Goal: Task Accomplishment & Management: Use online tool/utility

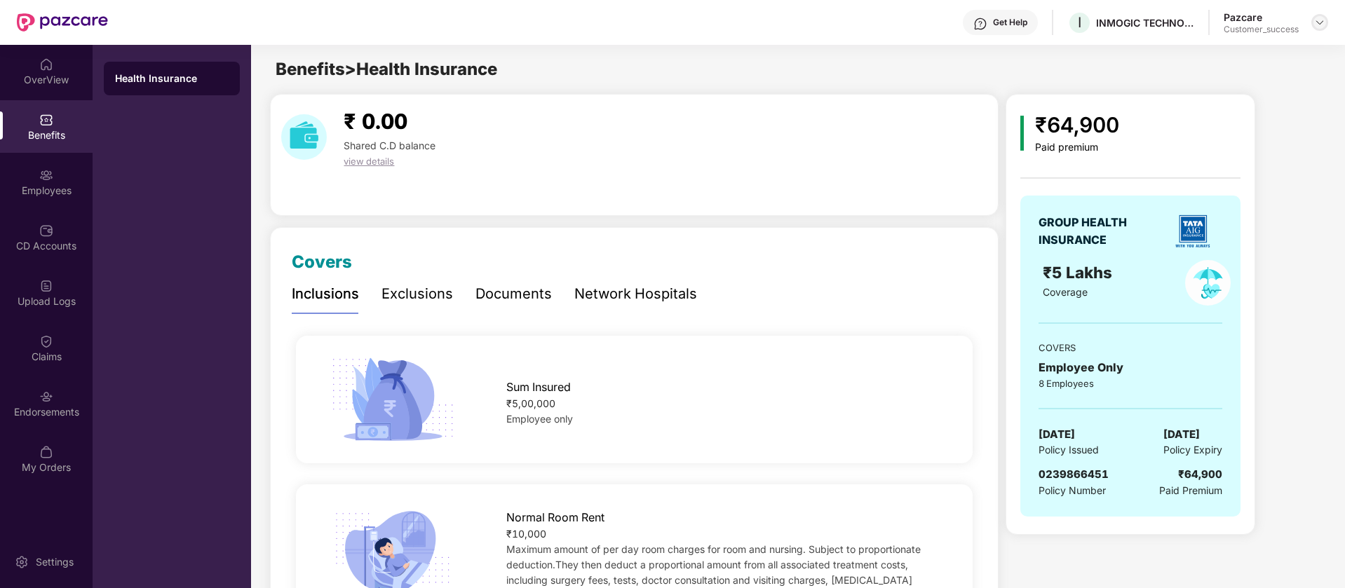
click at [1320, 22] on img at bounding box center [1319, 22] width 11 height 11
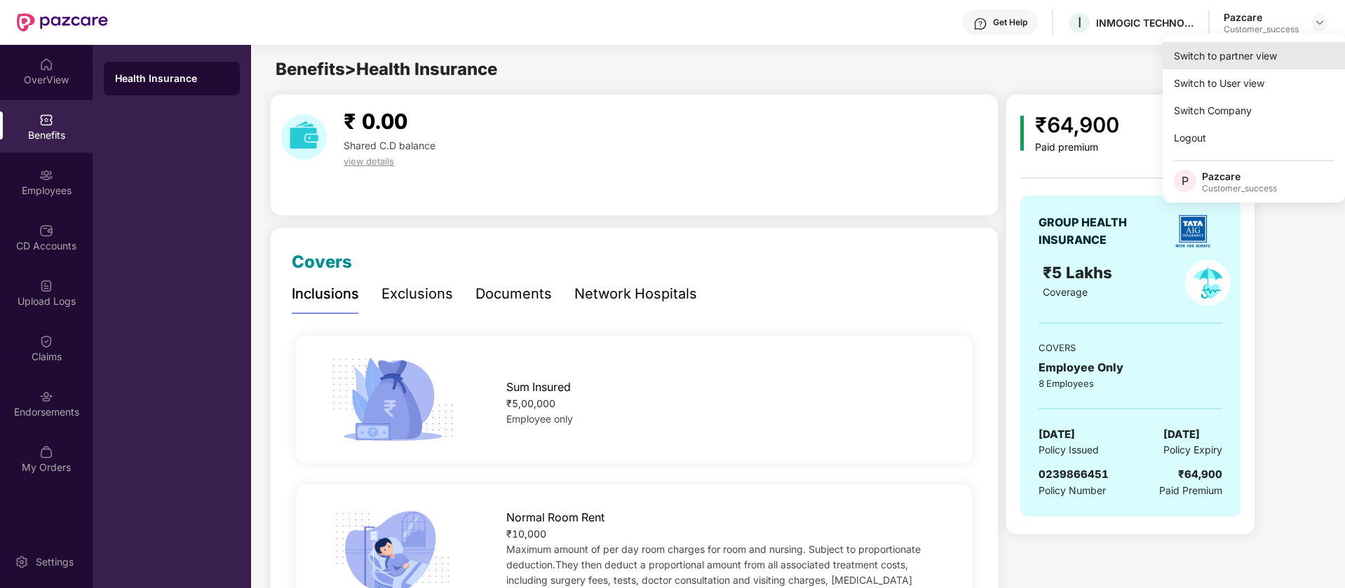
click at [1210, 55] on div "Switch to partner view" at bounding box center [1253, 55] width 182 height 27
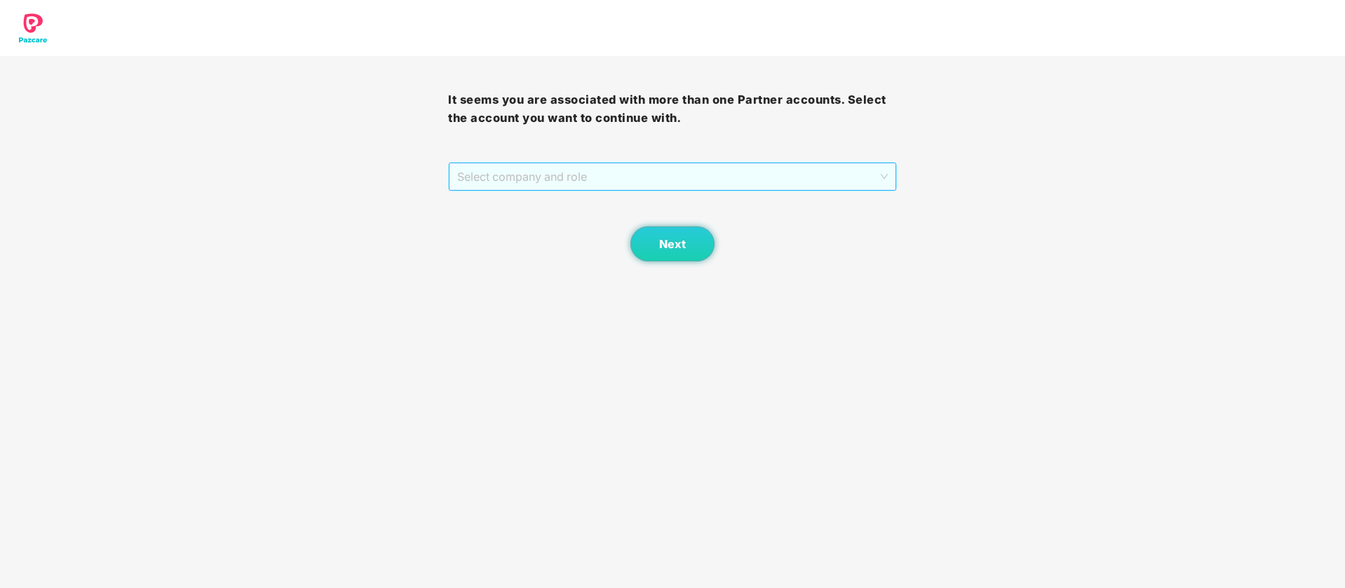
click at [727, 170] on span "Select company and role" at bounding box center [672, 176] width 430 height 27
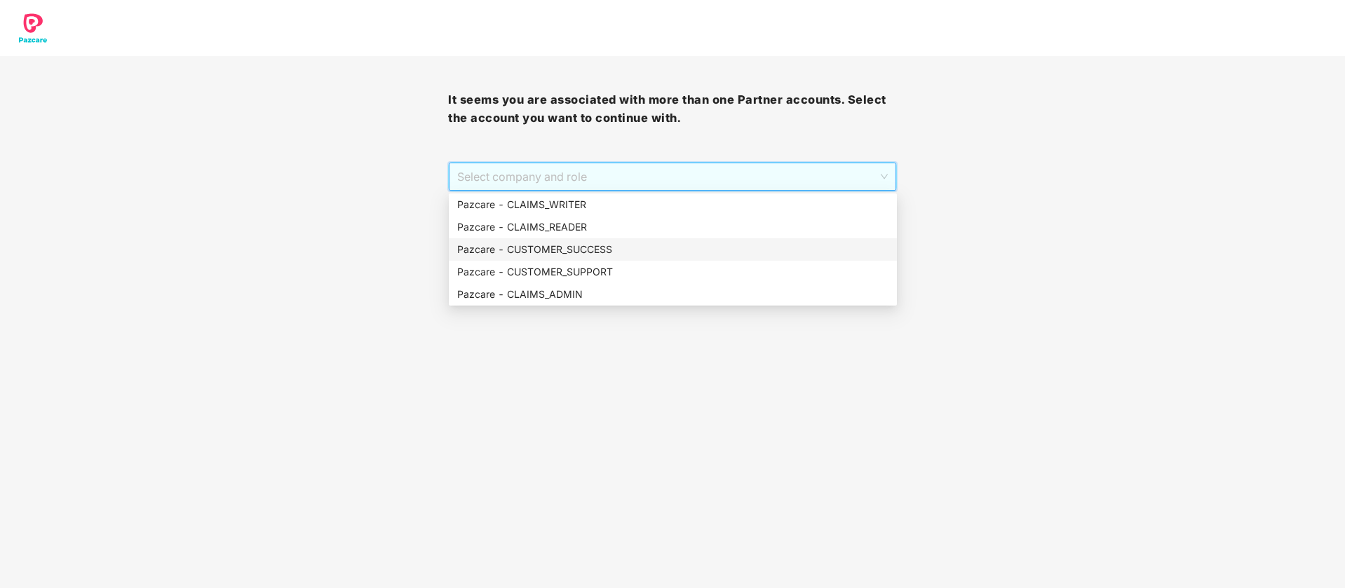
click at [577, 257] on div "Pazcare - CUSTOMER_SUCCESS" at bounding box center [673, 249] width 448 height 22
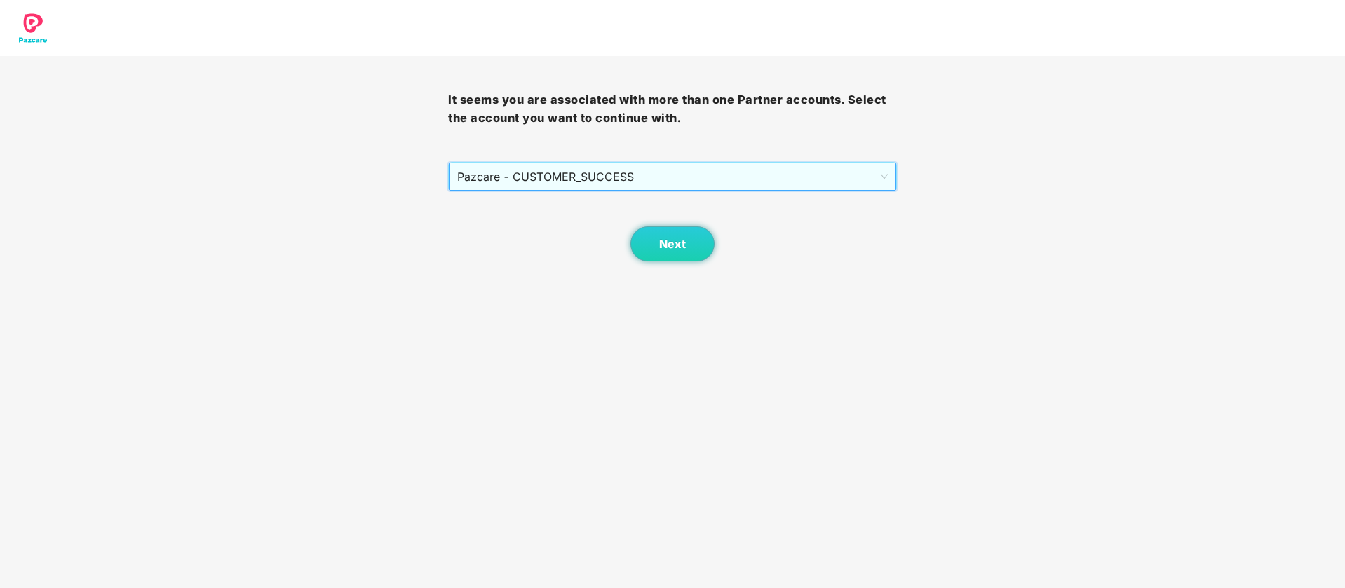
click at [652, 183] on span "Pazcare - CUSTOMER_SUCCESS" at bounding box center [672, 176] width 430 height 27
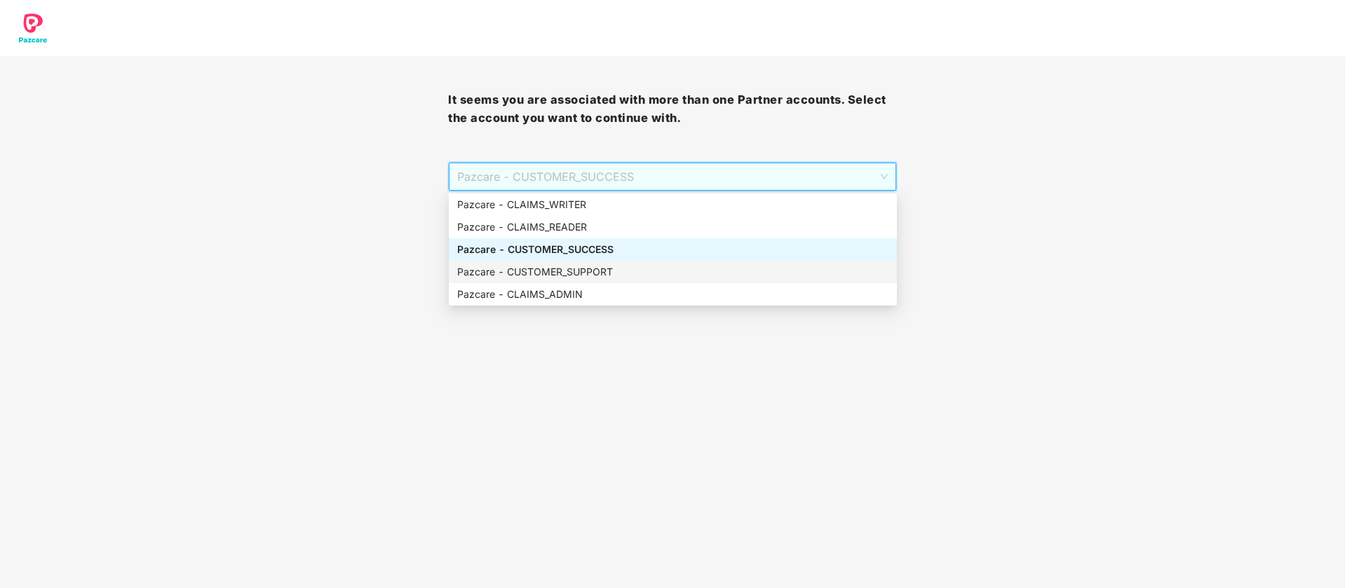
click at [636, 266] on div "Pazcare - CUSTOMER_SUPPORT" at bounding box center [672, 271] width 431 height 15
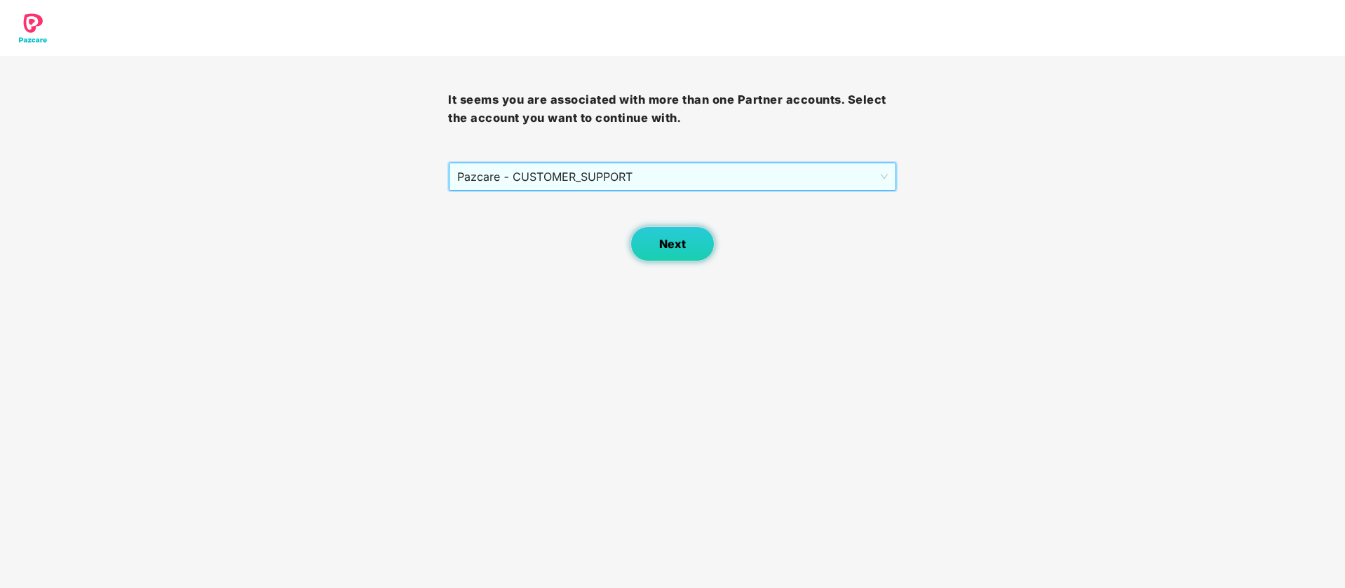
click at [677, 250] on span "Next" at bounding box center [672, 244] width 27 height 13
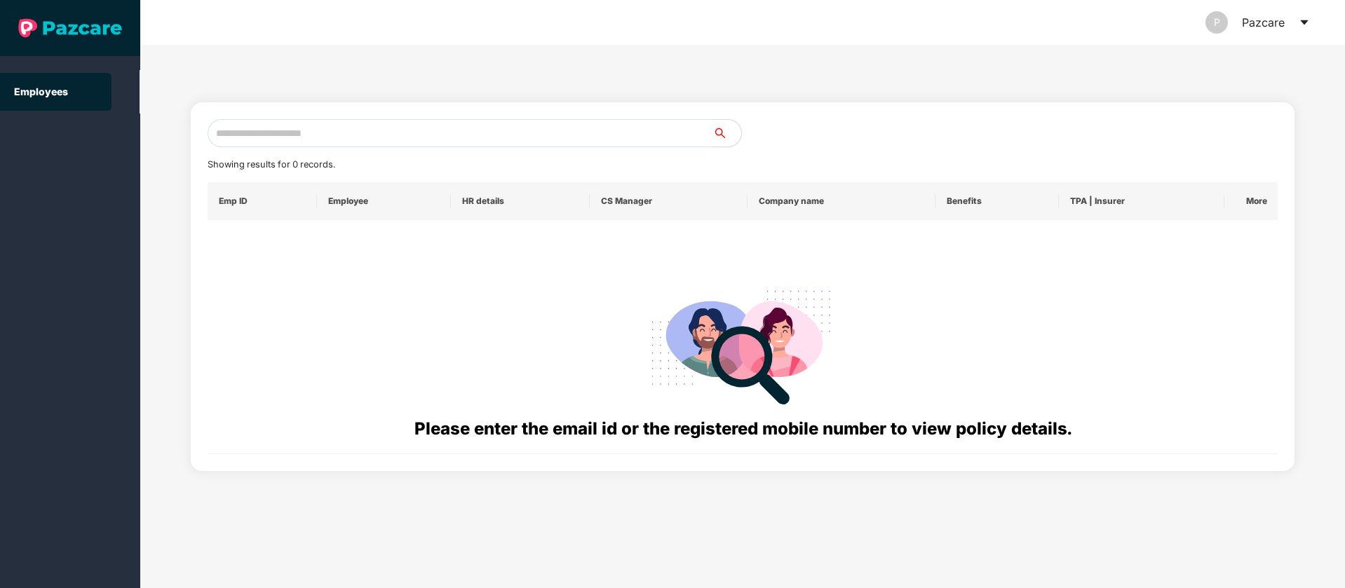
click at [358, 125] on input "text" at bounding box center [461, 133] width 506 height 28
paste input "**********"
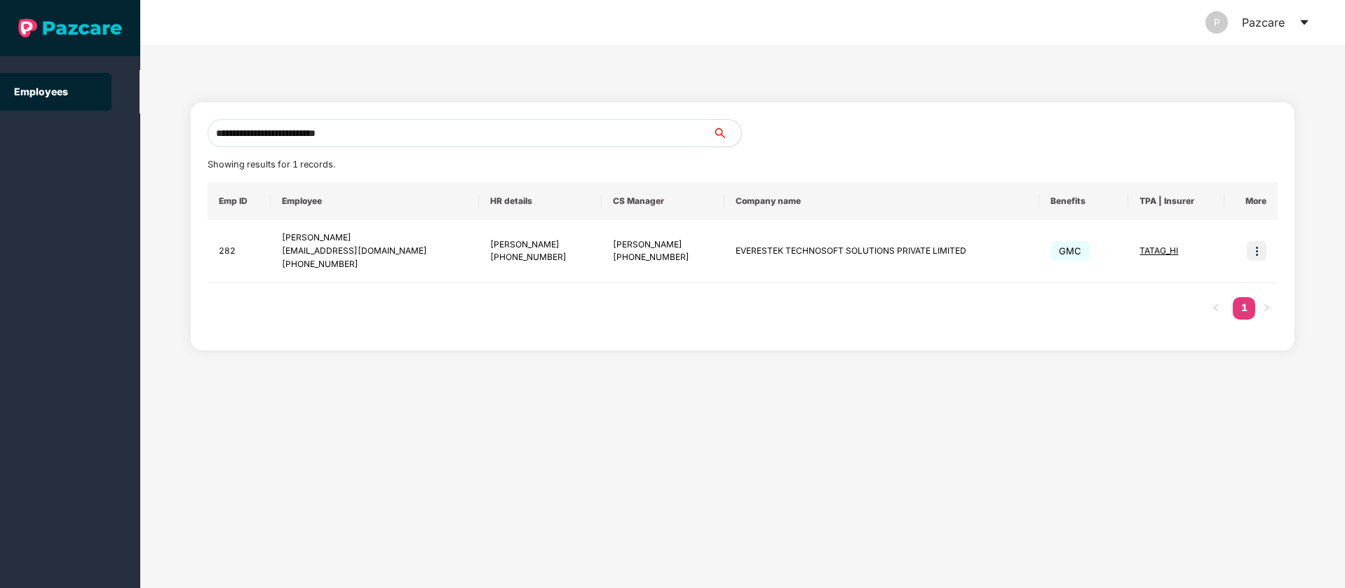
type input "**********"
drag, startPoint x: 882, startPoint y: 50, endPoint x: 606, endPoint y: 46, distance: 276.3
click at [606, 46] on div "**********" at bounding box center [742, 316] width 1205 height 543
click at [1302, 20] on icon "caret-down" at bounding box center [1304, 22] width 11 height 11
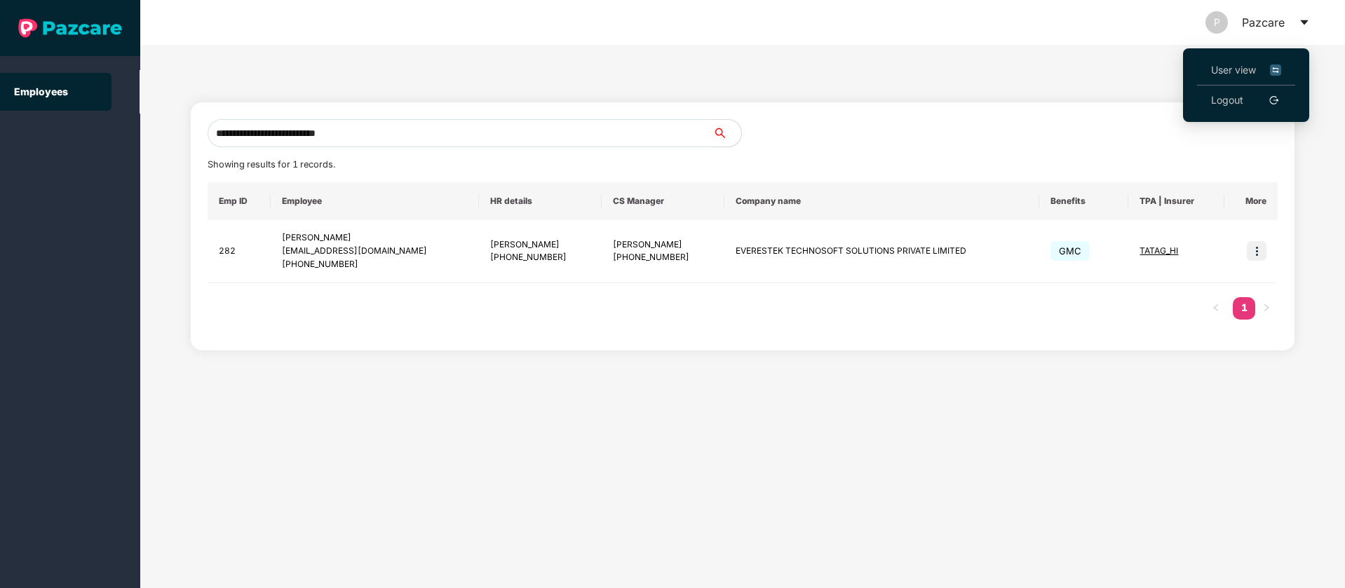
click at [1276, 74] on img at bounding box center [1275, 69] width 11 height 15
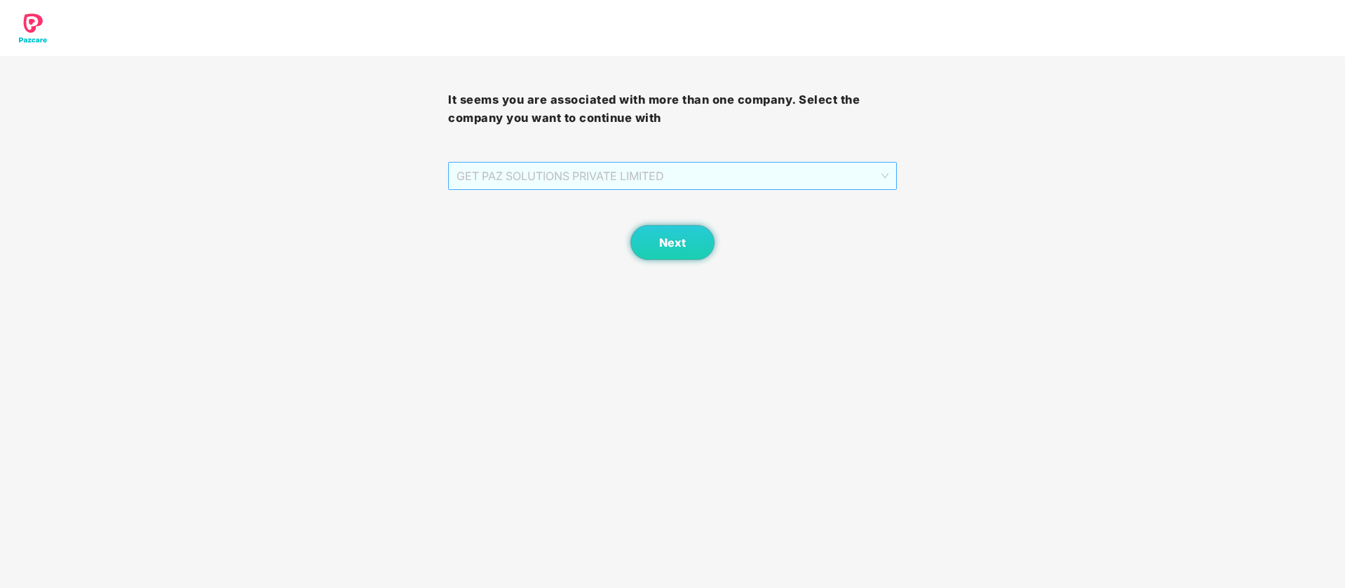
click at [850, 177] on span "GET PAZ SOLUTIONS PRIVATE LIMITED" at bounding box center [671, 176] width 431 height 27
click at [671, 250] on button "Next" at bounding box center [672, 242] width 84 height 35
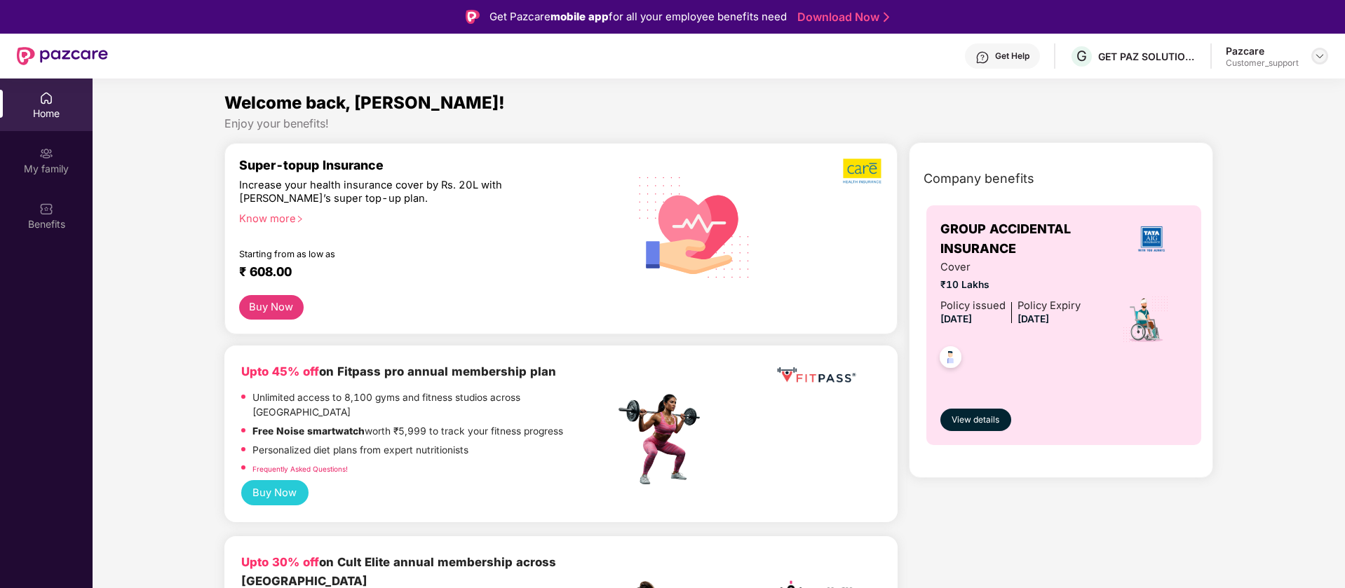
click at [1324, 53] on img at bounding box center [1319, 55] width 11 height 11
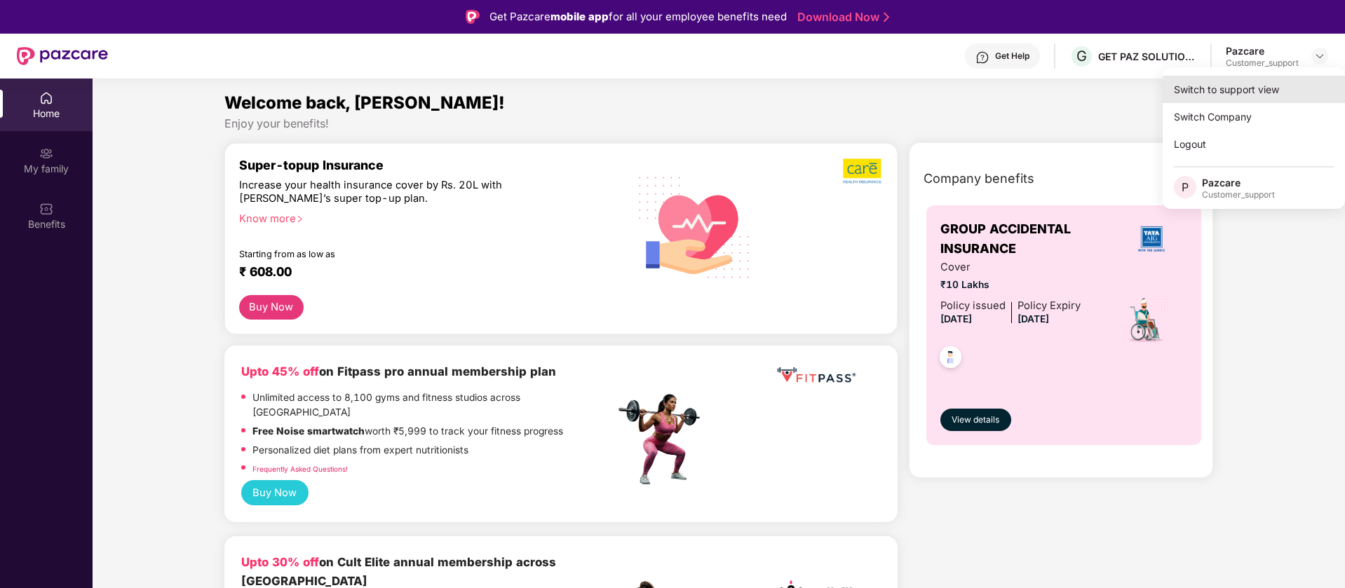
click at [1236, 88] on div "Switch to support view" at bounding box center [1253, 89] width 182 height 27
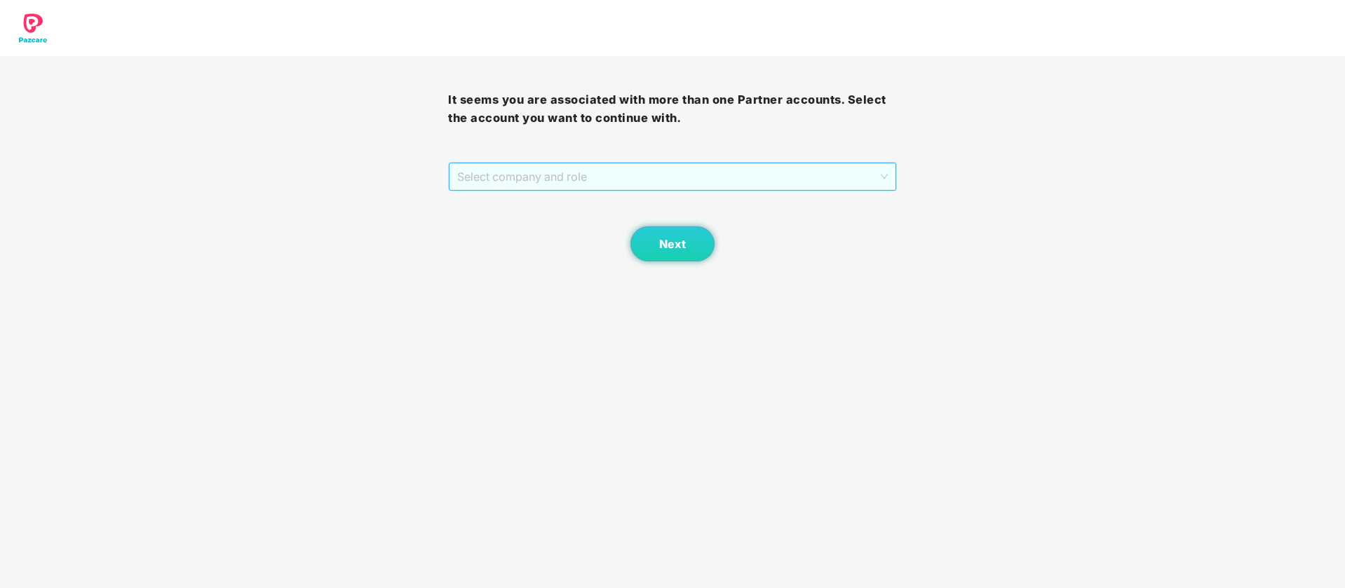
click at [665, 163] on span "Select company and role" at bounding box center [672, 176] width 430 height 27
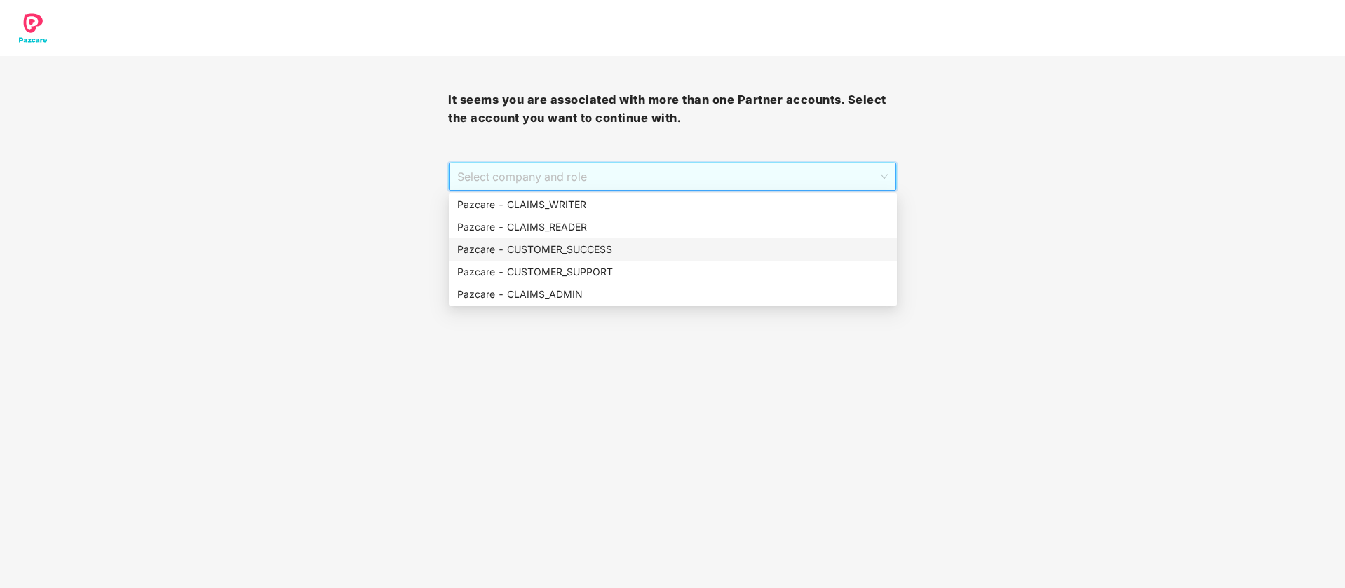
click at [571, 252] on div "Pazcare - CUSTOMER_SUCCESS" at bounding box center [672, 249] width 431 height 15
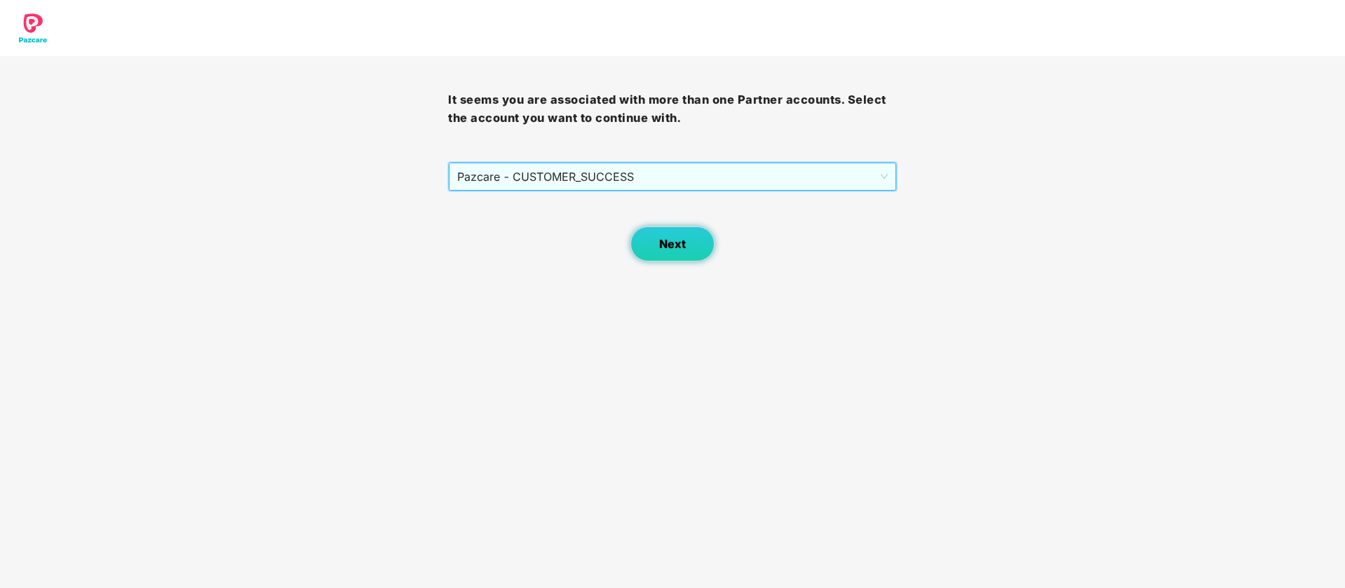
click at [696, 256] on button "Next" at bounding box center [672, 243] width 84 height 35
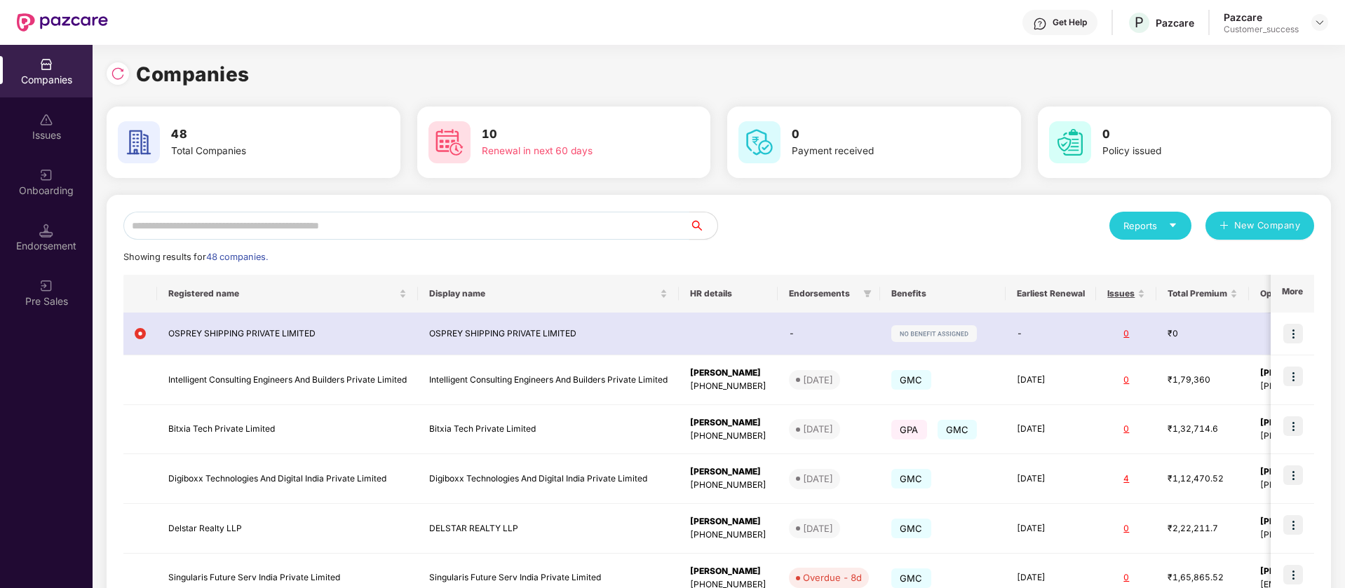
click at [478, 215] on input "text" at bounding box center [406, 226] width 566 height 28
type input "*"
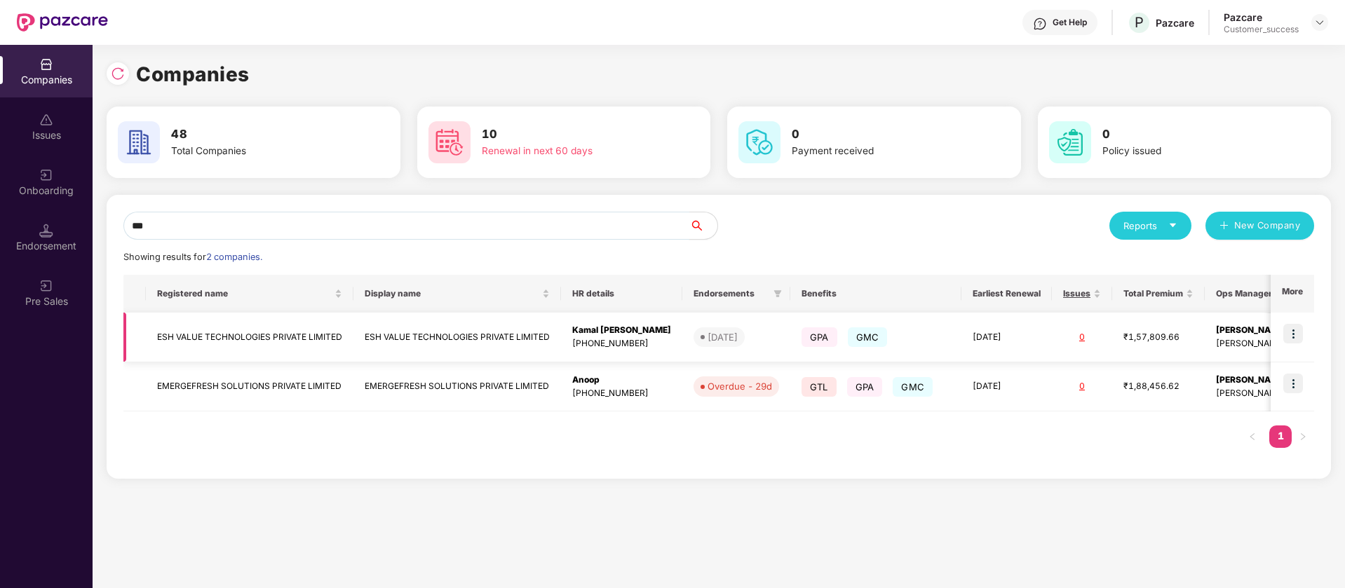
type input "***"
click at [1295, 331] on img at bounding box center [1293, 334] width 20 height 20
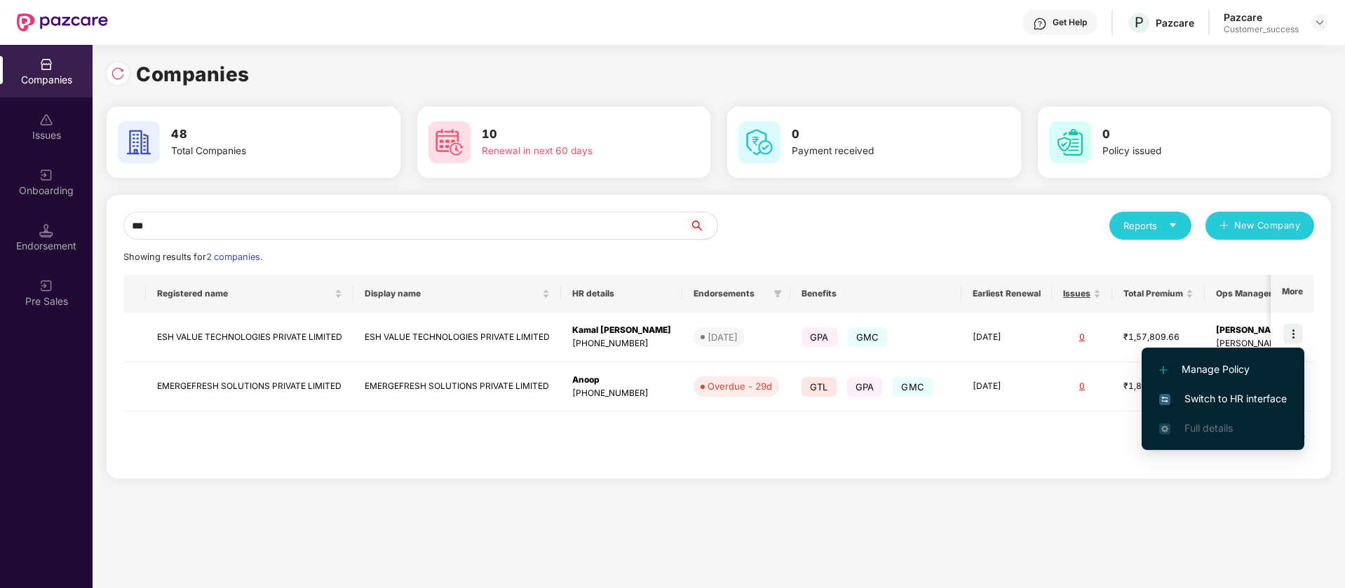
click at [1228, 401] on span "Switch to HR interface" at bounding box center [1223, 398] width 128 height 15
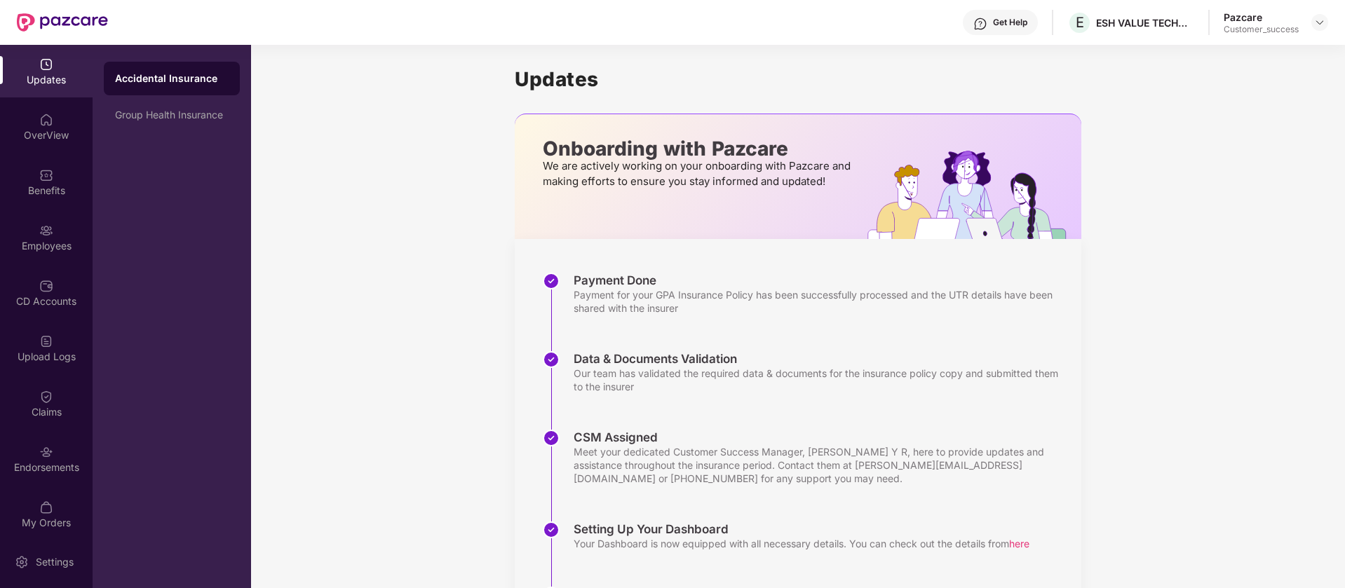
scroll to position [92, 0]
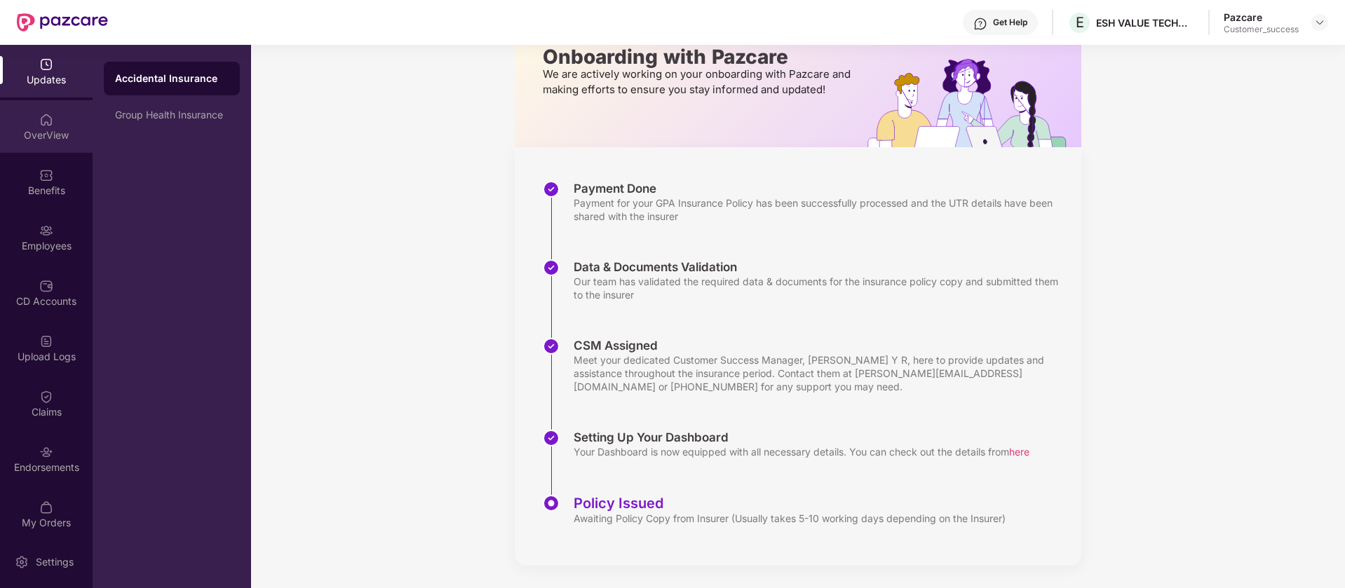
click at [53, 133] on div "OverView" at bounding box center [46, 135] width 93 height 14
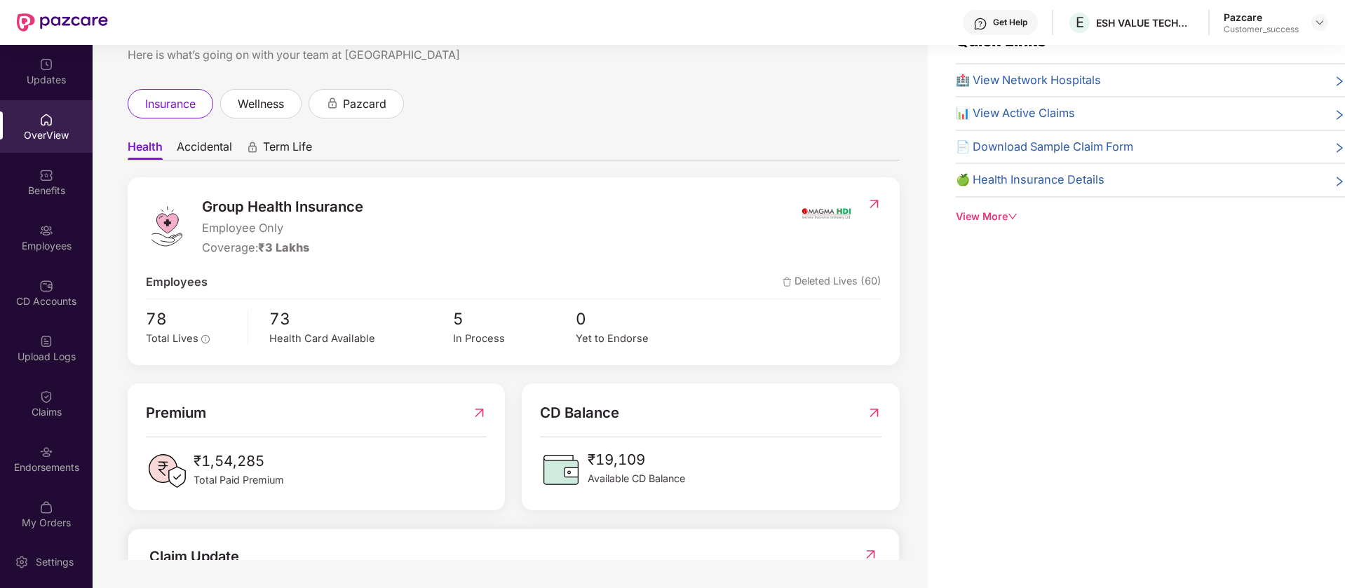
scroll to position [0, 0]
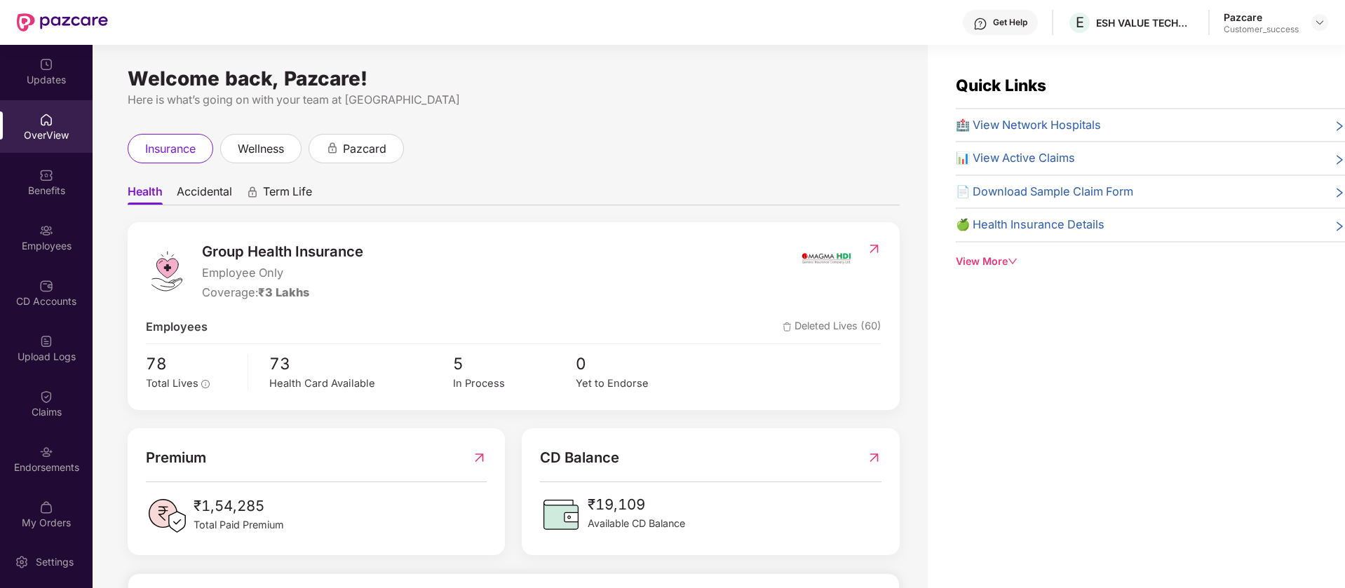
click at [1334, 228] on icon "right" at bounding box center [1339, 226] width 11 height 11
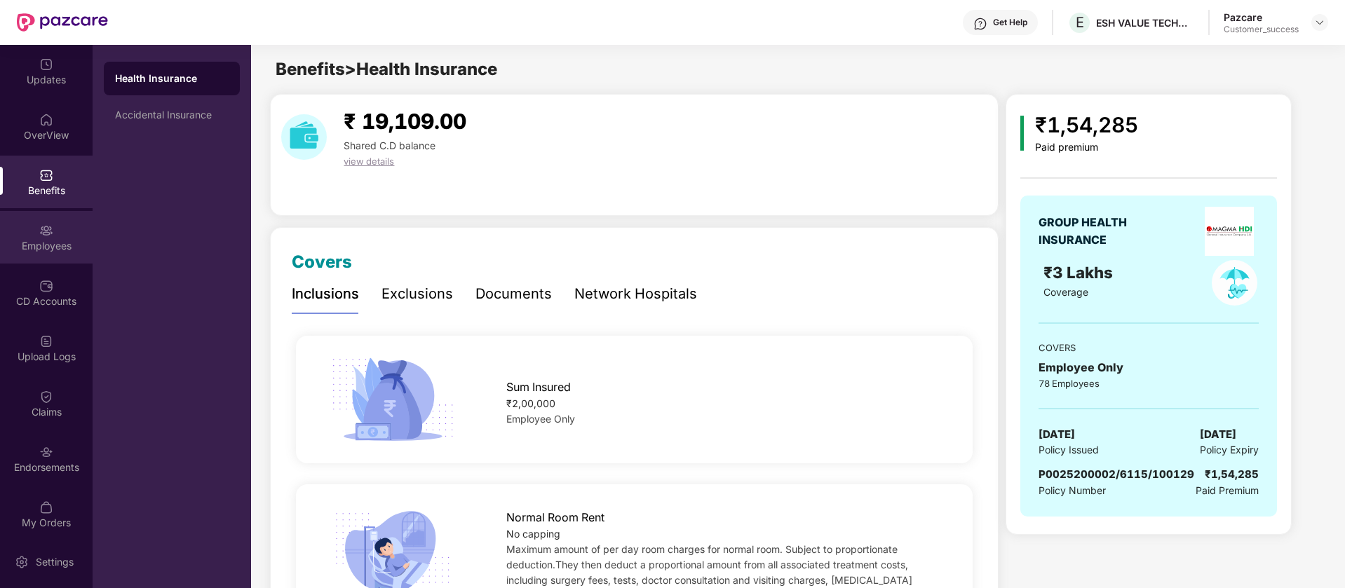
click at [55, 236] on div "Employees" at bounding box center [46, 237] width 93 height 53
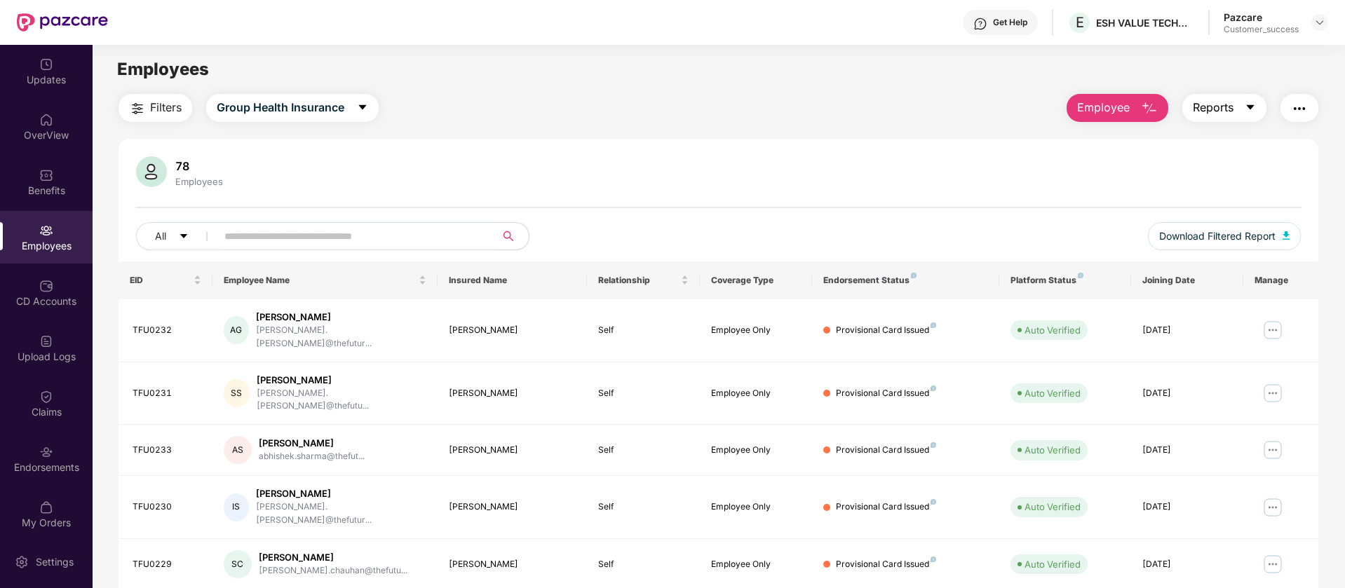
click at [1233, 111] on button "Reports" at bounding box center [1224, 108] width 84 height 28
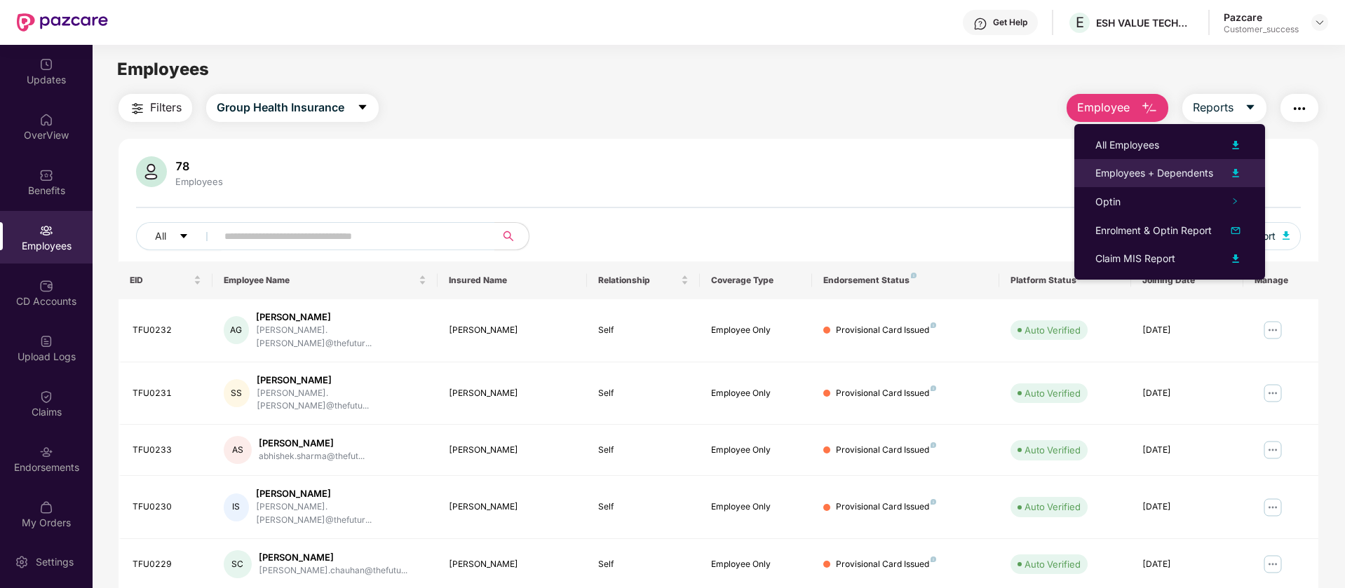
click at [1236, 172] on img at bounding box center [1235, 173] width 17 height 17
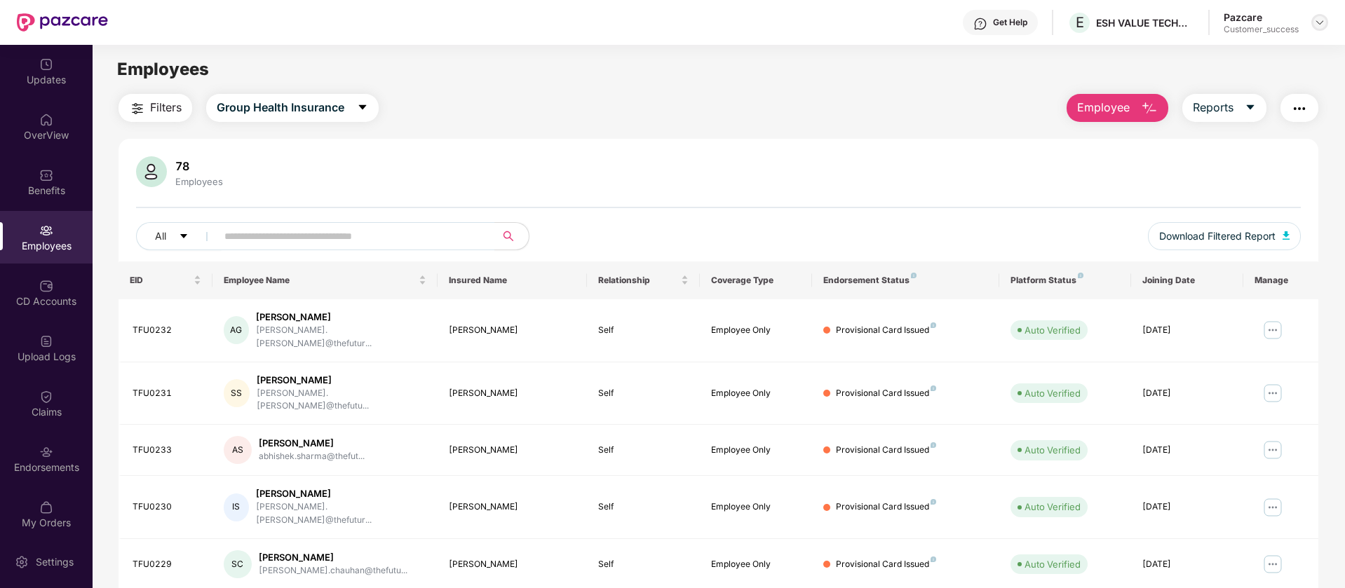
click at [1319, 20] on img at bounding box center [1319, 22] width 11 height 11
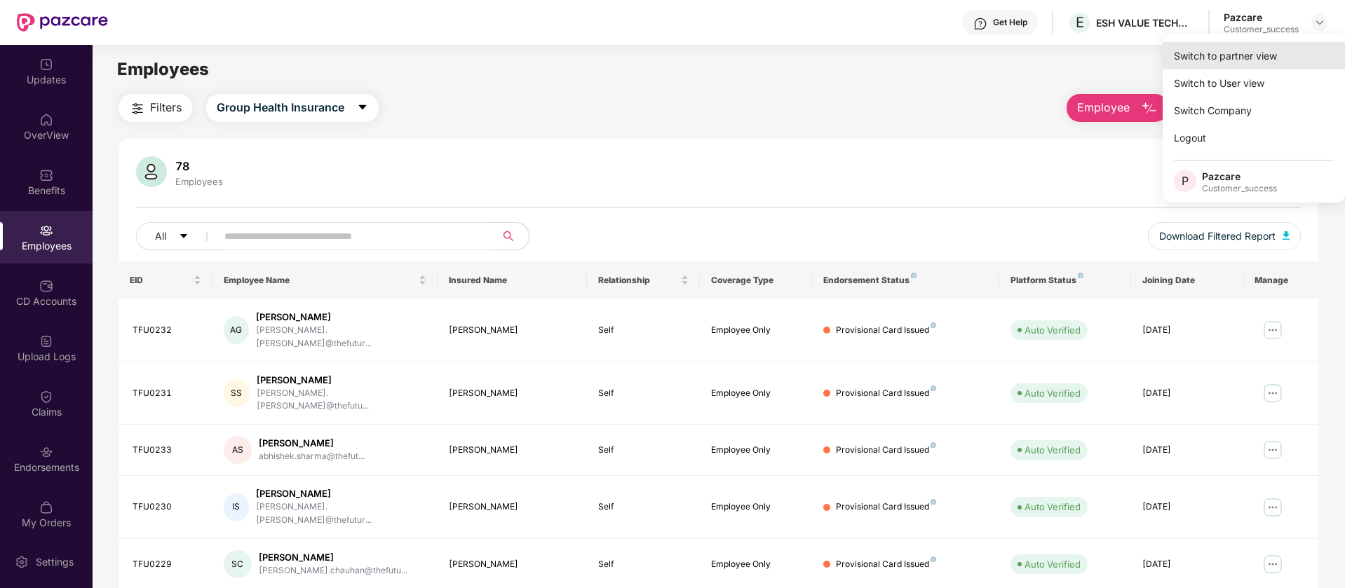
click at [1268, 52] on div "Switch to partner view" at bounding box center [1253, 55] width 182 height 27
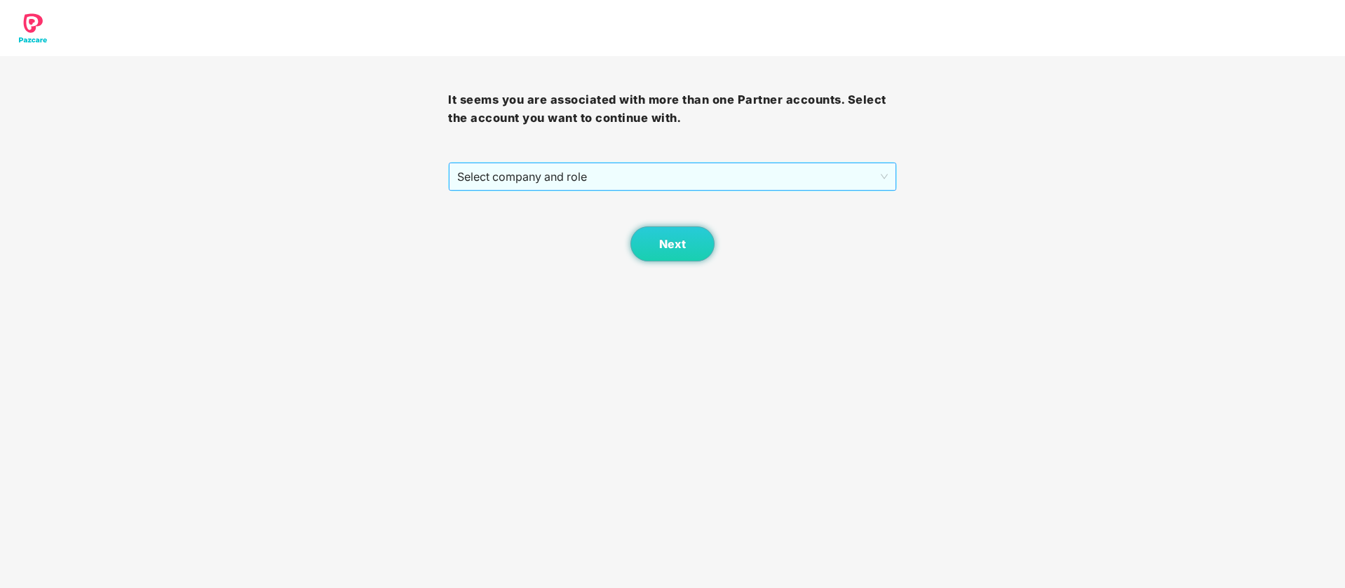
click at [788, 168] on span "Select company and role" at bounding box center [672, 176] width 430 height 27
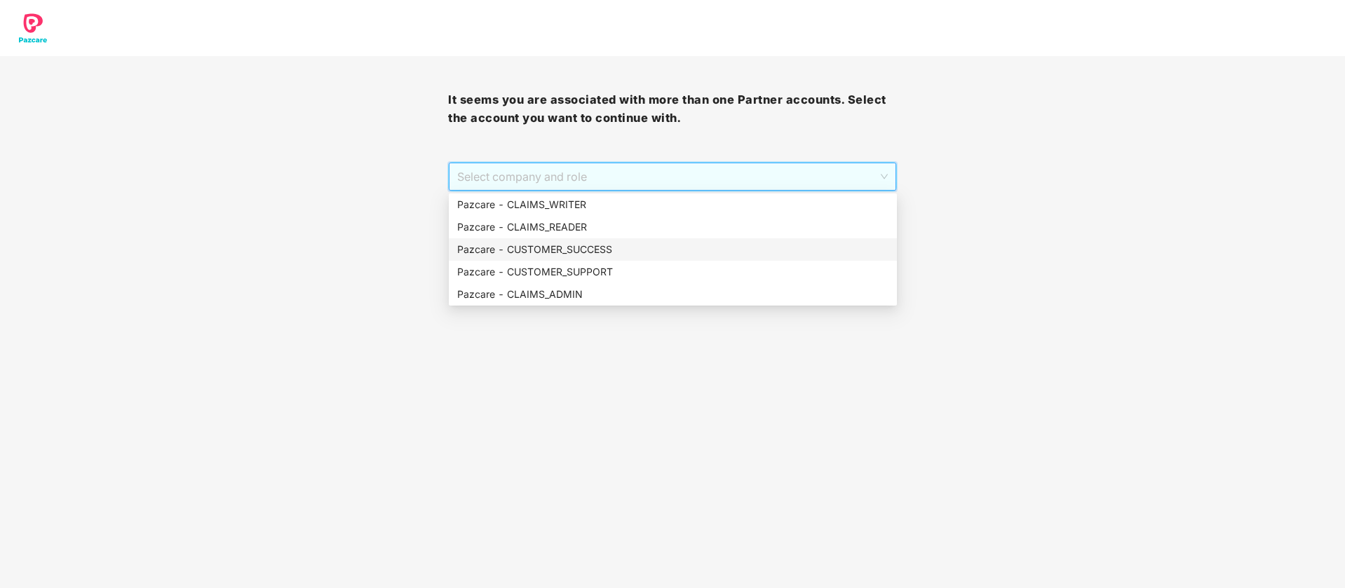
click at [627, 255] on div "Pazcare - CUSTOMER_SUCCESS" at bounding box center [672, 249] width 431 height 15
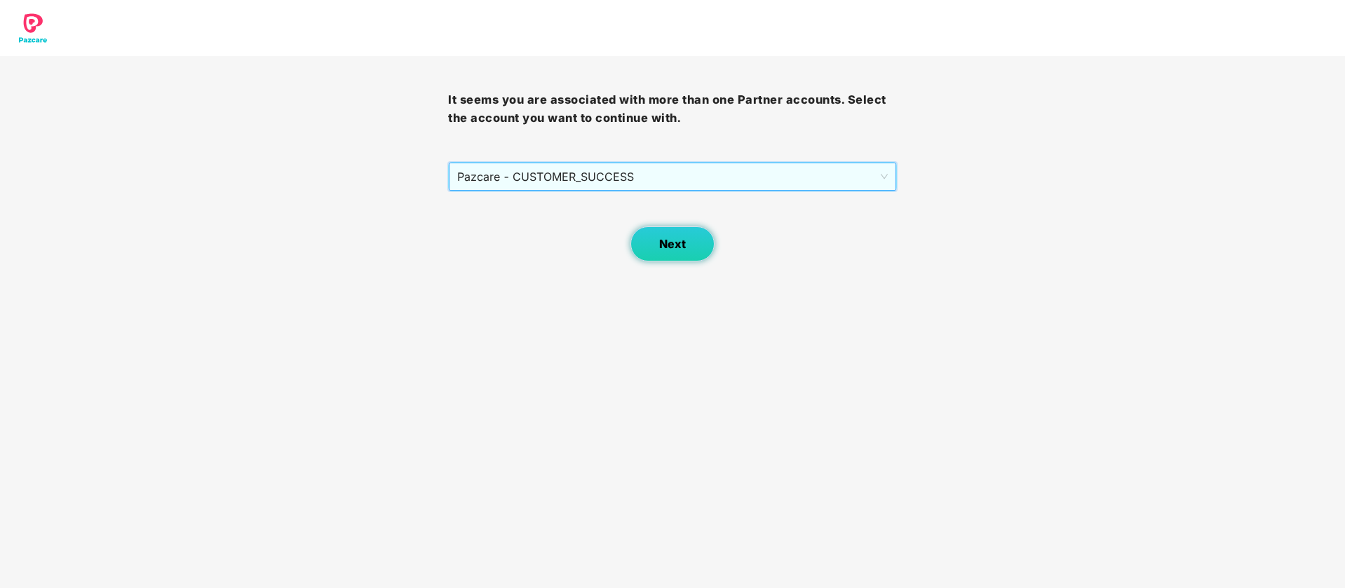
click at [674, 241] on span "Next" at bounding box center [672, 244] width 27 height 13
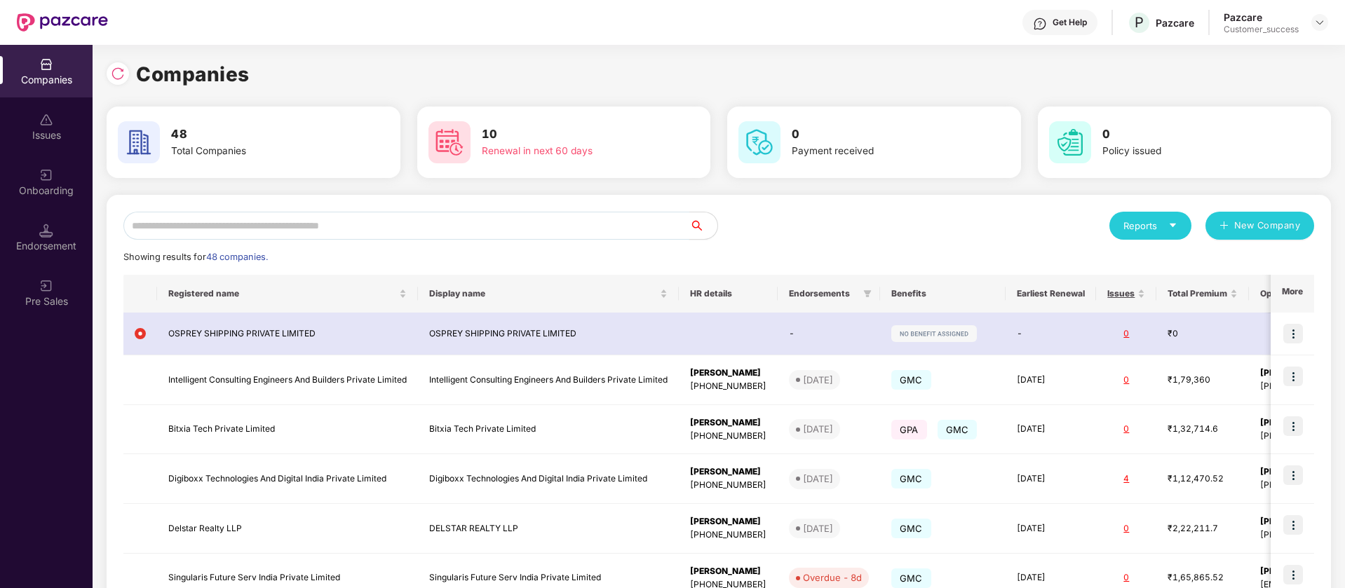
click at [443, 229] on input "text" at bounding box center [406, 226] width 566 height 28
paste input "**********"
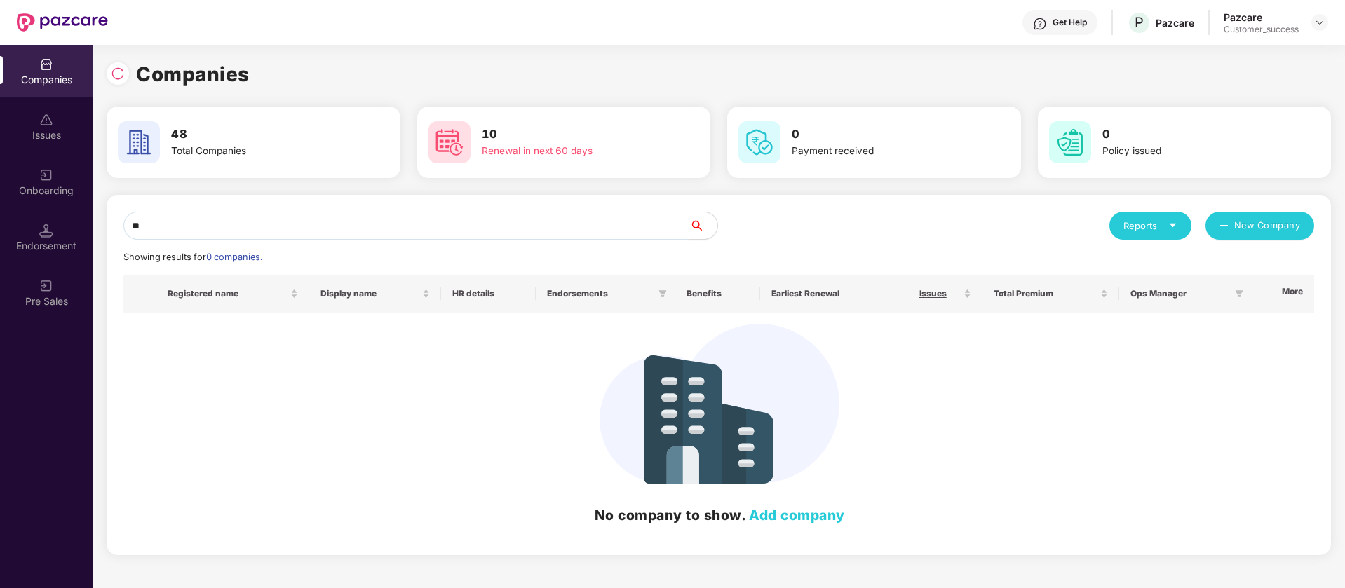
type input "*"
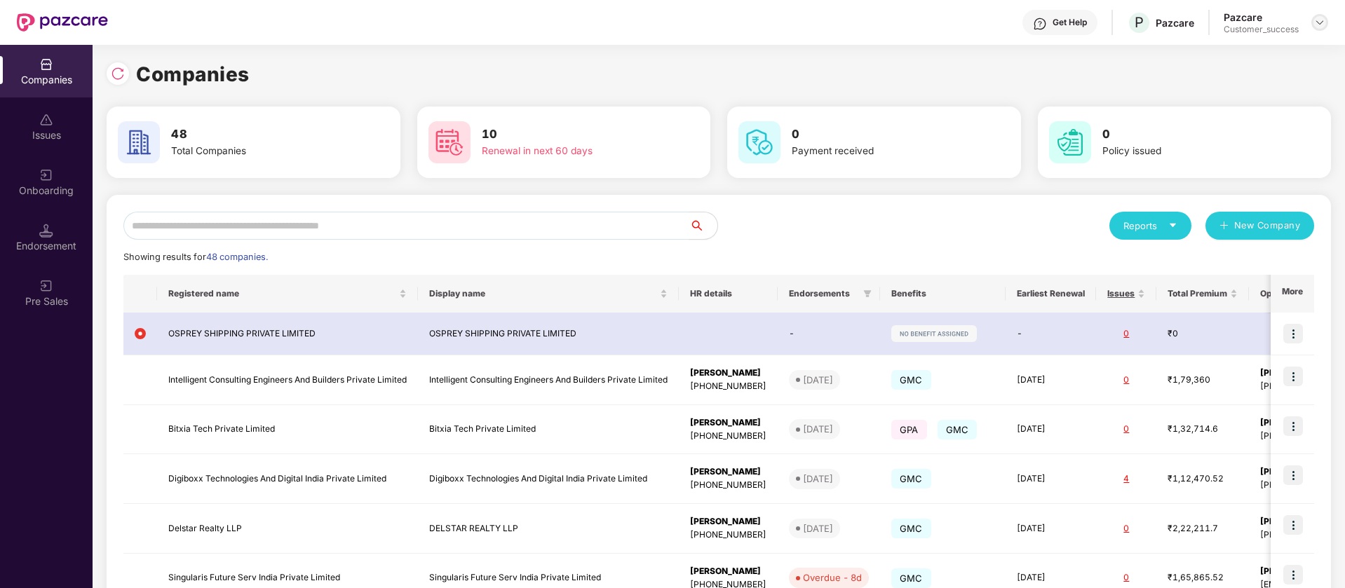
click at [1321, 18] on img at bounding box center [1319, 22] width 11 height 11
click at [1202, 73] on div "Switch Partner" at bounding box center [1255, 82] width 182 height 27
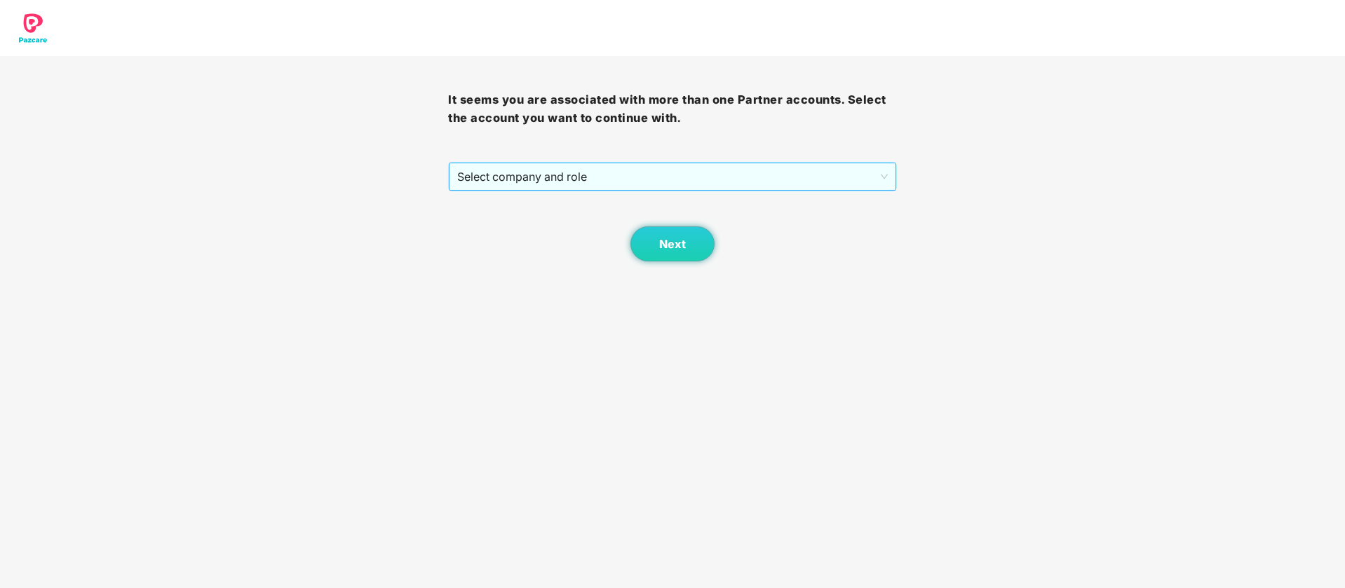
click at [755, 178] on span "Select company and role" at bounding box center [672, 176] width 430 height 27
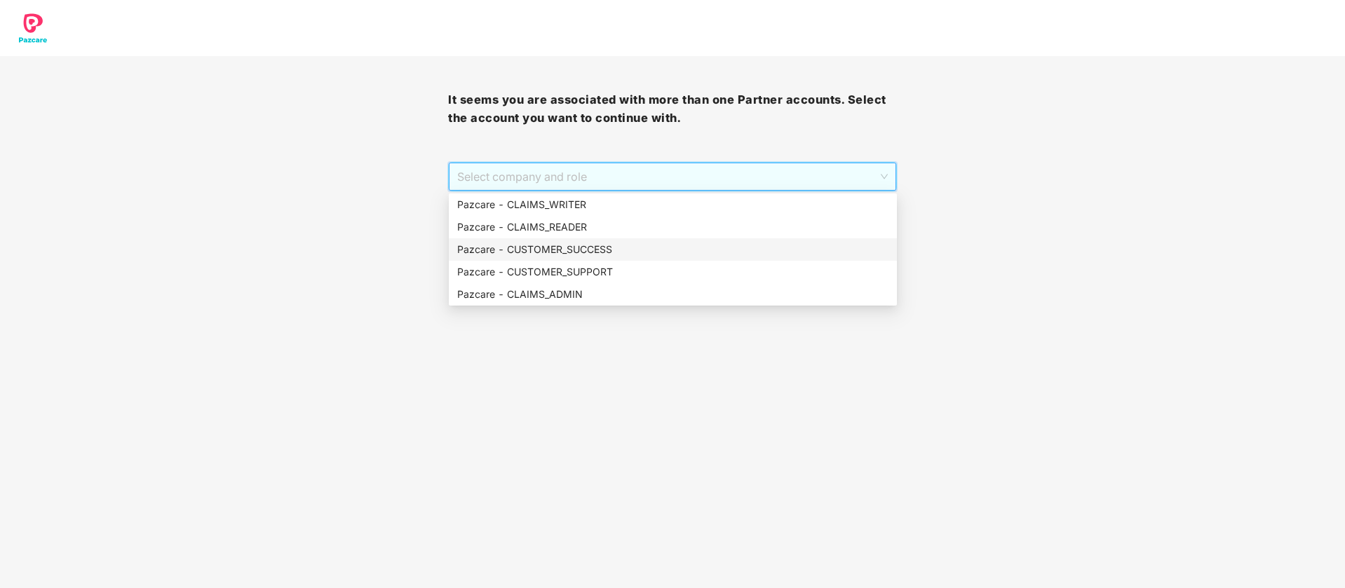
click at [613, 248] on div "Pazcare - CUSTOMER_SUCCESS" at bounding box center [672, 249] width 431 height 15
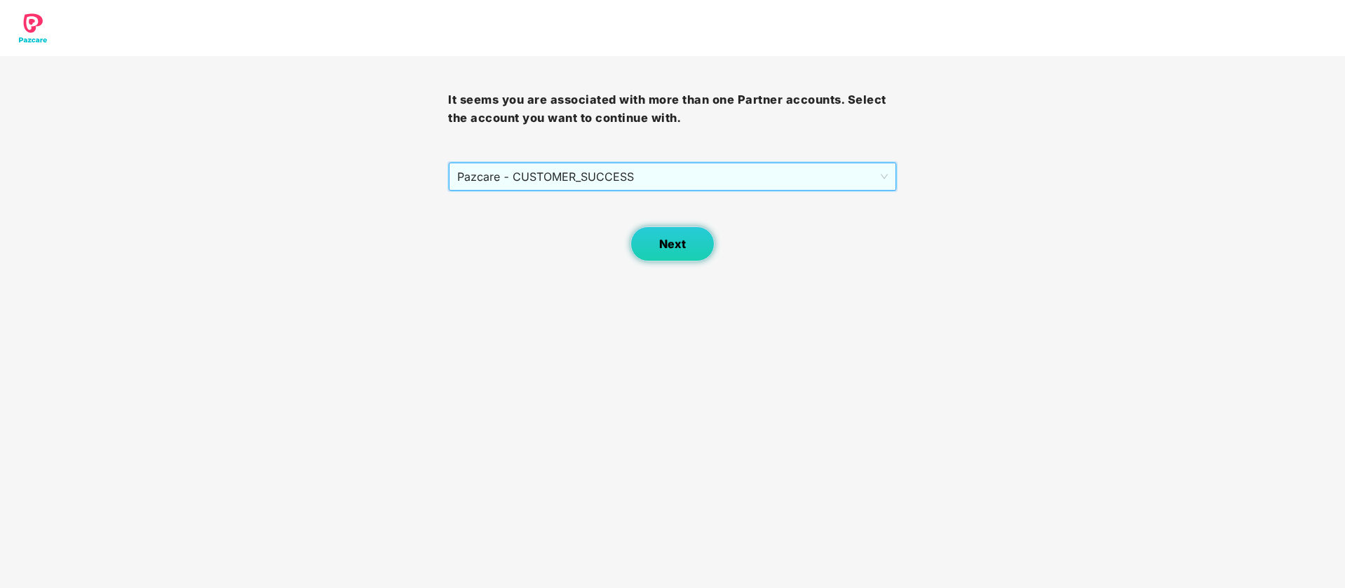
click at [672, 251] on button "Next" at bounding box center [672, 243] width 84 height 35
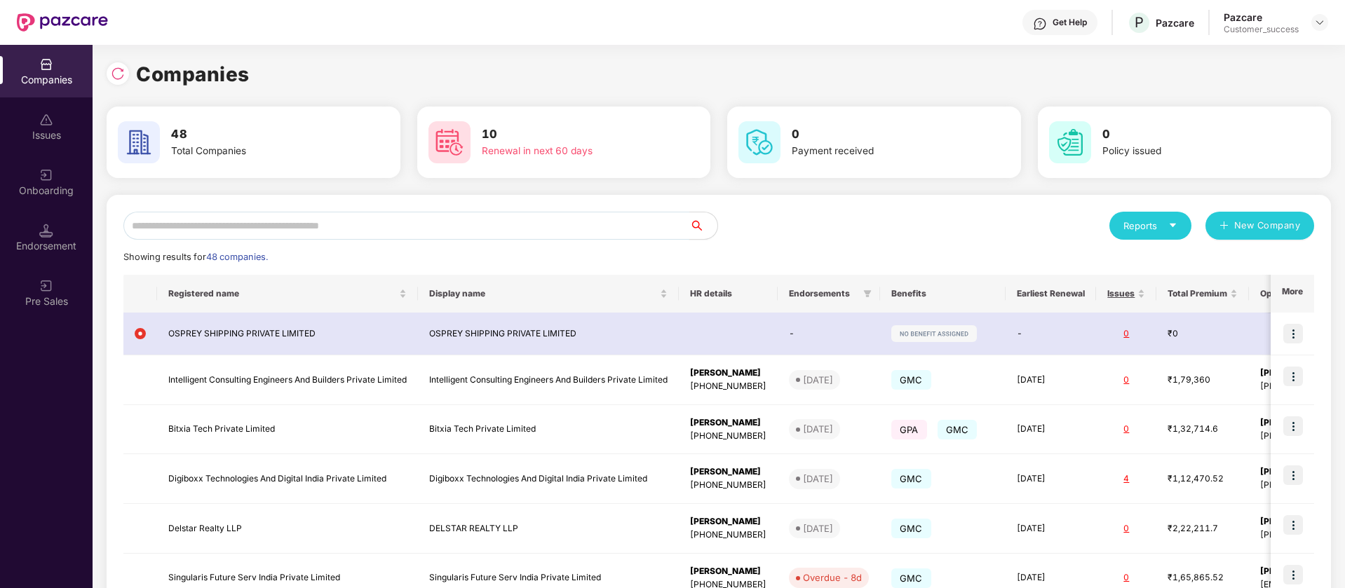
click at [383, 224] on input "text" at bounding box center [406, 226] width 566 height 28
type input "*"
paste input "******"
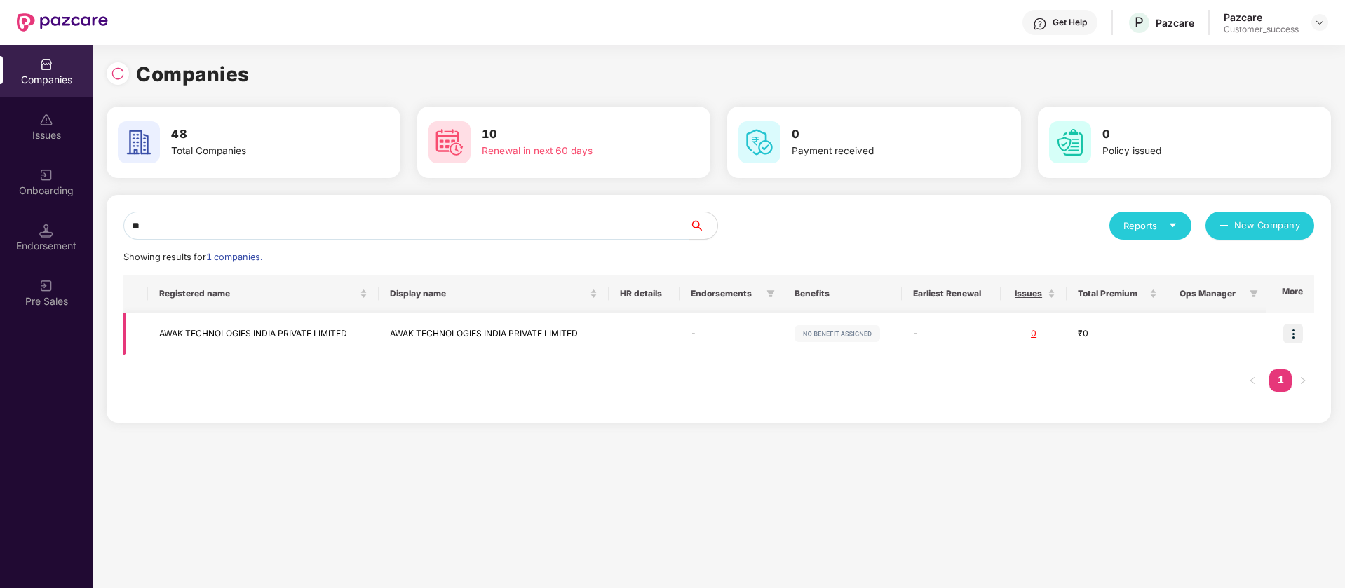
type input "**"
click at [1291, 332] on img at bounding box center [1293, 334] width 20 height 20
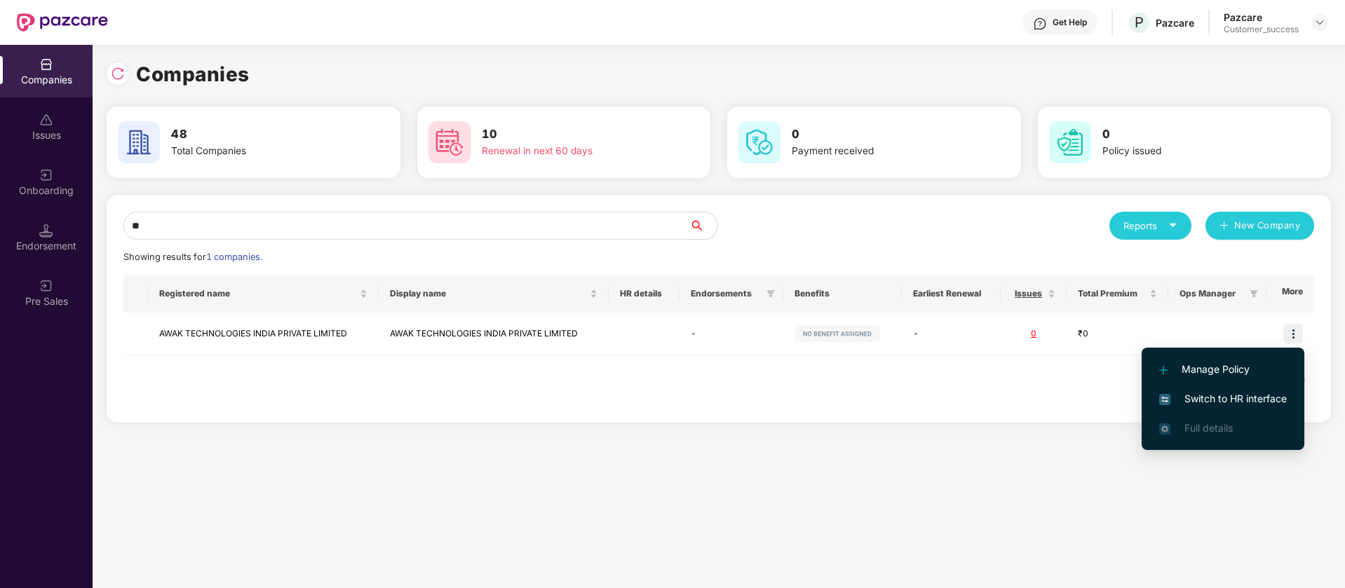
click at [1226, 402] on span "Switch to HR interface" at bounding box center [1223, 398] width 128 height 15
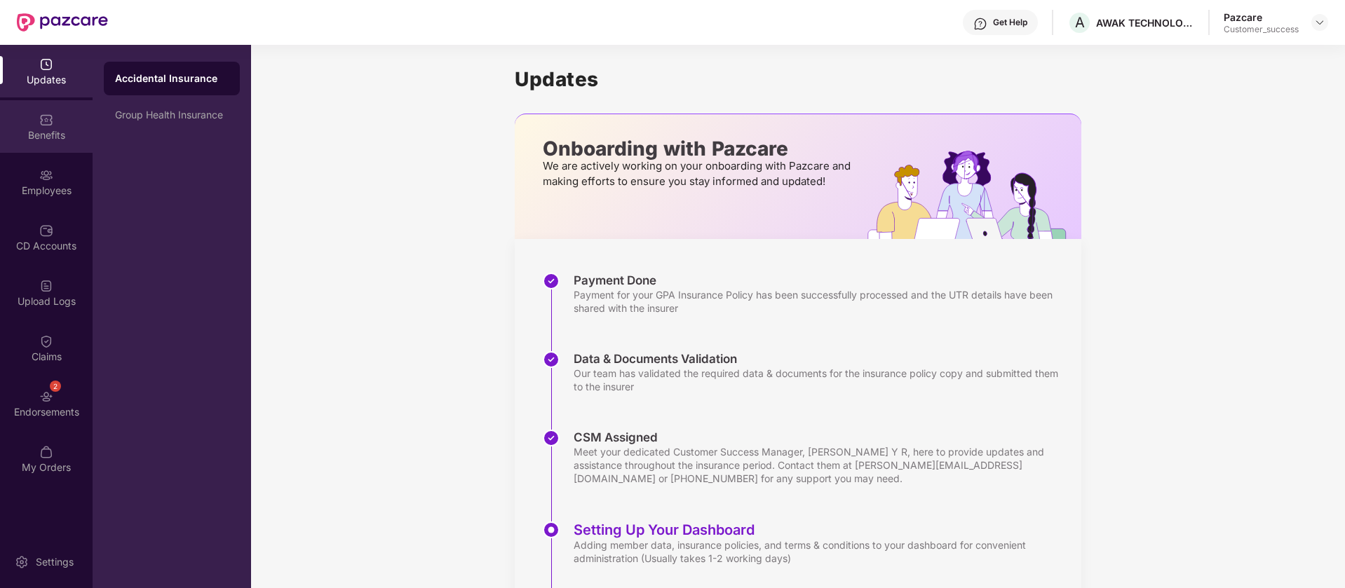
click at [75, 116] on div "Benefits" at bounding box center [46, 126] width 93 height 53
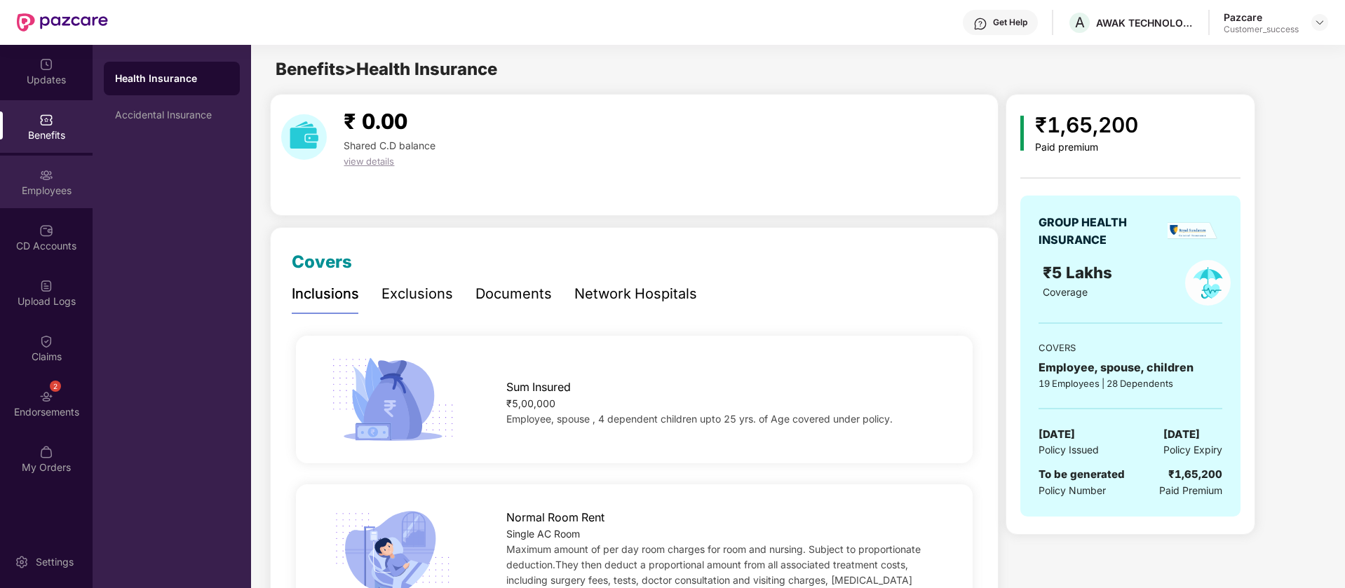
click at [56, 199] on div "Employees" at bounding box center [46, 182] width 93 height 53
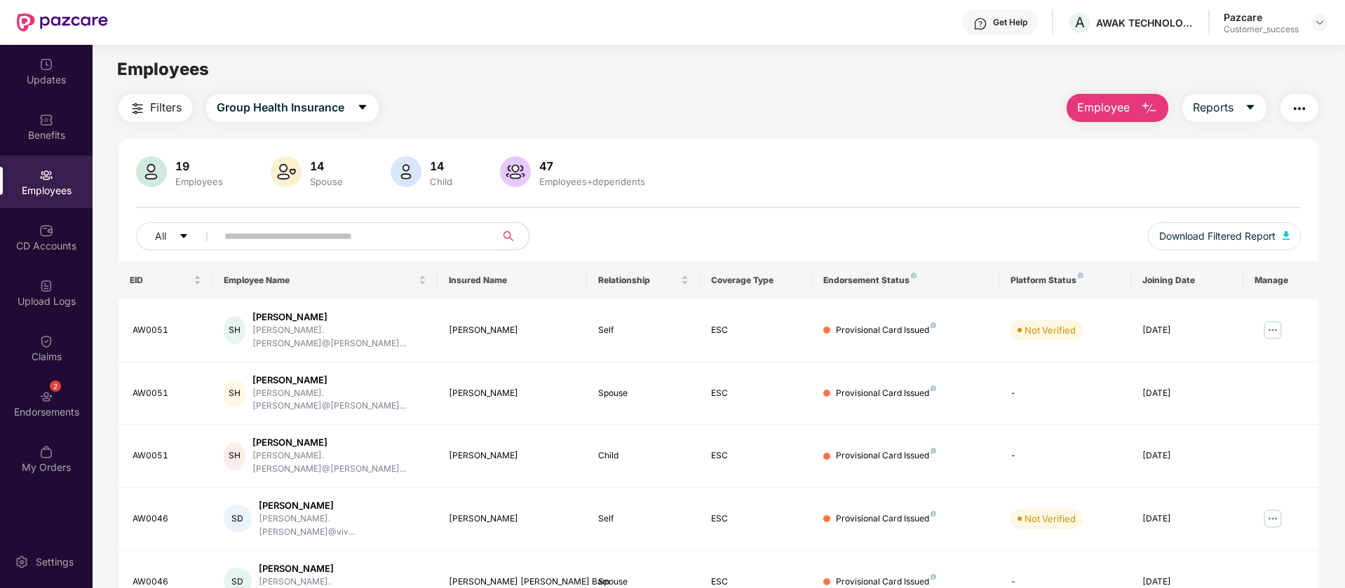
click at [276, 238] on input "text" at bounding box center [350, 236] width 252 height 21
paste input "******"
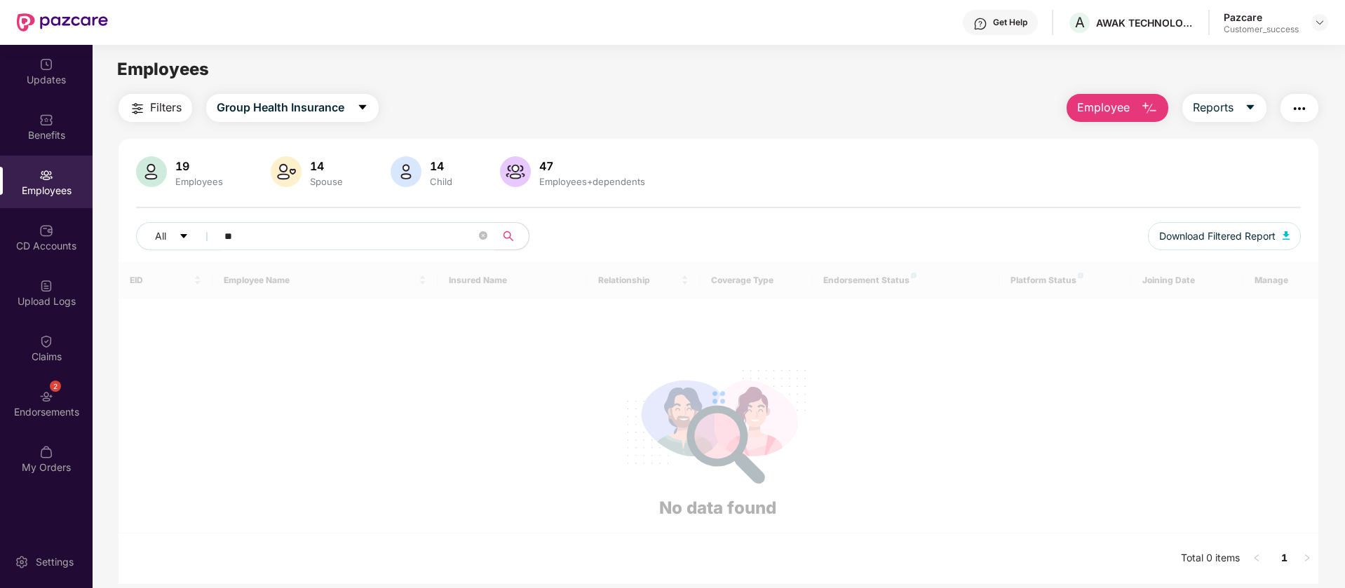
type input "*"
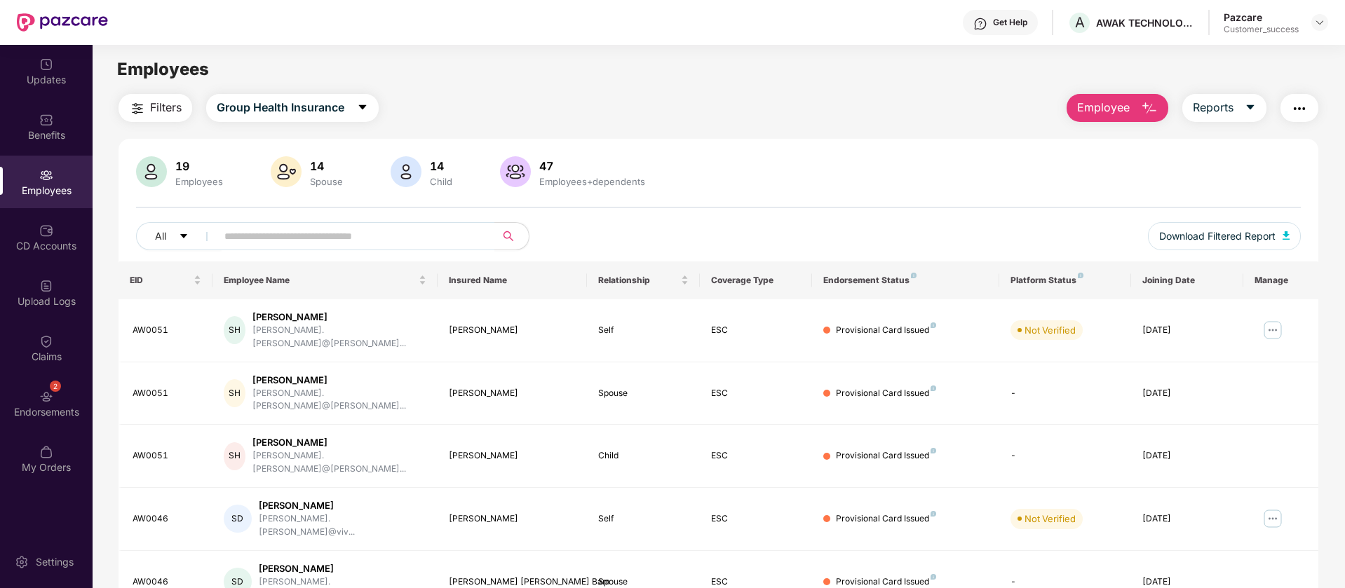
click at [1083, 114] on span "Employee" at bounding box center [1103, 108] width 53 height 18
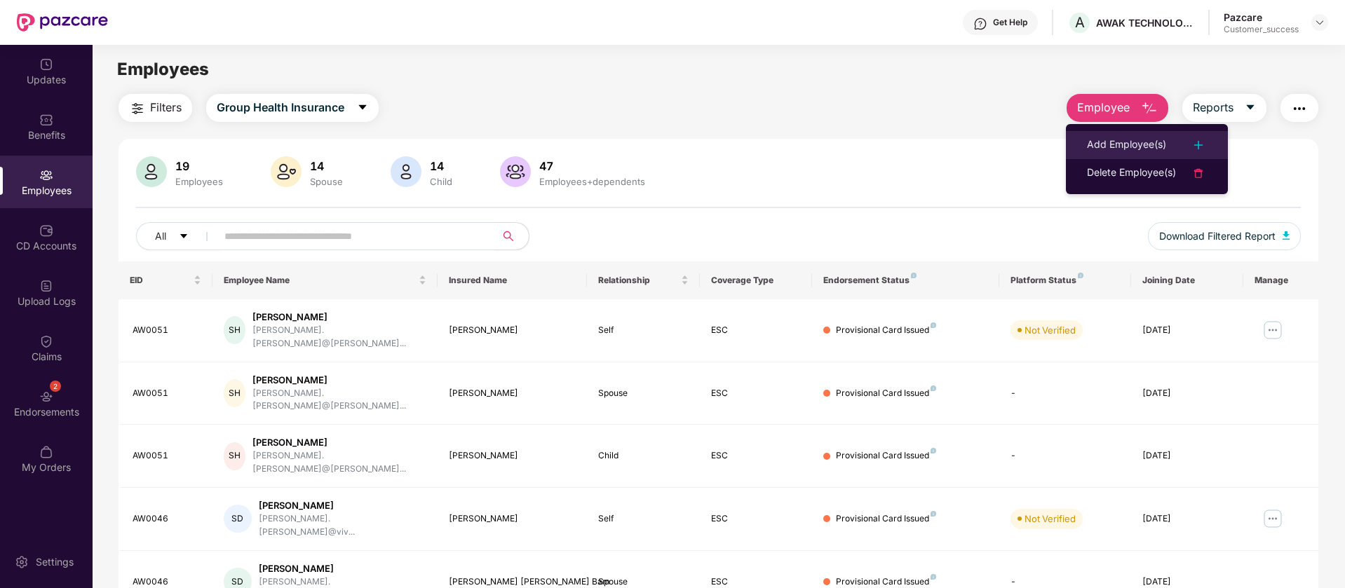
click at [1179, 143] on div at bounding box center [1191, 145] width 31 height 17
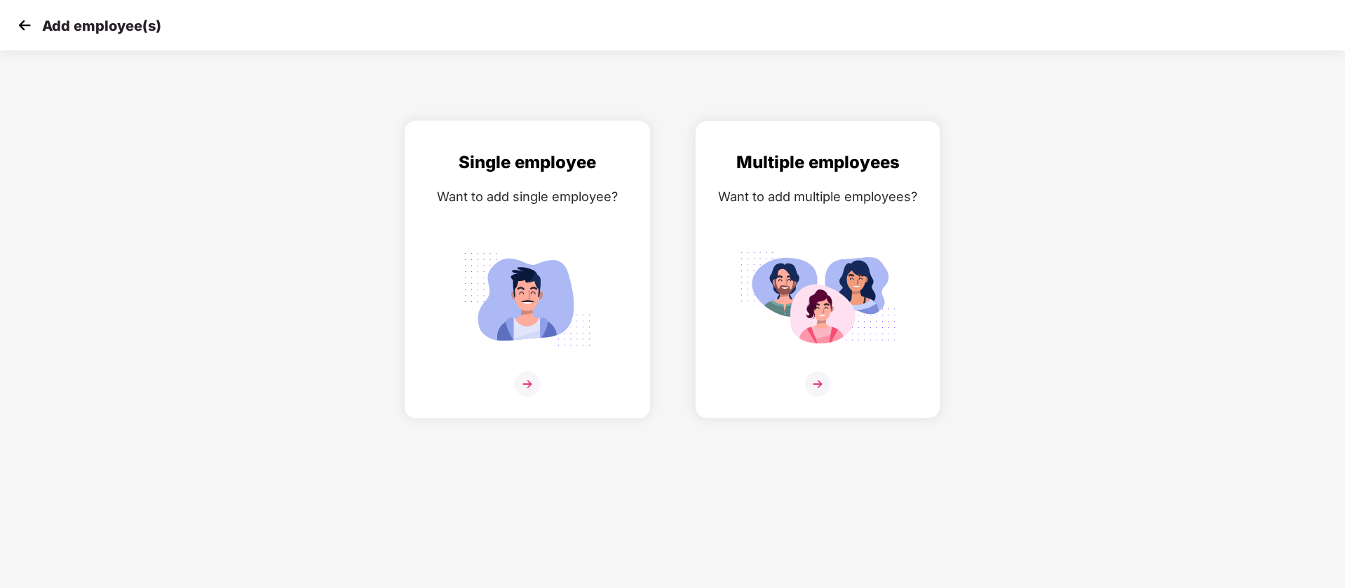
click at [553, 224] on div "Single employee Want to add single employee?" at bounding box center [527, 281] width 216 height 265
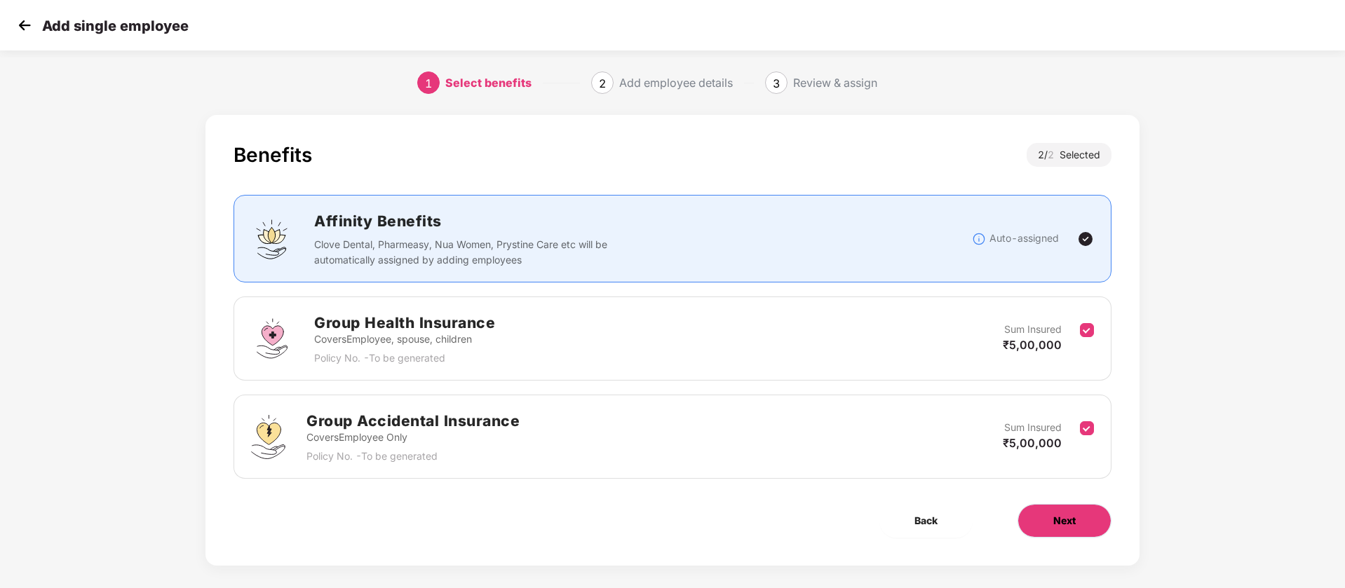
click at [1083, 515] on button "Next" at bounding box center [1064, 521] width 94 height 34
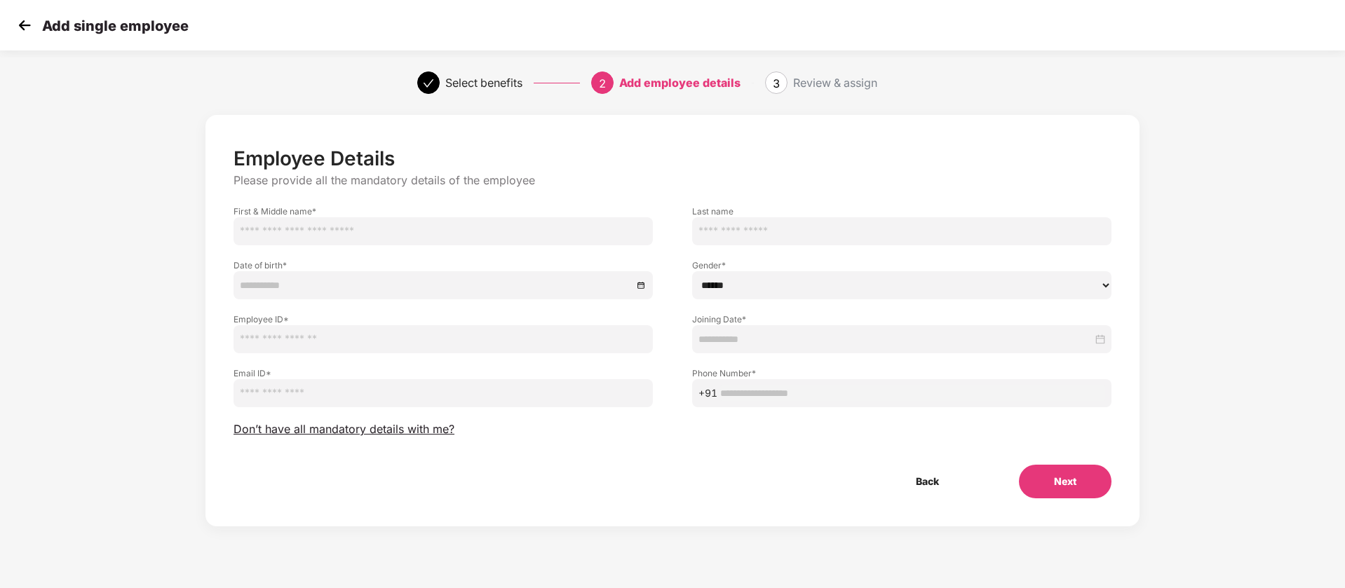
click at [464, 245] on div "Date of birth *" at bounding box center [443, 272] width 459 height 54
click at [454, 236] on input "text" at bounding box center [442, 231] width 419 height 28
click at [28, 22] on img at bounding box center [24, 25] width 21 height 21
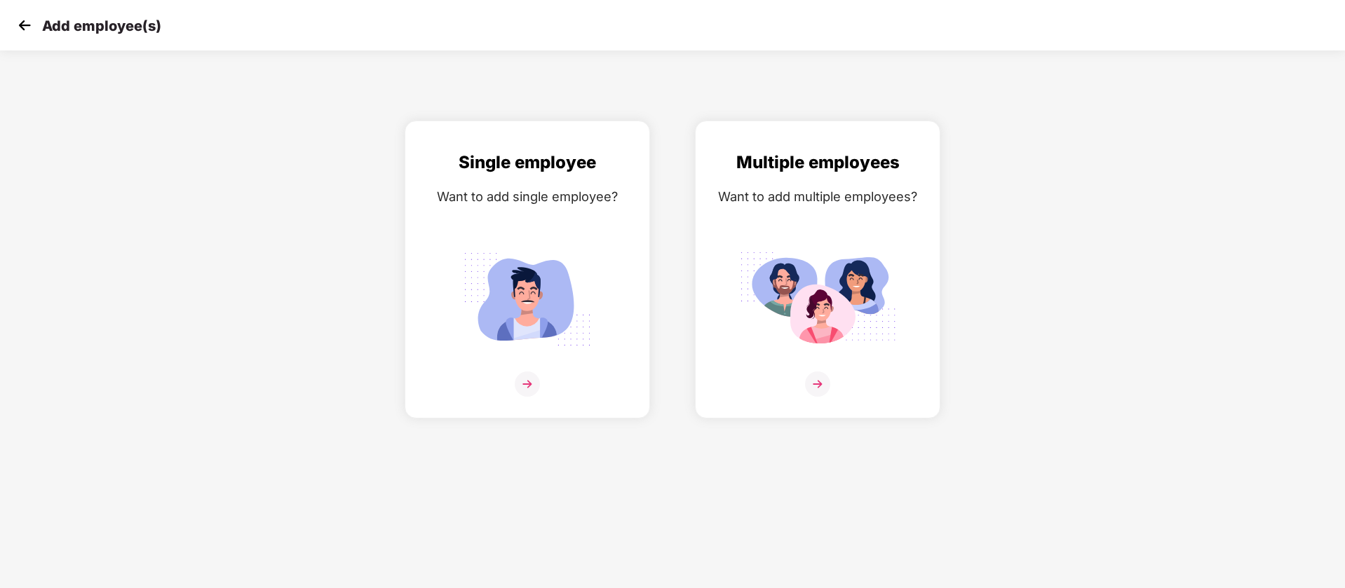
click at [39, 22] on div "Add employee(s)" at bounding box center [87, 25] width 147 height 20
click at [22, 25] on img at bounding box center [24, 25] width 21 height 21
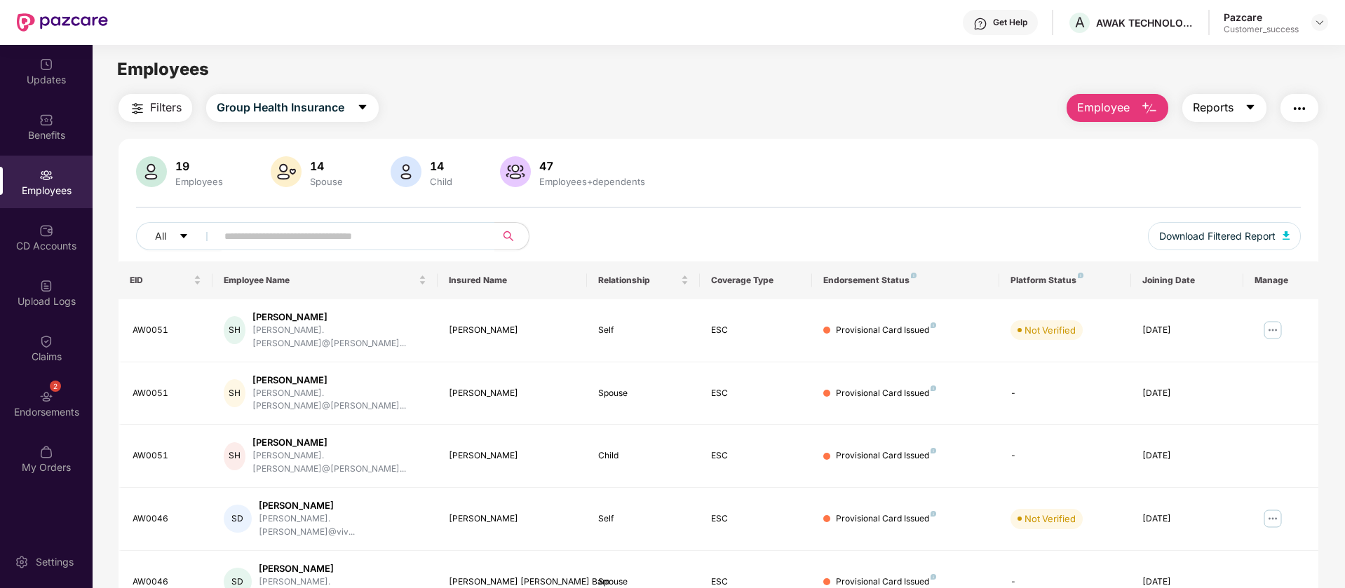
click at [1214, 109] on span "Reports" at bounding box center [1213, 108] width 41 height 18
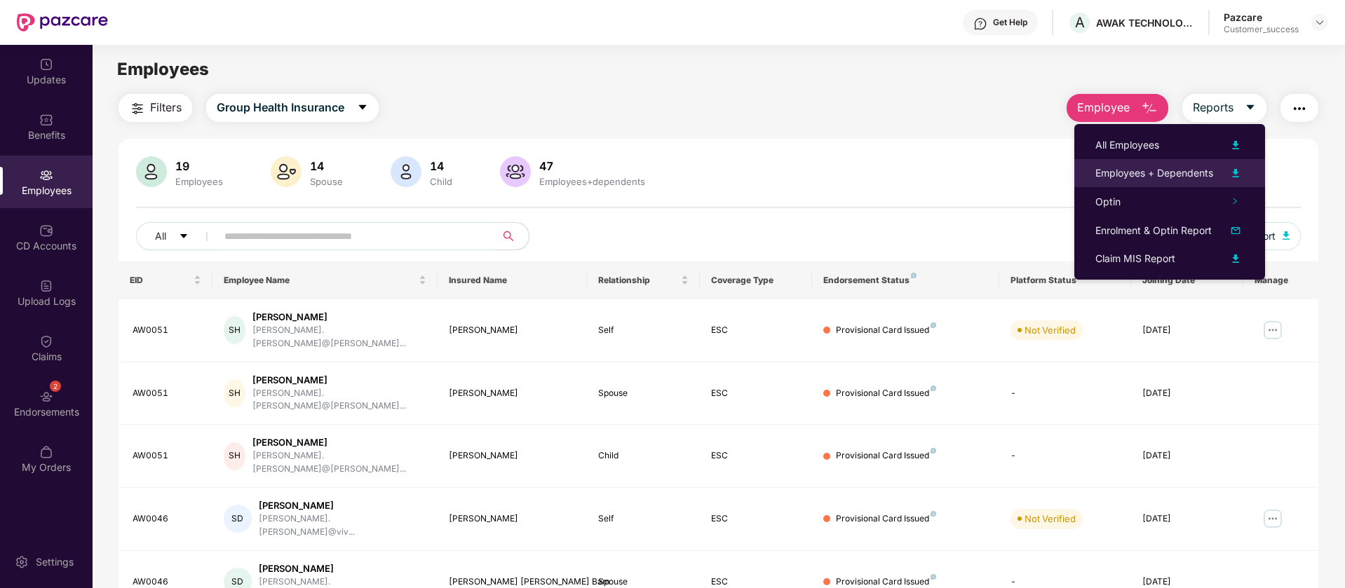
click at [1234, 173] on img at bounding box center [1235, 173] width 17 height 17
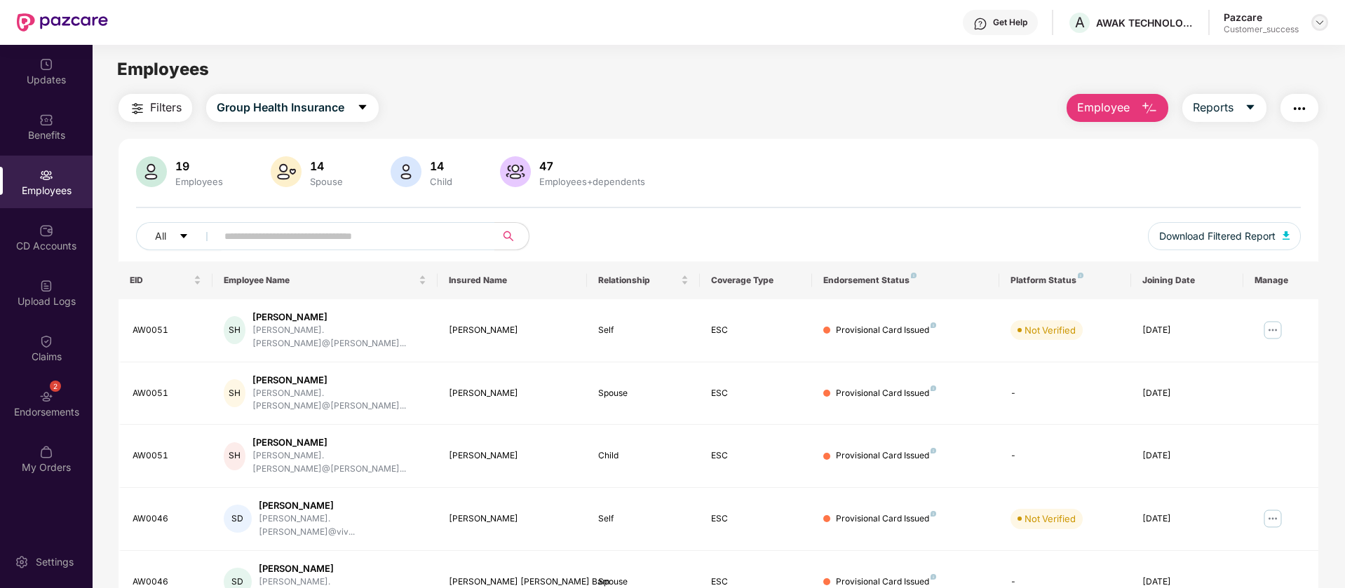
click at [1321, 20] on img at bounding box center [1319, 22] width 11 height 11
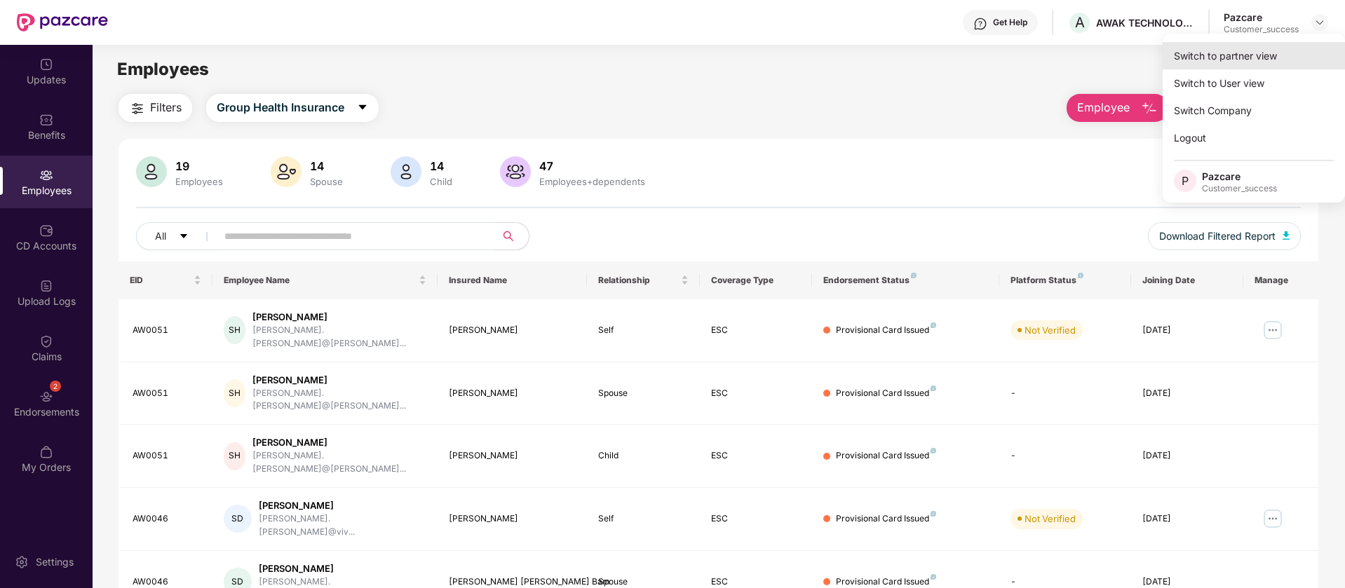
click at [1268, 62] on div "Switch to partner view" at bounding box center [1253, 55] width 182 height 27
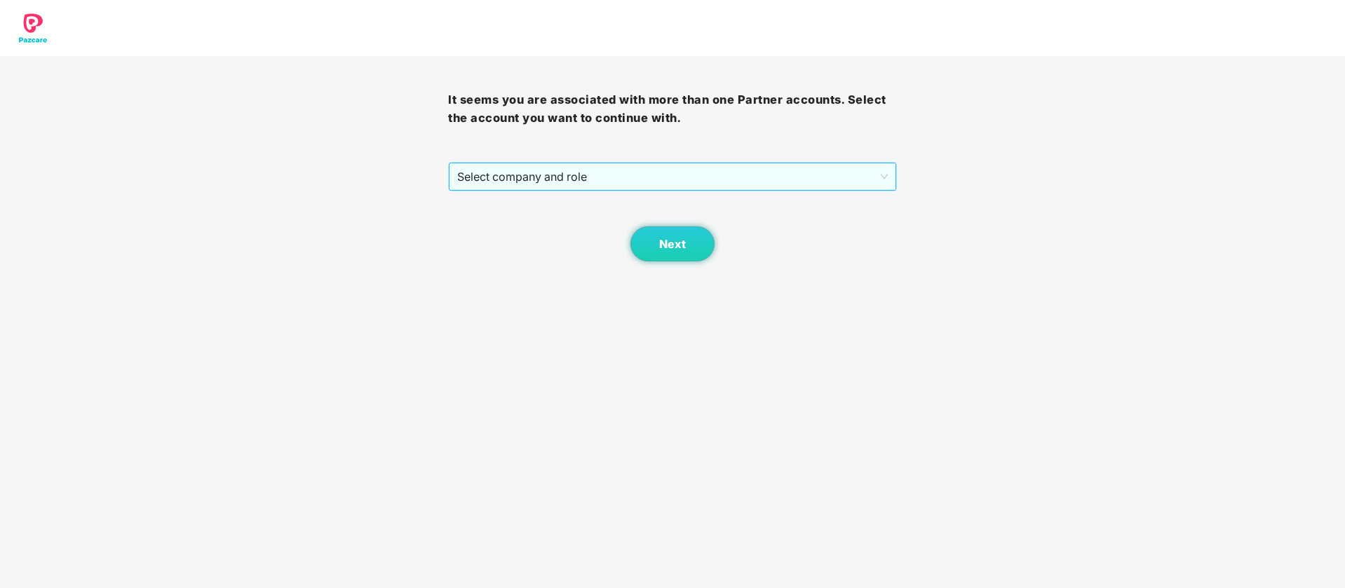
click at [828, 170] on span "Select company and role" at bounding box center [672, 176] width 430 height 27
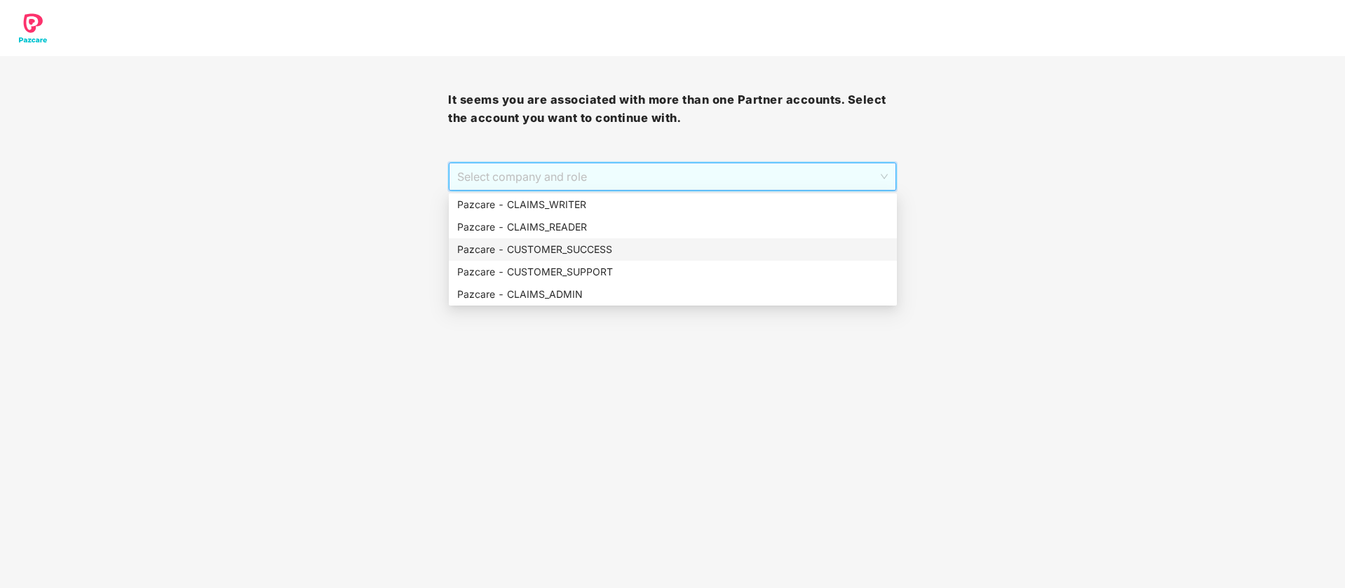
click at [647, 253] on div "Pazcare - CUSTOMER_SUCCESS" at bounding box center [672, 249] width 431 height 15
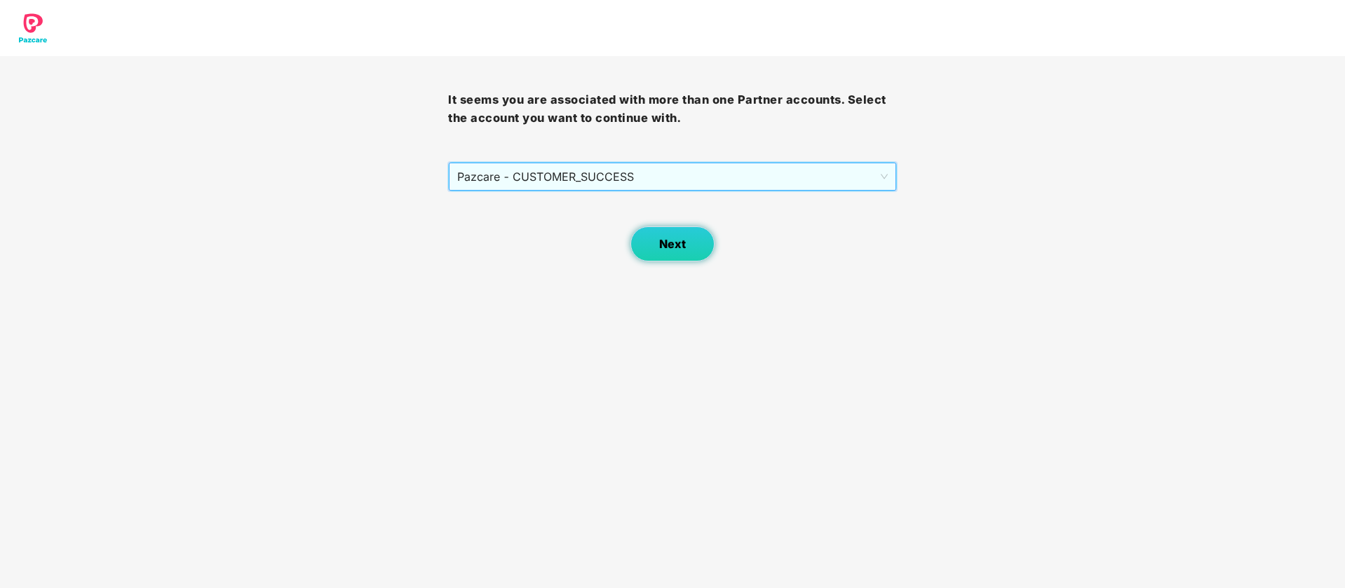
click at [701, 251] on button "Next" at bounding box center [672, 243] width 84 height 35
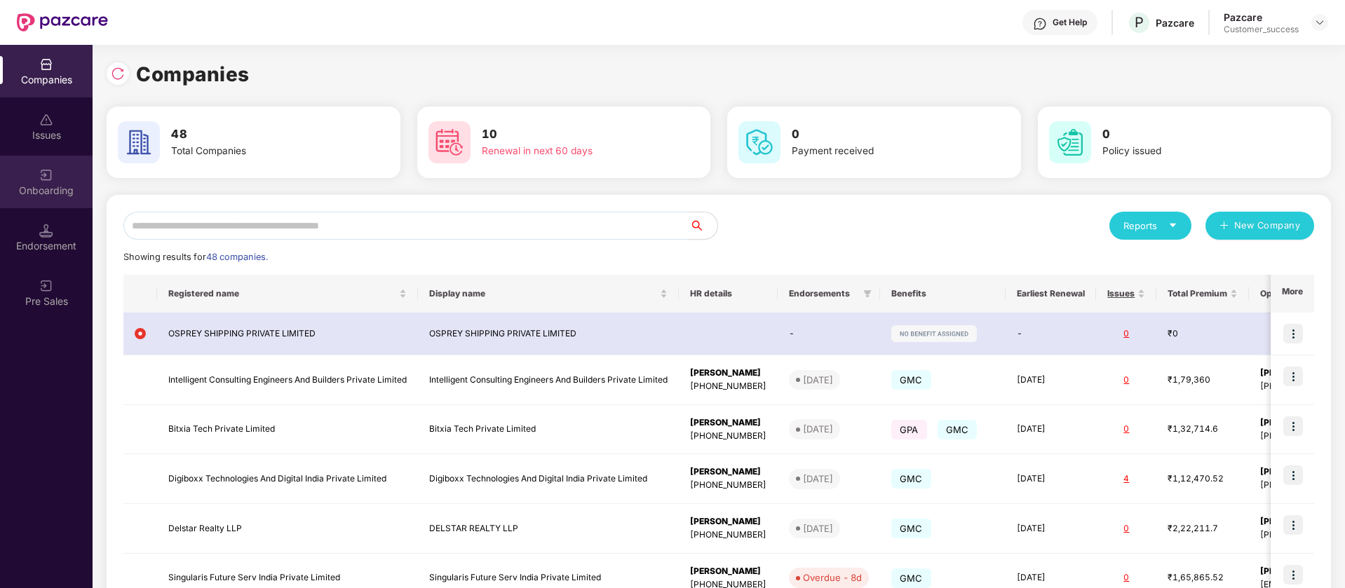
click at [43, 197] on div "Onboarding" at bounding box center [46, 182] width 93 height 53
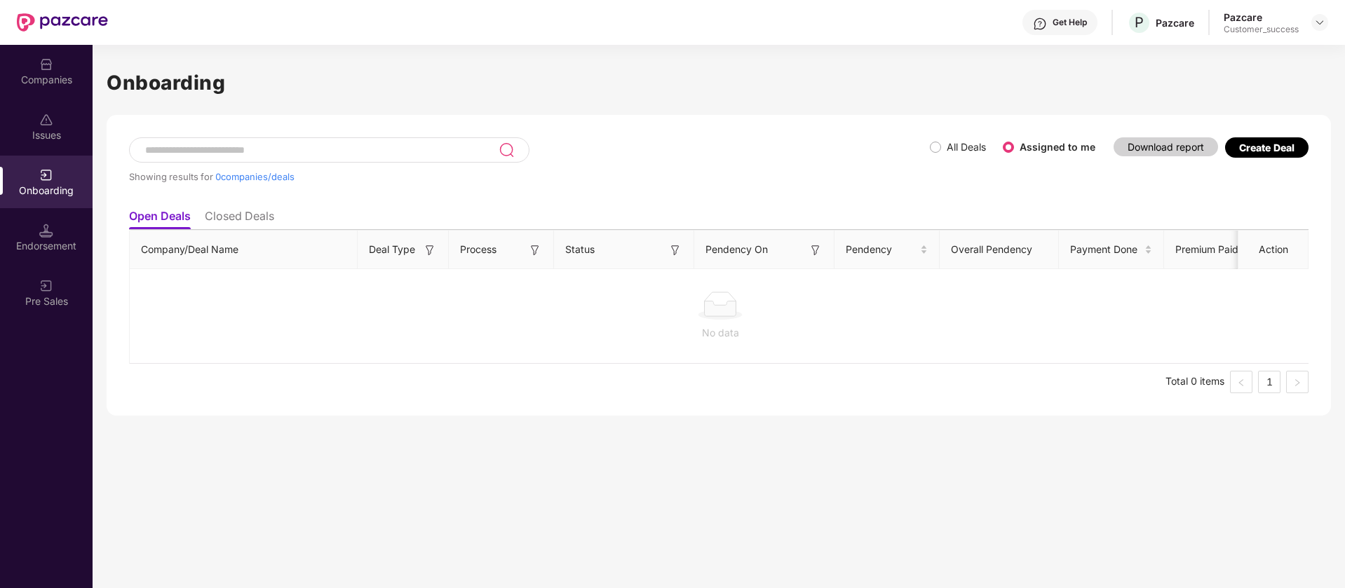
click at [323, 149] on input at bounding box center [321, 150] width 355 height 12
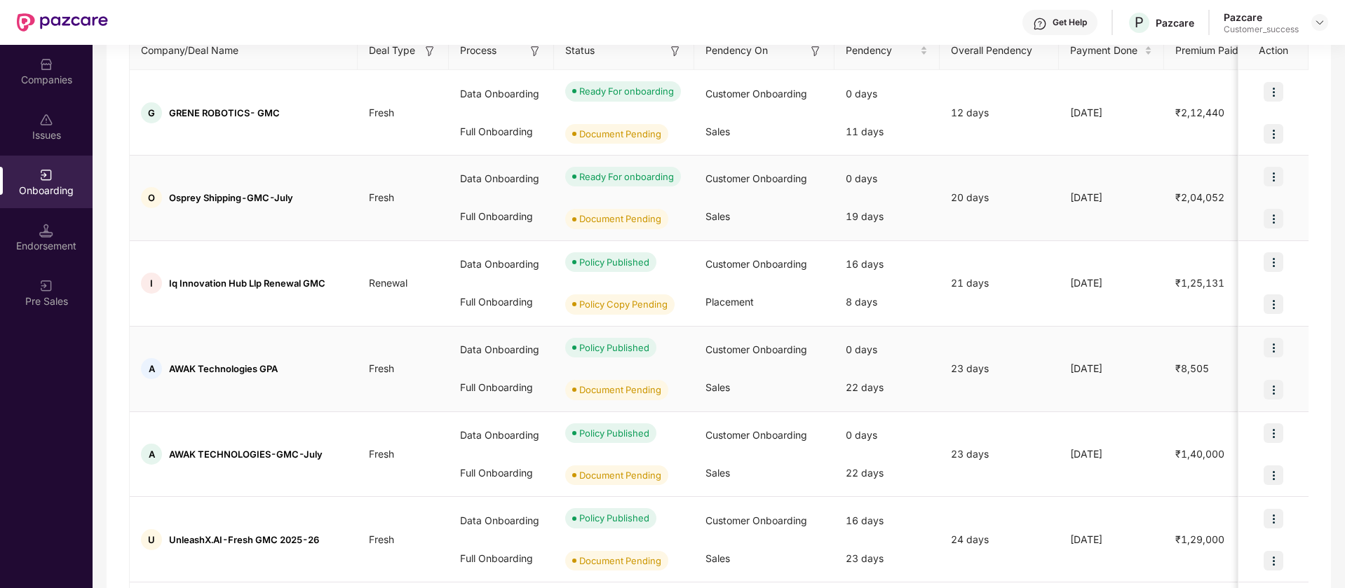
scroll to position [200, 0]
click at [1278, 435] on img at bounding box center [1273, 433] width 20 height 20
click at [1227, 468] on span "View Document" at bounding box center [1215, 468] width 100 height 15
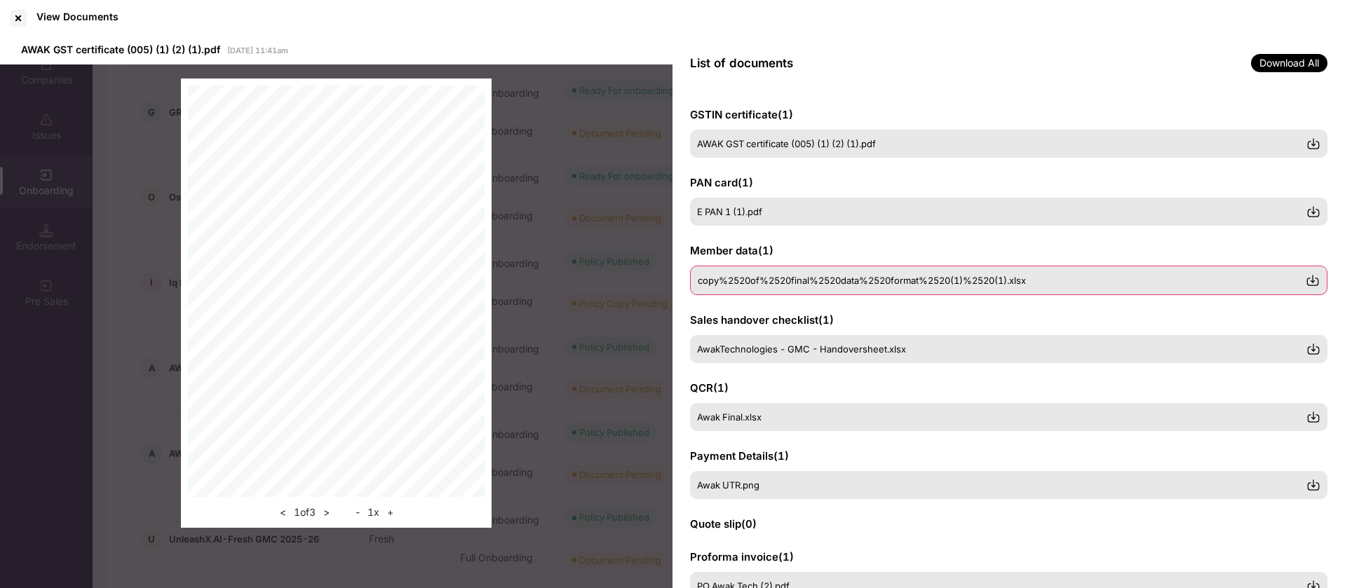
click at [798, 273] on div "copy%2520of%2520final%2520data%2520format%2520(1)%2520(1).xlsx" at bounding box center [1008, 280] width 637 height 29
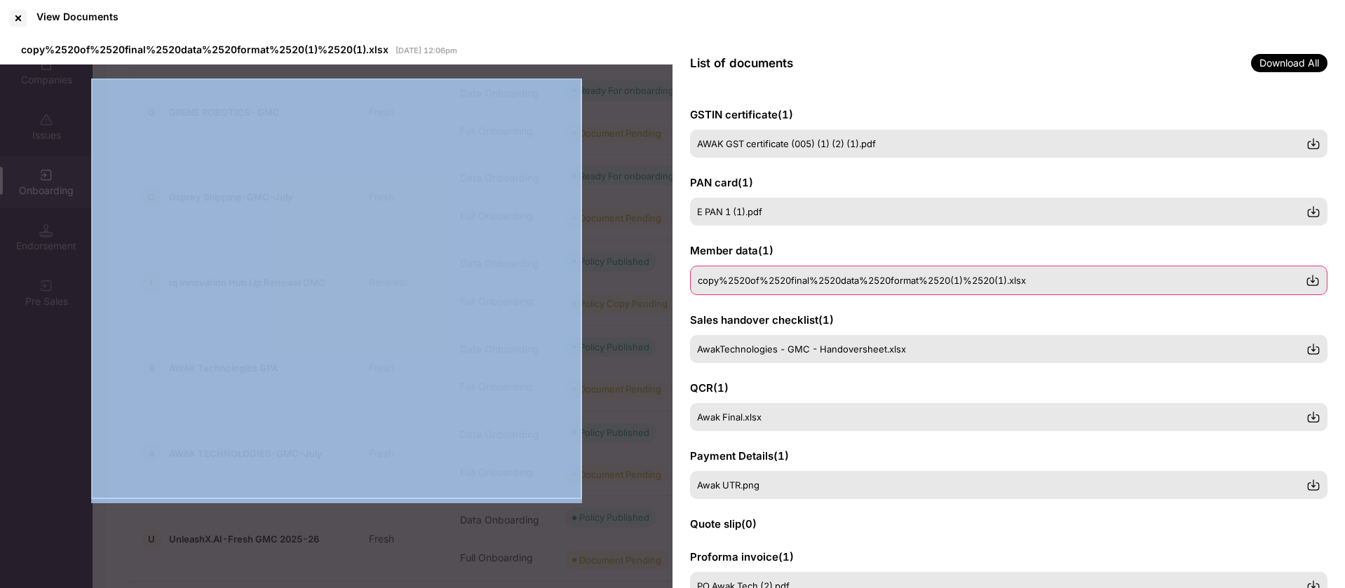
click at [1313, 280] on img at bounding box center [1313, 280] width 14 height 14
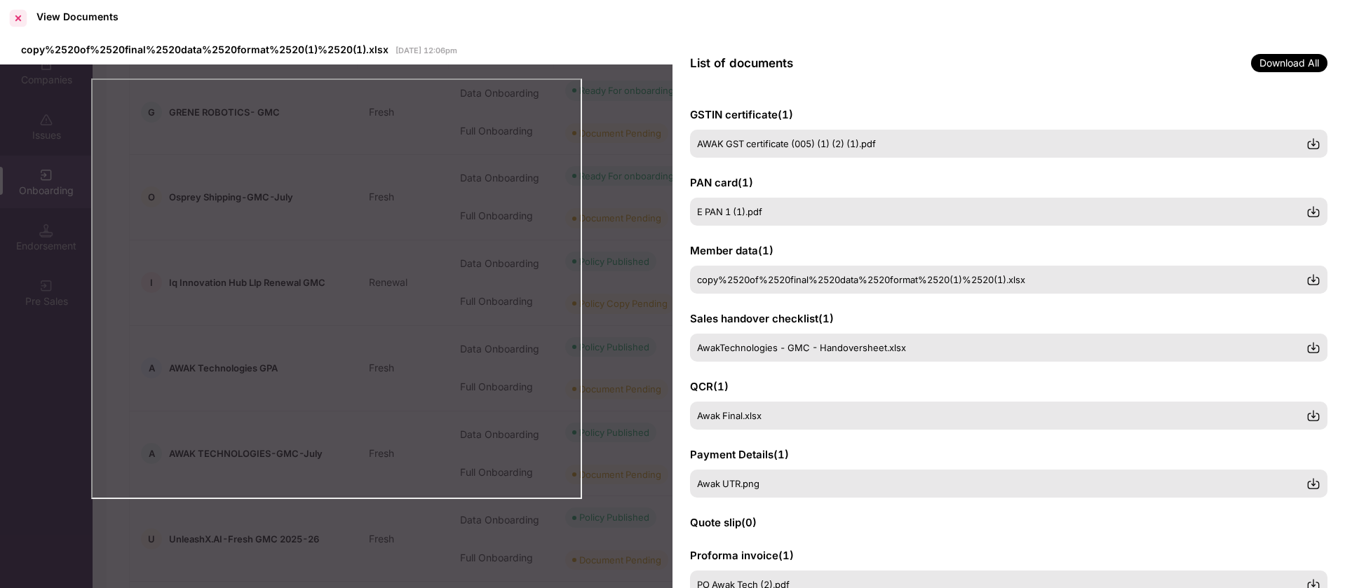
click at [25, 15] on div at bounding box center [18, 18] width 22 height 22
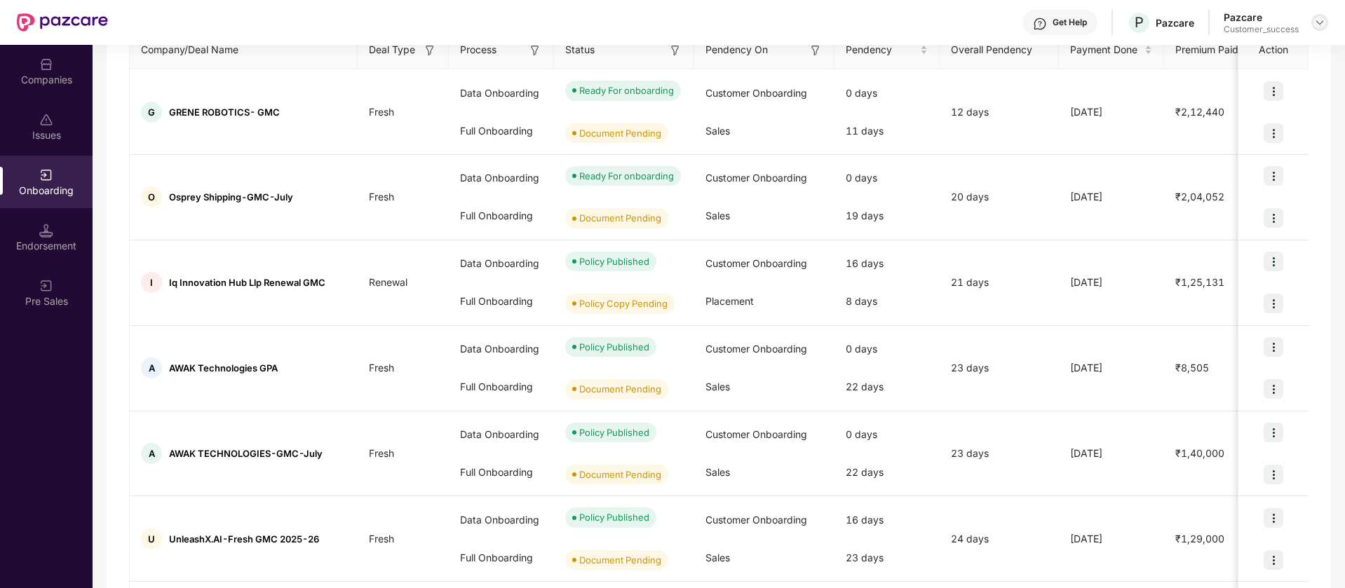
click at [1317, 22] on img at bounding box center [1319, 22] width 11 height 11
click at [1223, 79] on div "Switch Partner" at bounding box center [1255, 82] width 182 height 27
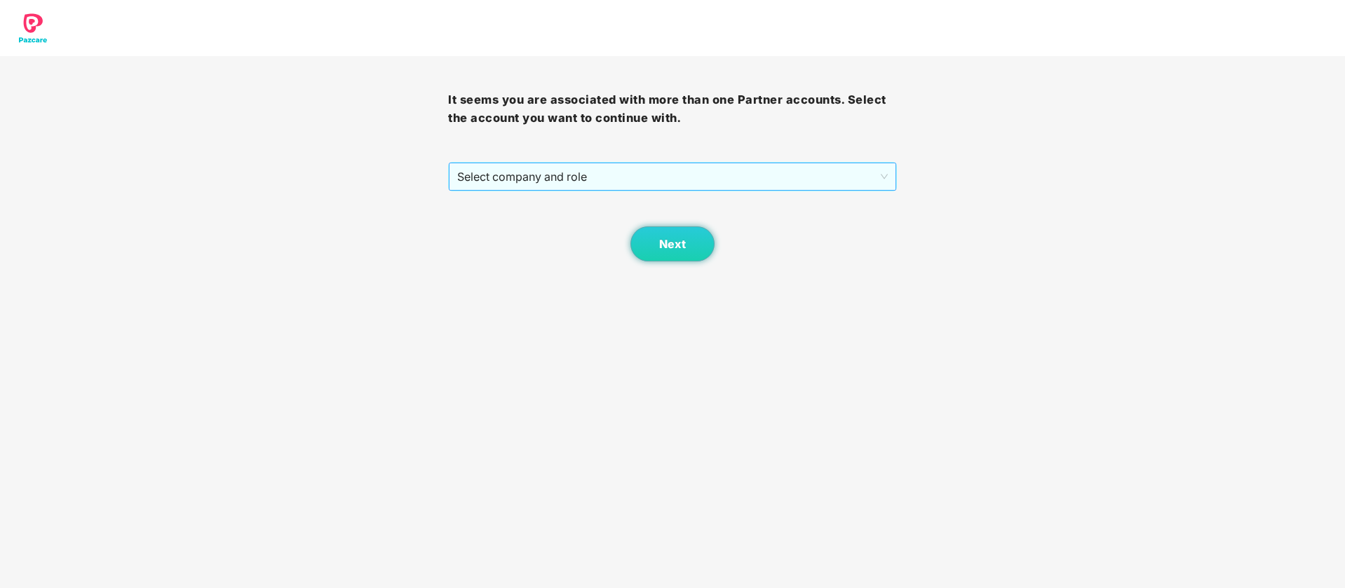
click at [776, 169] on span "Select company and role" at bounding box center [672, 176] width 430 height 27
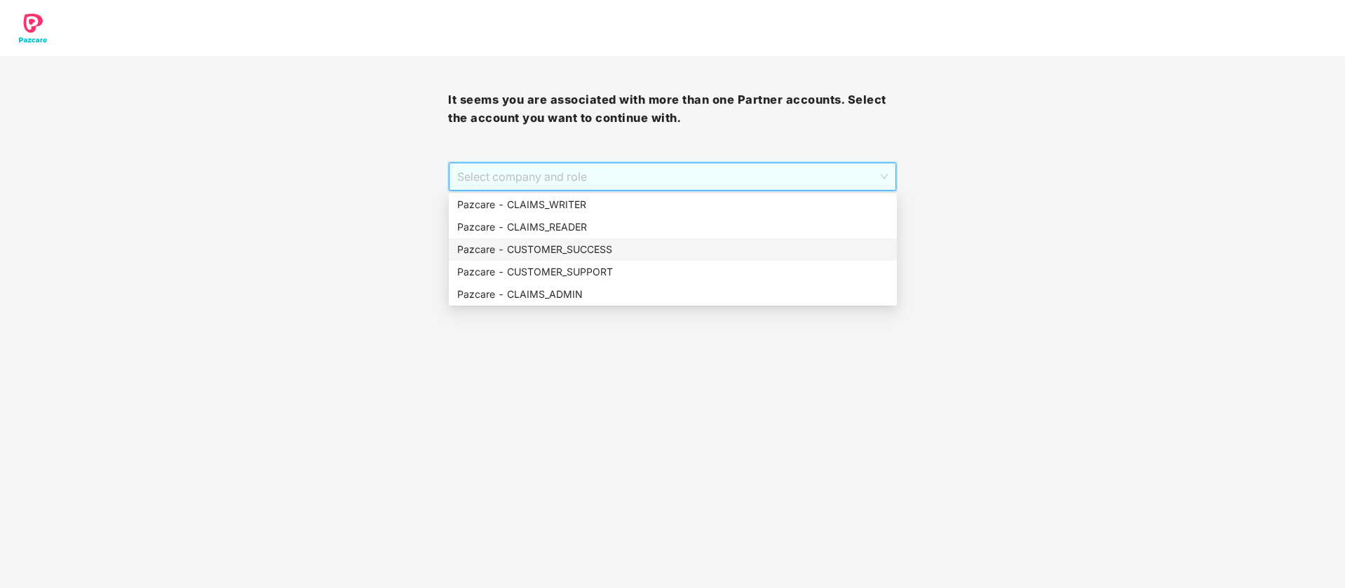
click at [659, 248] on div "Pazcare - CUSTOMER_SUCCESS" at bounding box center [672, 249] width 431 height 15
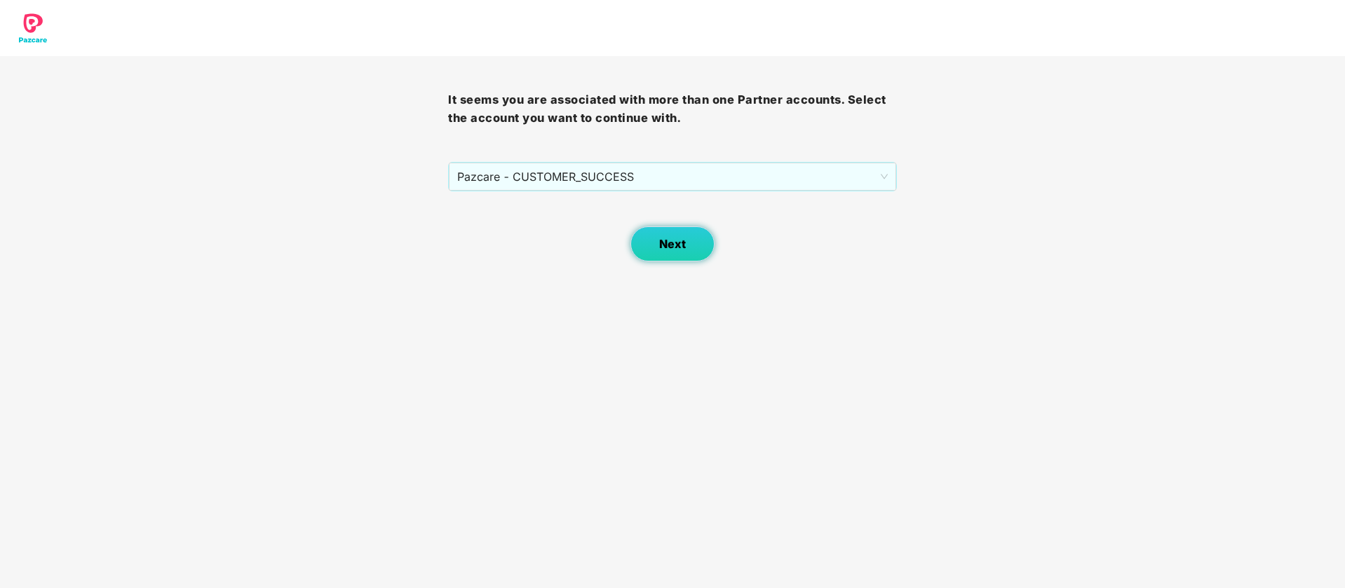
click at [679, 254] on button "Next" at bounding box center [672, 243] width 84 height 35
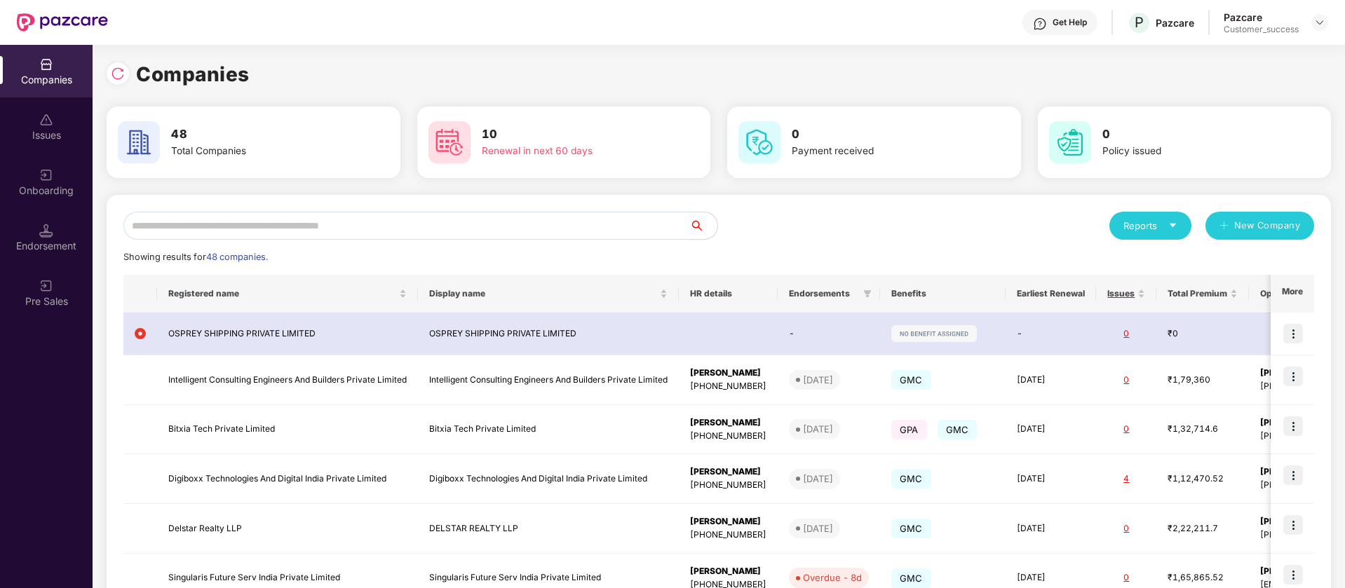
click at [254, 224] on input "text" at bounding box center [406, 226] width 566 height 28
paste input "******"
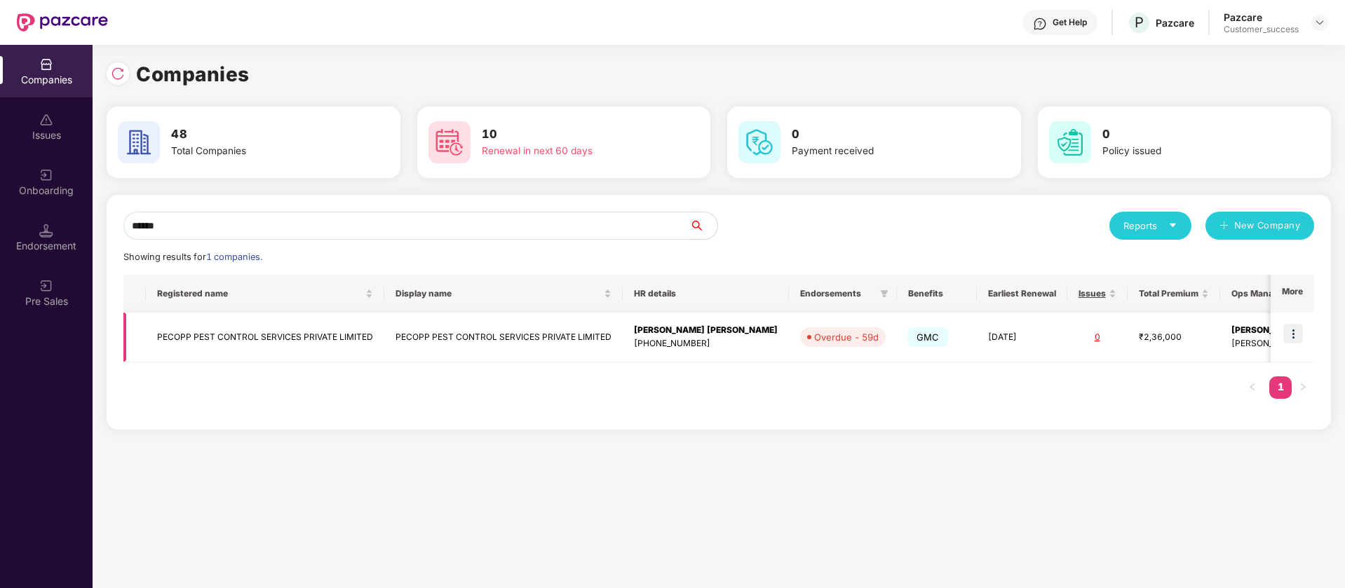
type input "******"
click at [1293, 334] on img at bounding box center [1293, 334] width 20 height 20
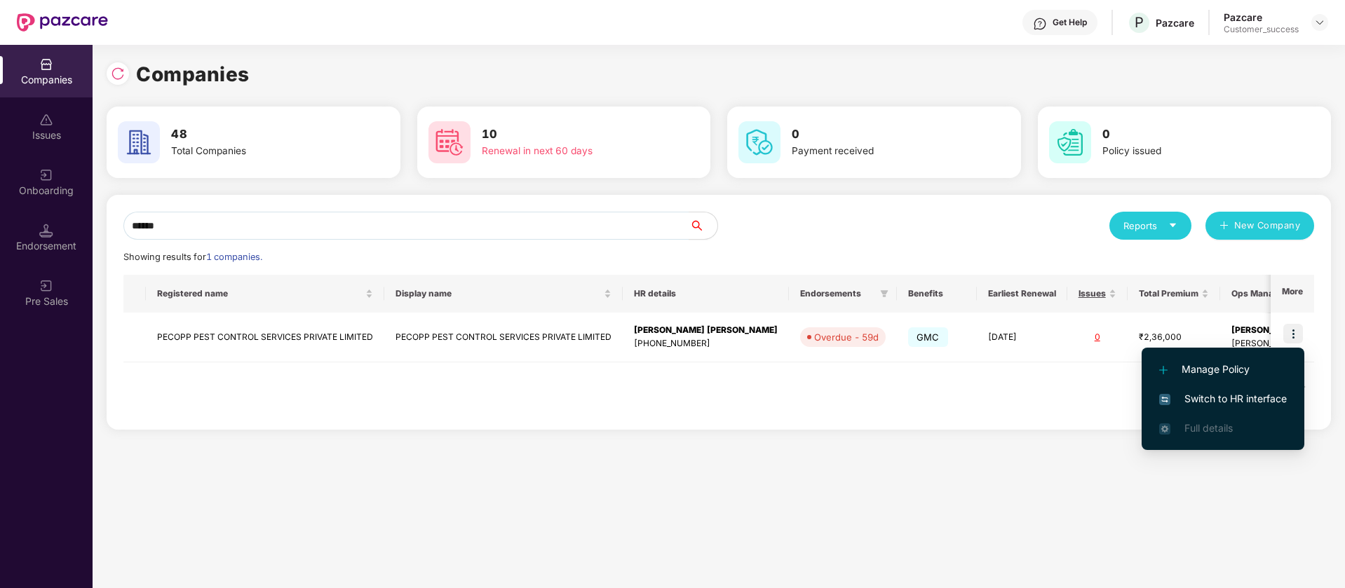
click at [1219, 400] on span "Switch to HR interface" at bounding box center [1223, 398] width 128 height 15
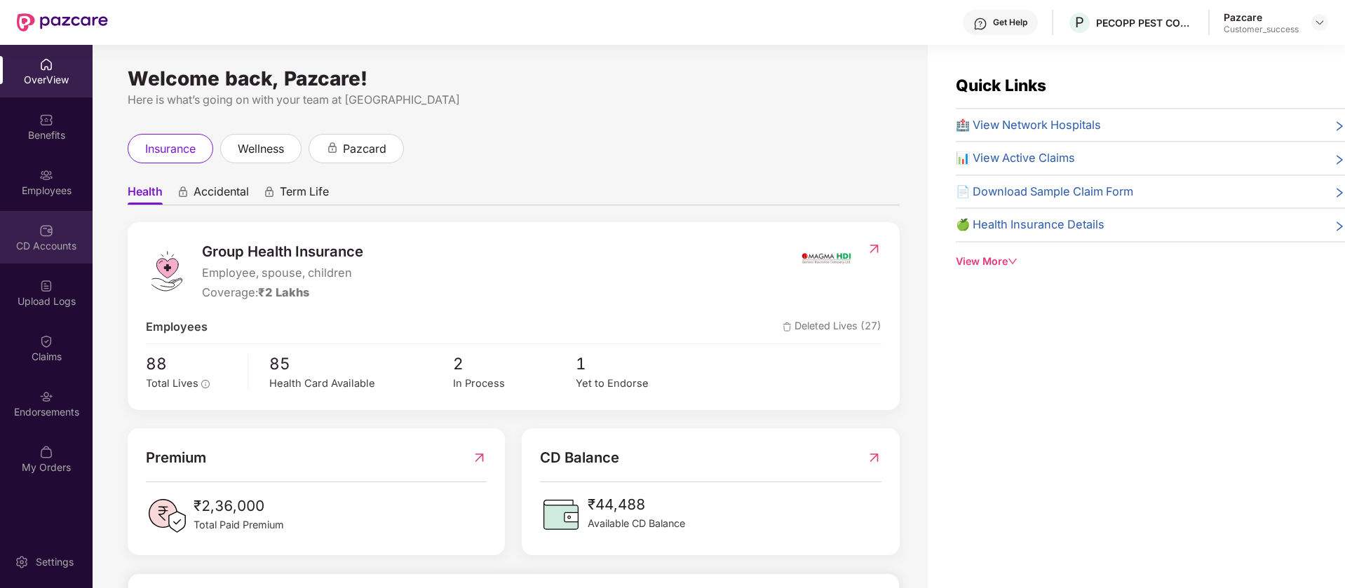
click at [50, 234] on img at bounding box center [46, 231] width 14 height 14
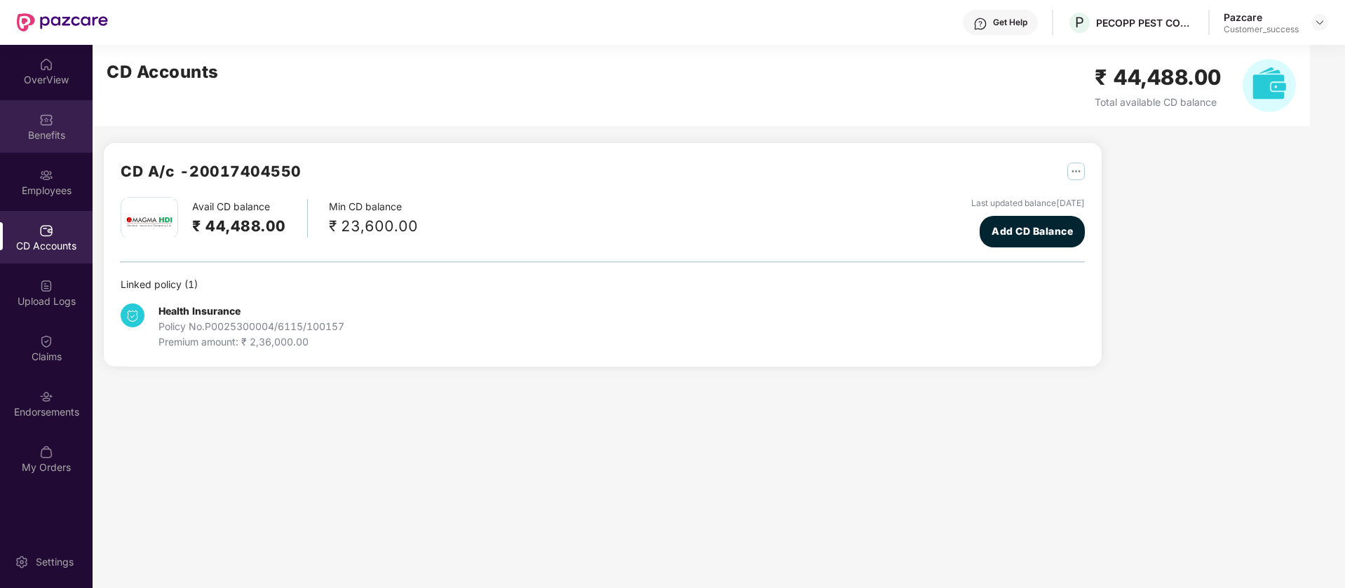
click at [48, 125] on img at bounding box center [46, 120] width 14 height 14
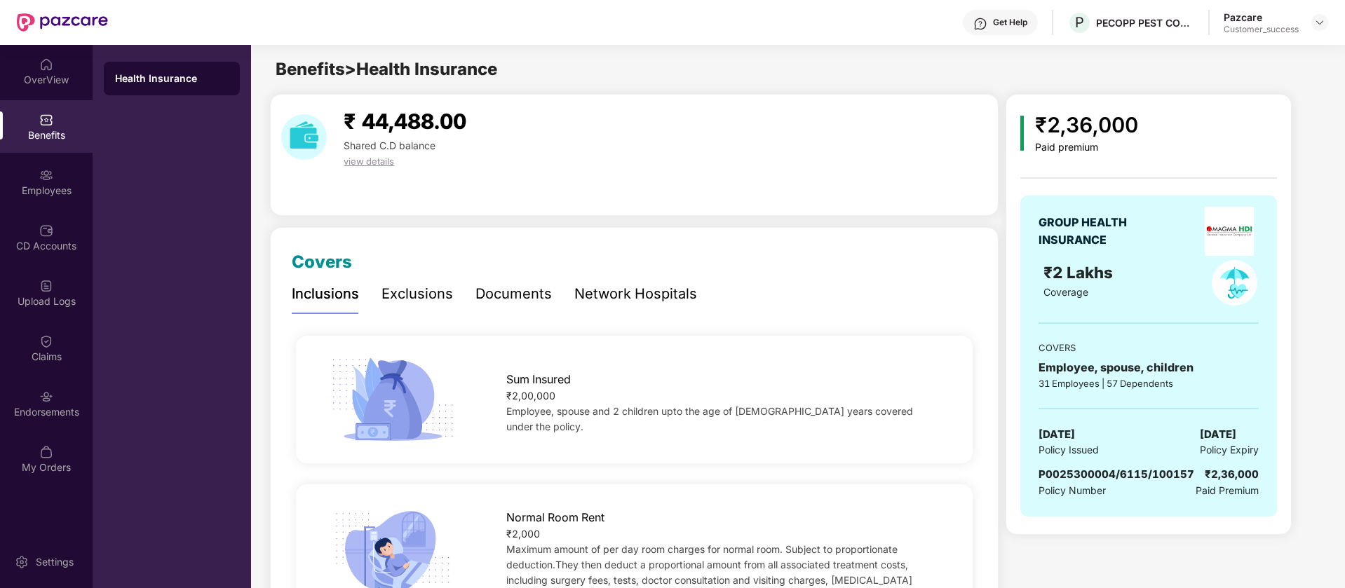
click at [1130, 464] on div "GROUP HEALTH INSURANCE ₹2 Lakhs Coverage COVERS Employee, spouse, children 31 E…" at bounding box center [1148, 356] width 257 height 321
click at [1132, 473] on span "P0025300004/6115/100157" at bounding box center [1116, 474] width 156 height 13
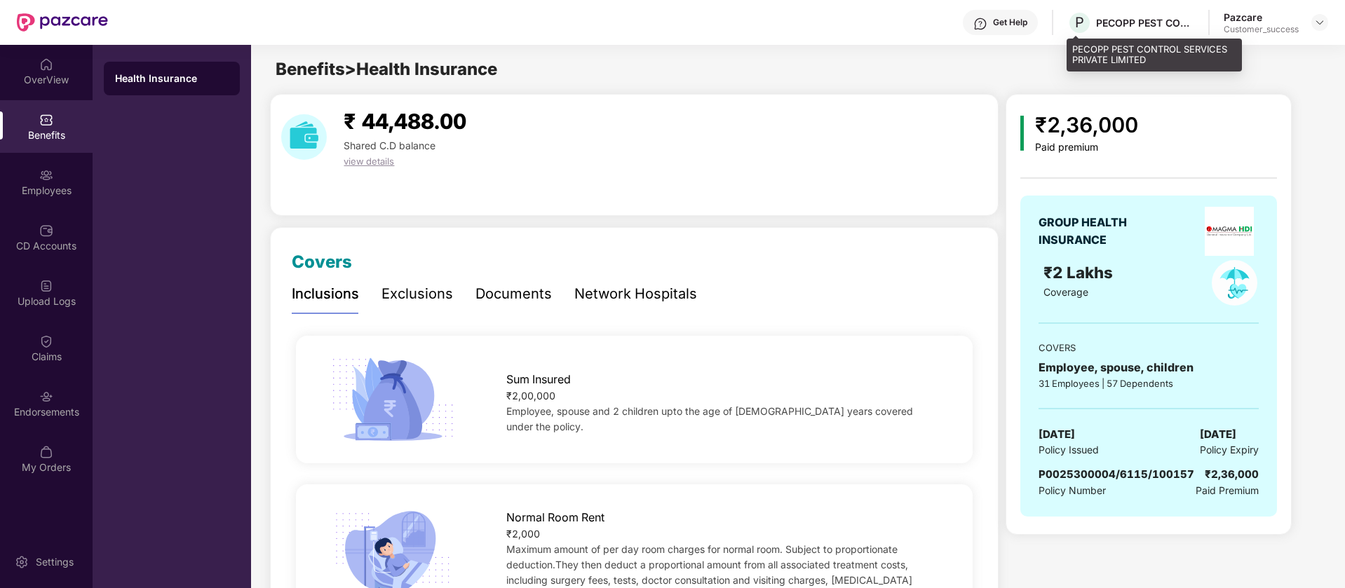
click at [1131, 21] on div "PECOPP PEST CONTROL SERVICES PRIVATE LIMITED" at bounding box center [1145, 22] width 98 height 13
click at [1089, 50] on div "PECOPP PEST CONTROL SERVICES PRIVATE LIMITED" at bounding box center [1153, 55] width 175 height 33
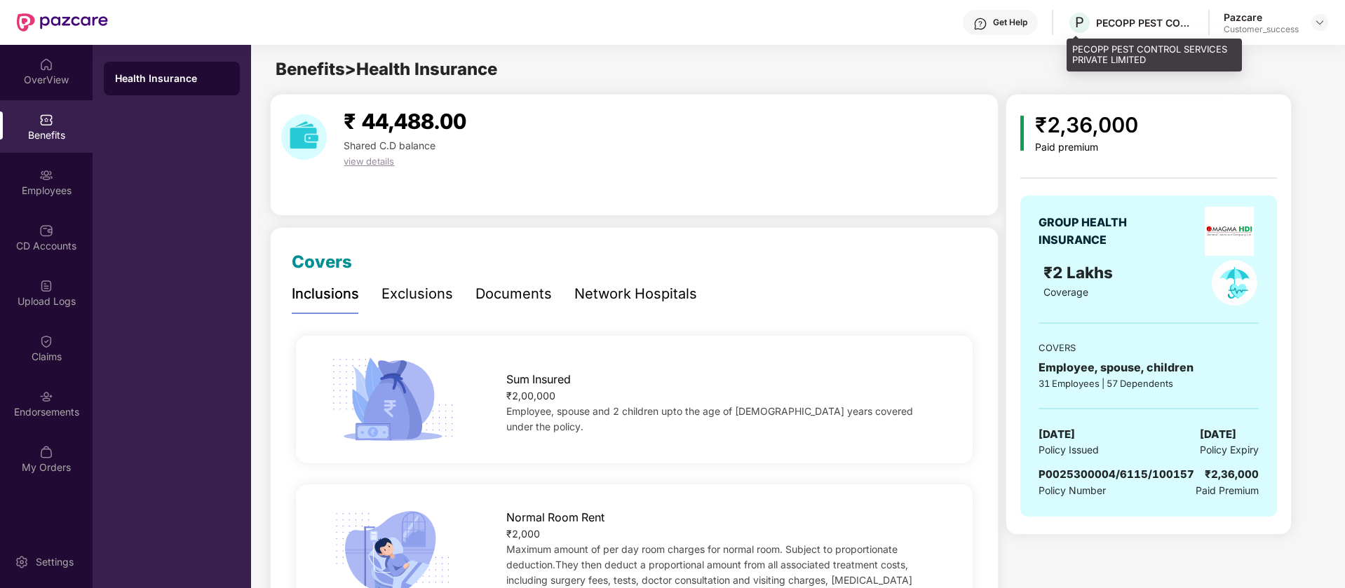
click at [1089, 50] on div "PECOPP PEST CONTROL SERVICES PRIVATE LIMITED" at bounding box center [1153, 55] width 175 height 33
copy div "PECOPP PEST CONTROL SERVICES PRIVATE LIMITED"
click at [1322, 17] on img at bounding box center [1319, 22] width 11 height 11
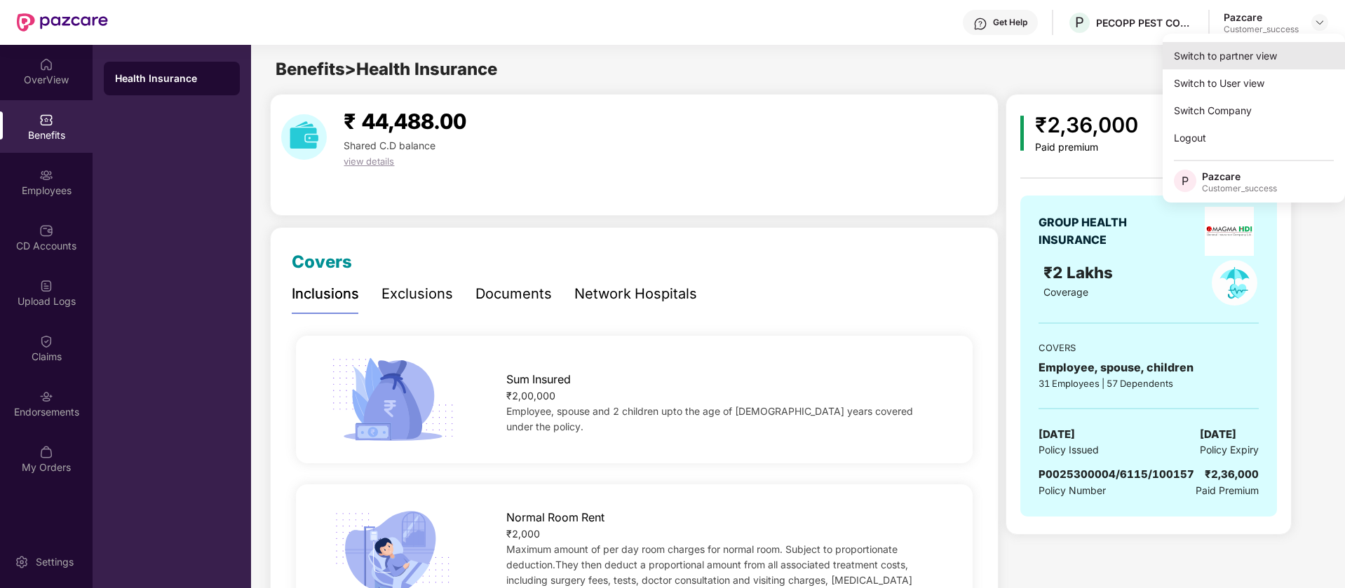
click at [1262, 59] on div "Switch to partner view" at bounding box center [1253, 55] width 182 height 27
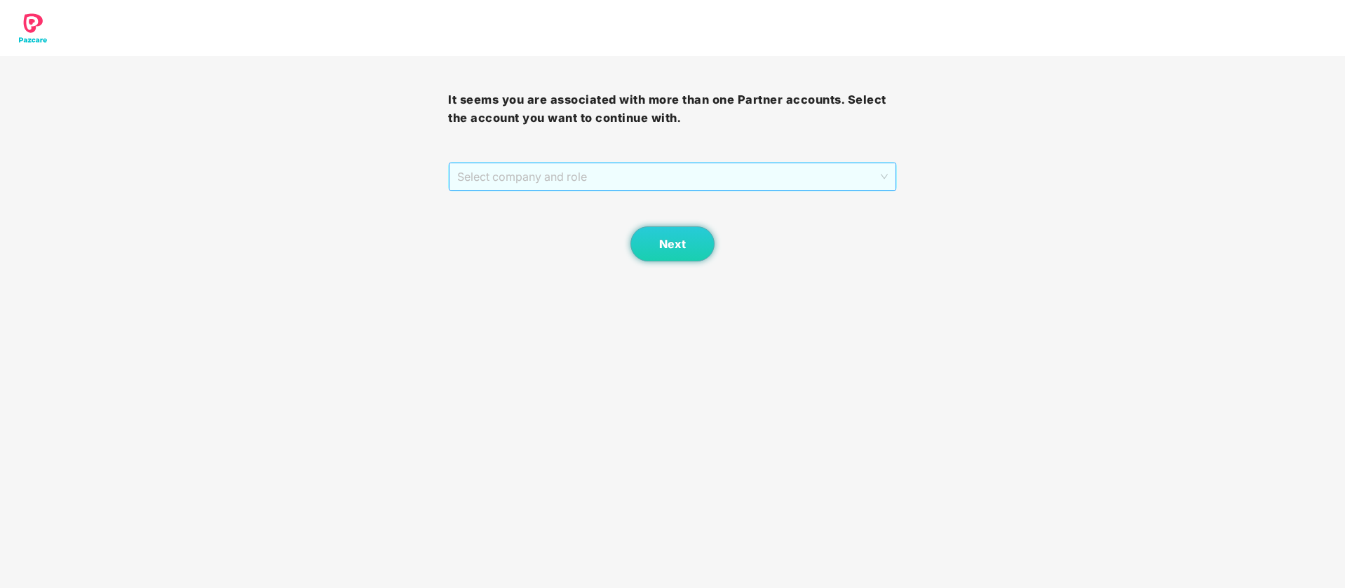
click at [727, 176] on span "Select company and role" at bounding box center [672, 176] width 430 height 27
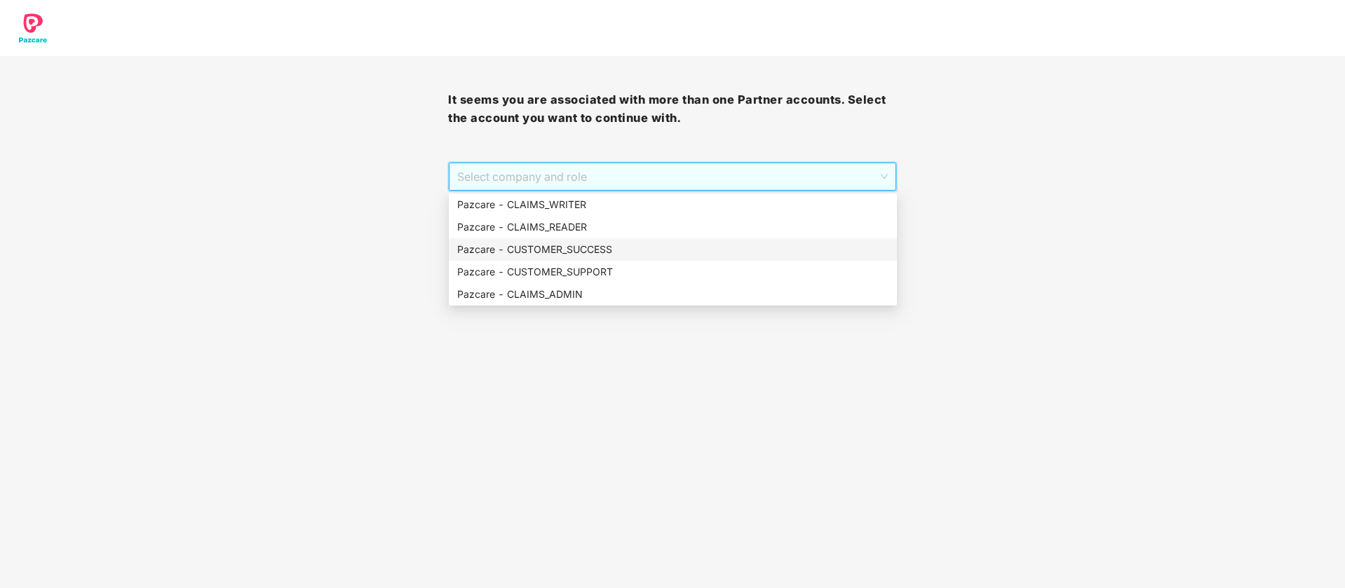
click at [637, 252] on div "Pazcare - CUSTOMER_SUCCESS" at bounding box center [672, 249] width 431 height 15
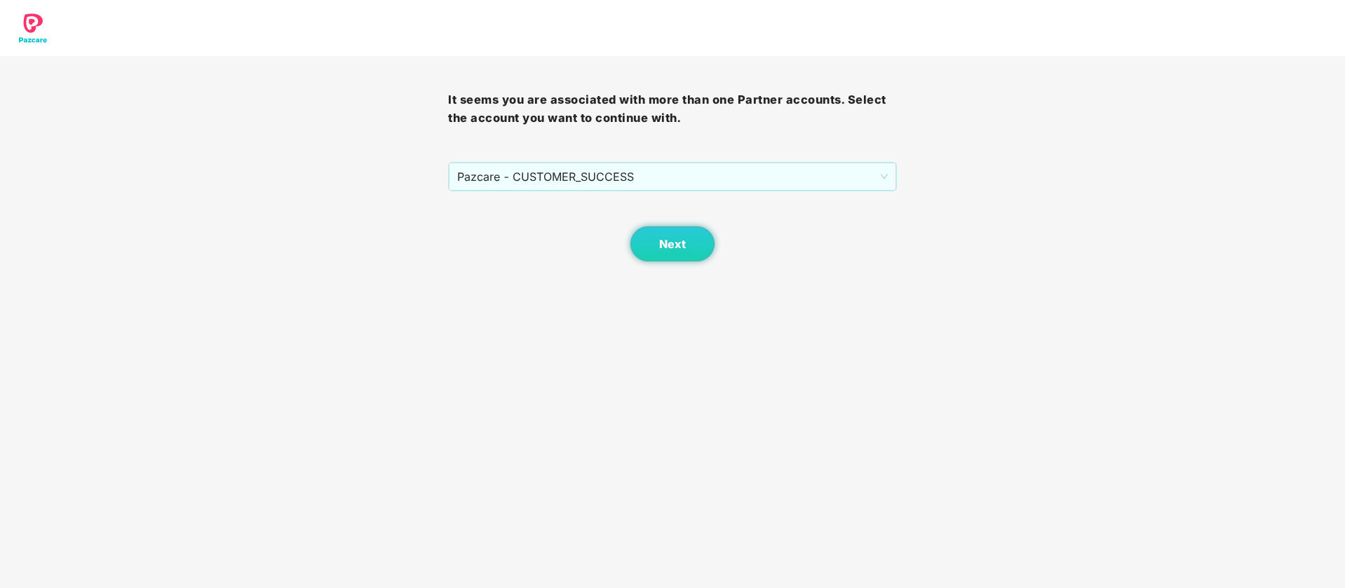
click at [677, 267] on body "It seems you are associated with more than one Partner accounts. Select the acc…" at bounding box center [672, 294] width 1345 height 588
click at [673, 247] on span "Next" at bounding box center [672, 244] width 27 height 13
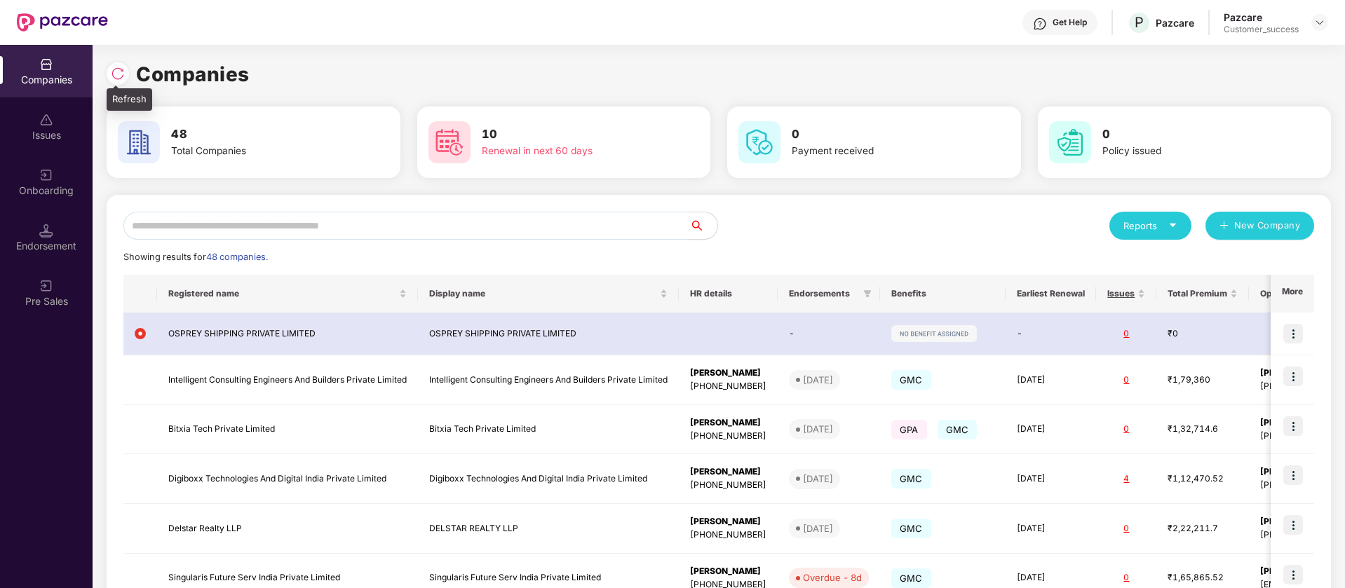
click at [125, 69] on div at bounding box center [118, 73] width 22 height 22
click at [1319, 23] on img at bounding box center [1319, 22] width 11 height 11
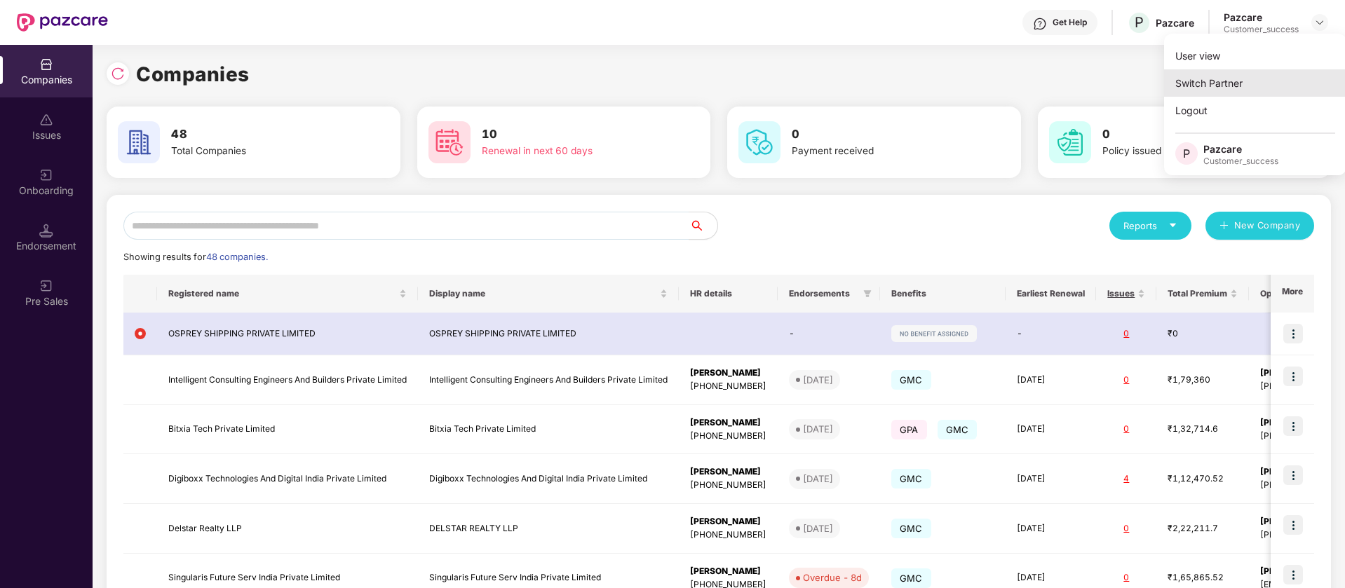
click at [1252, 81] on div "Switch Partner" at bounding box center [1255, 82] width 182 height 27
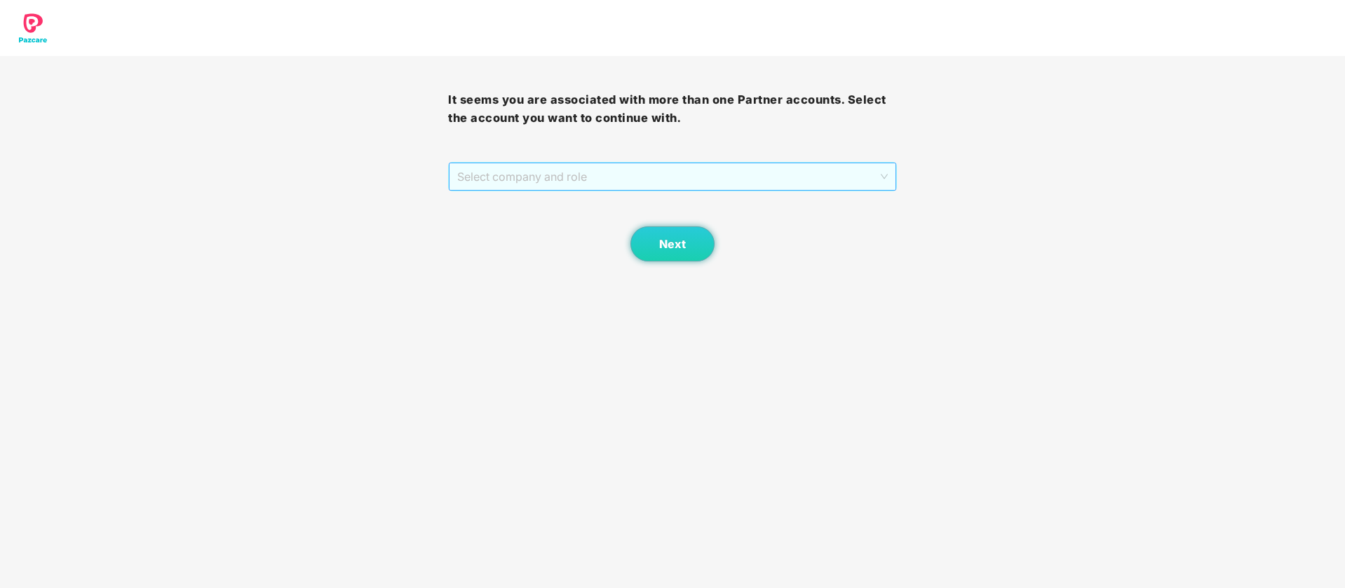
click at [839, 168] on span "Select company and role" at bounding box center [672, 176] width 430 height 27
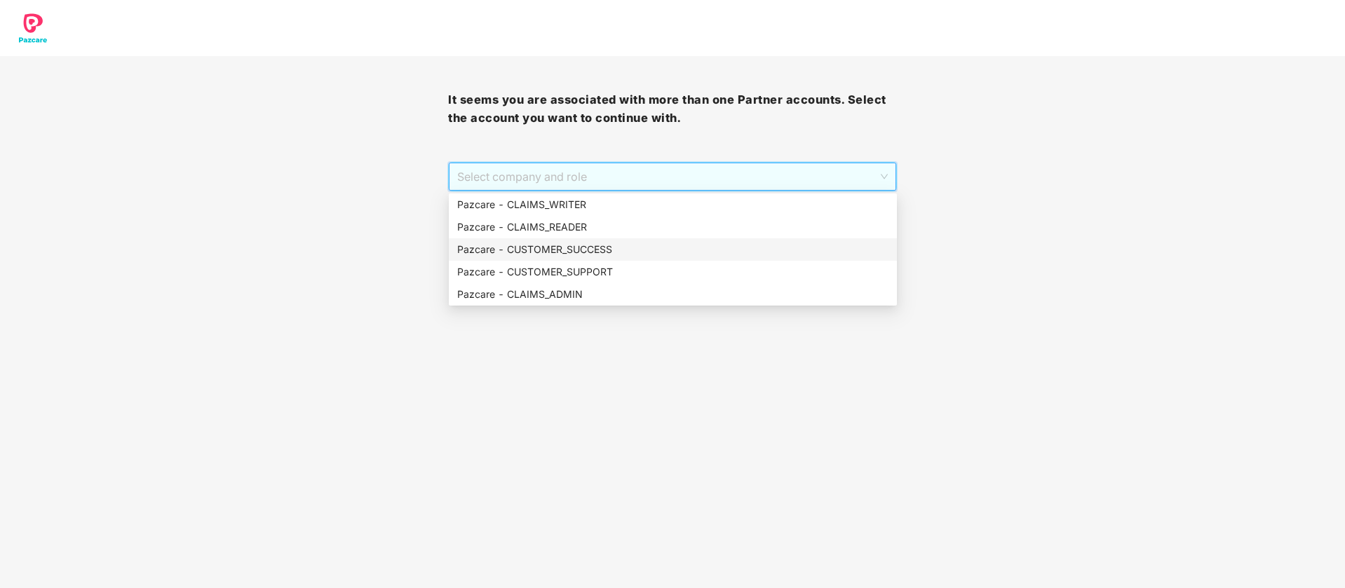
click at [683, 250] on div "Pazcare - CUSTOMER_SUCCESS" at bounding box center [672, 249] width 431 height 15
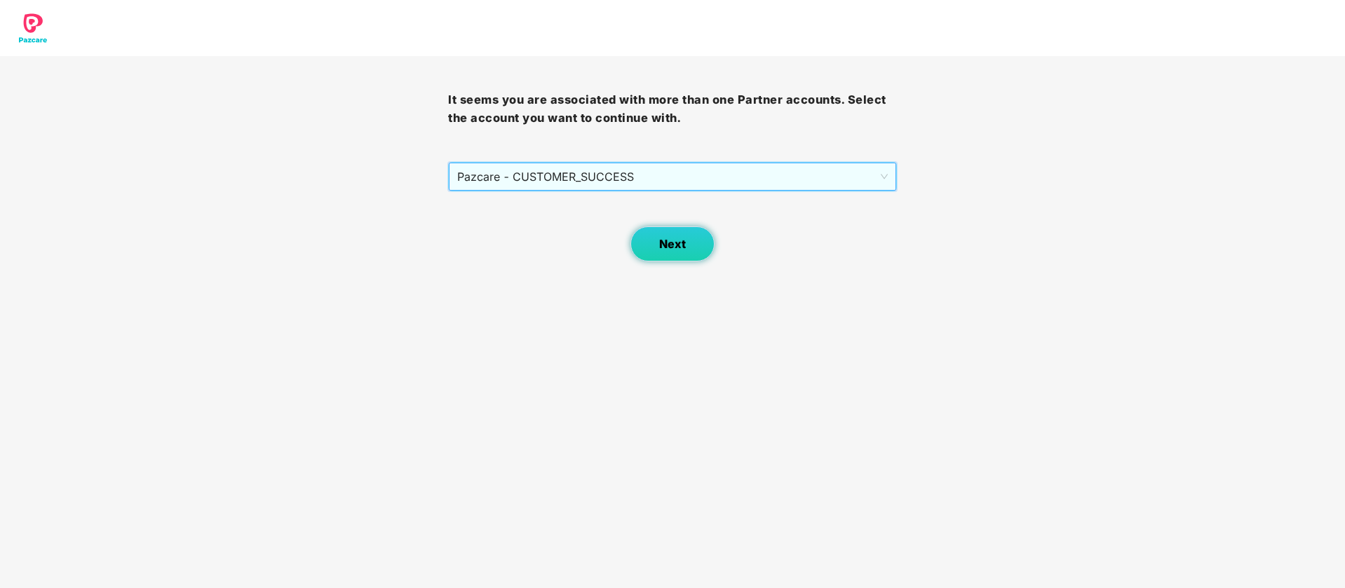
click at [691, 253] on button "Next" at bounding box center [672, 243] width 84 height 35
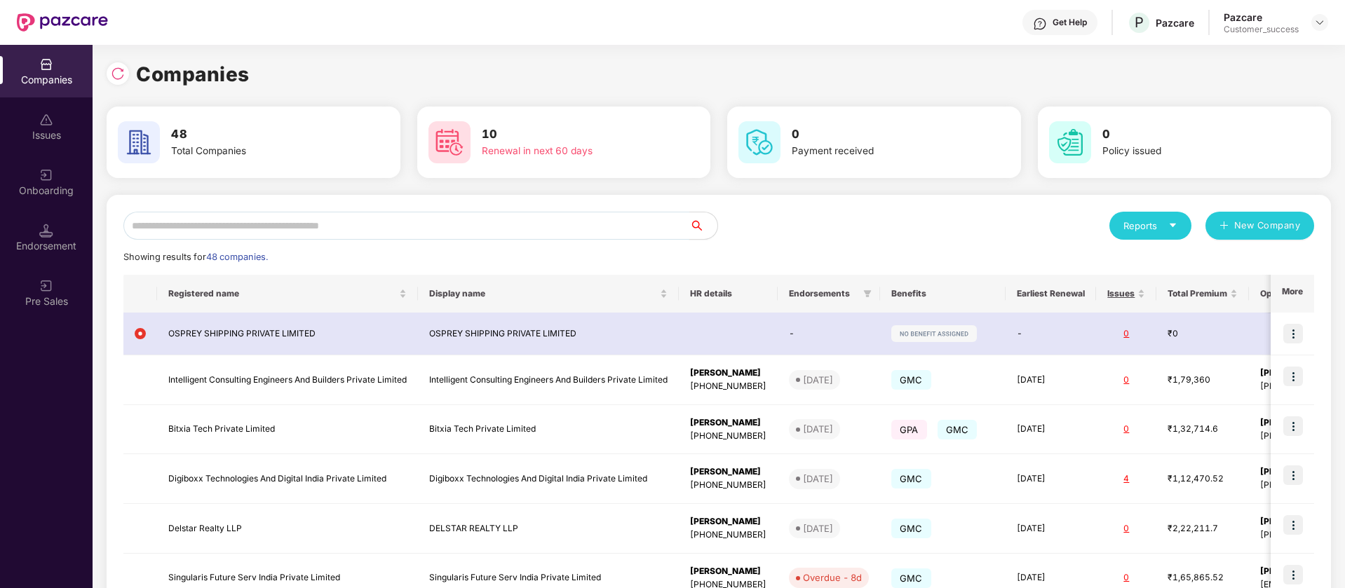
click at [351, 228] on input "text" at bounding box center [406, 226] width 566 height 28
type input "*"
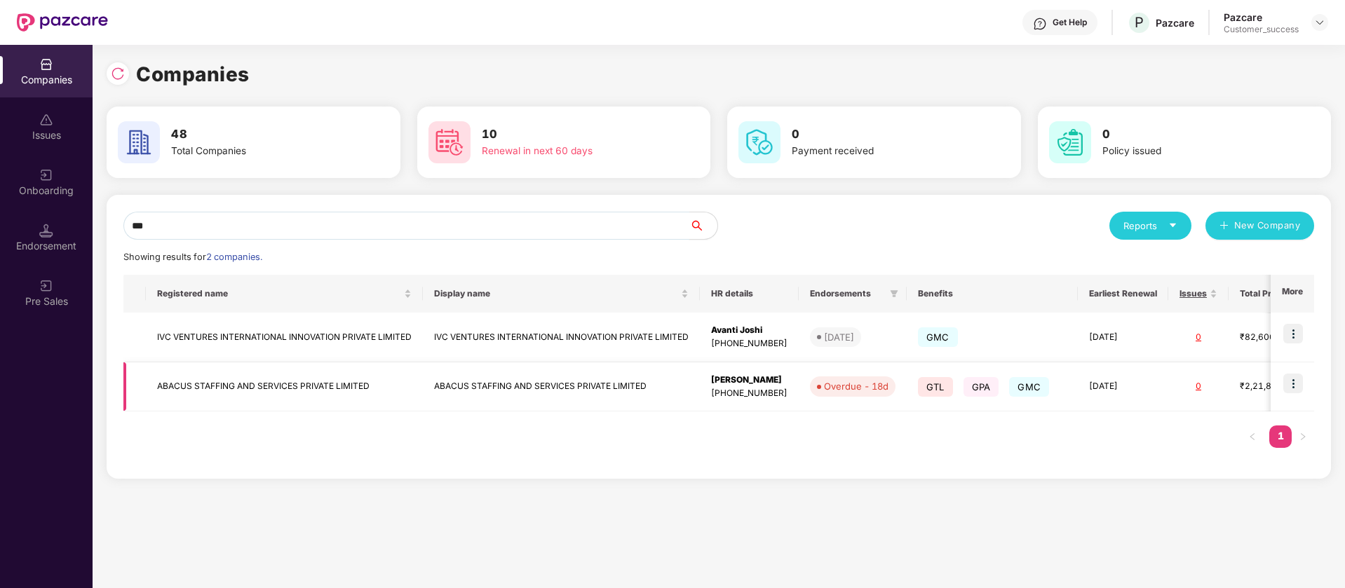
type input "***"
click at [1296, 383] on img at bounding box center [1293, 384] width 20 height 20
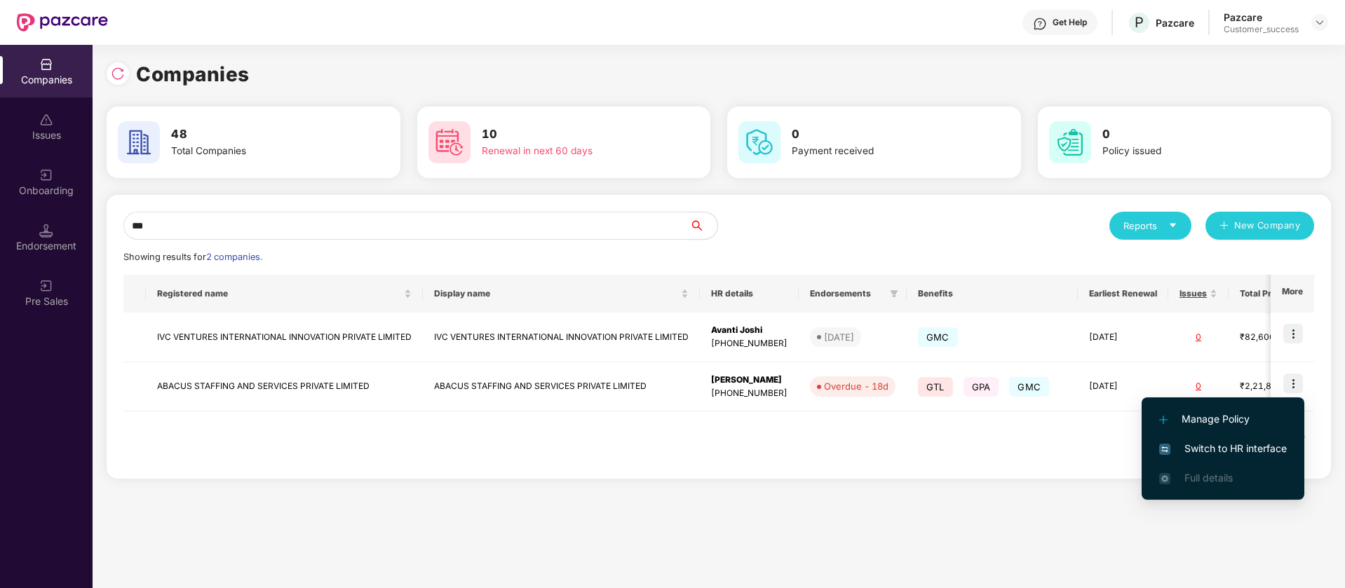
click at [1226, 443] on span "Switch to HR interface" at bounding box center [1223, 448] width 128 height 15
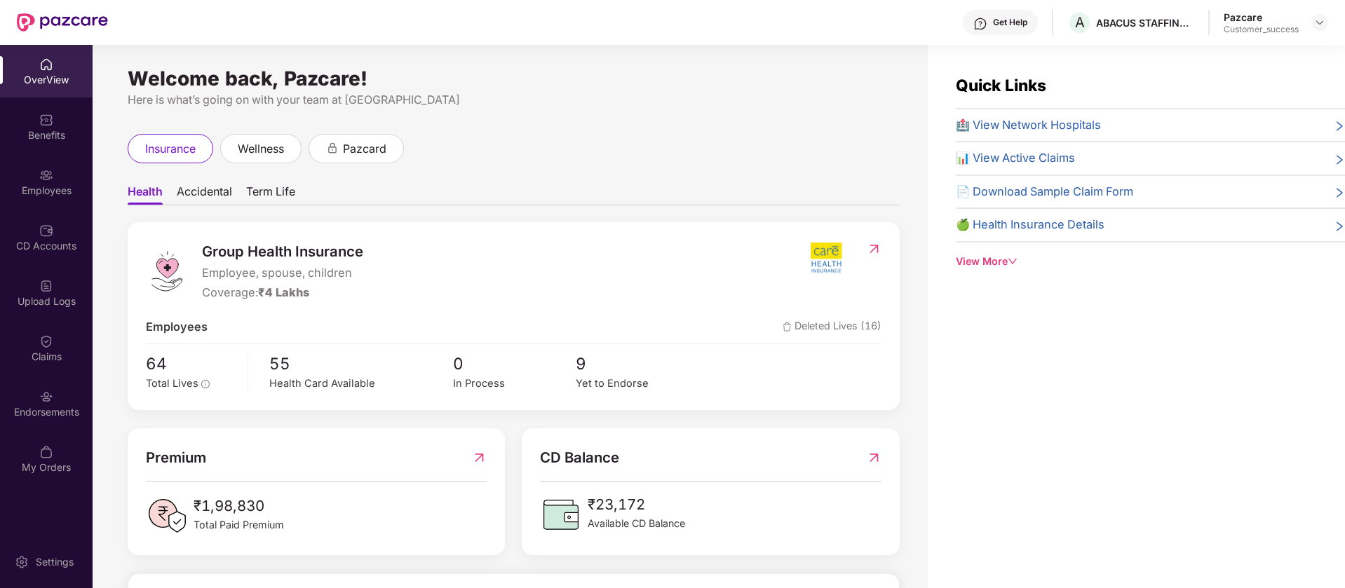
click at [54, 126] on div "Benefits" at bounding box center [46, 126] width 93 height 53
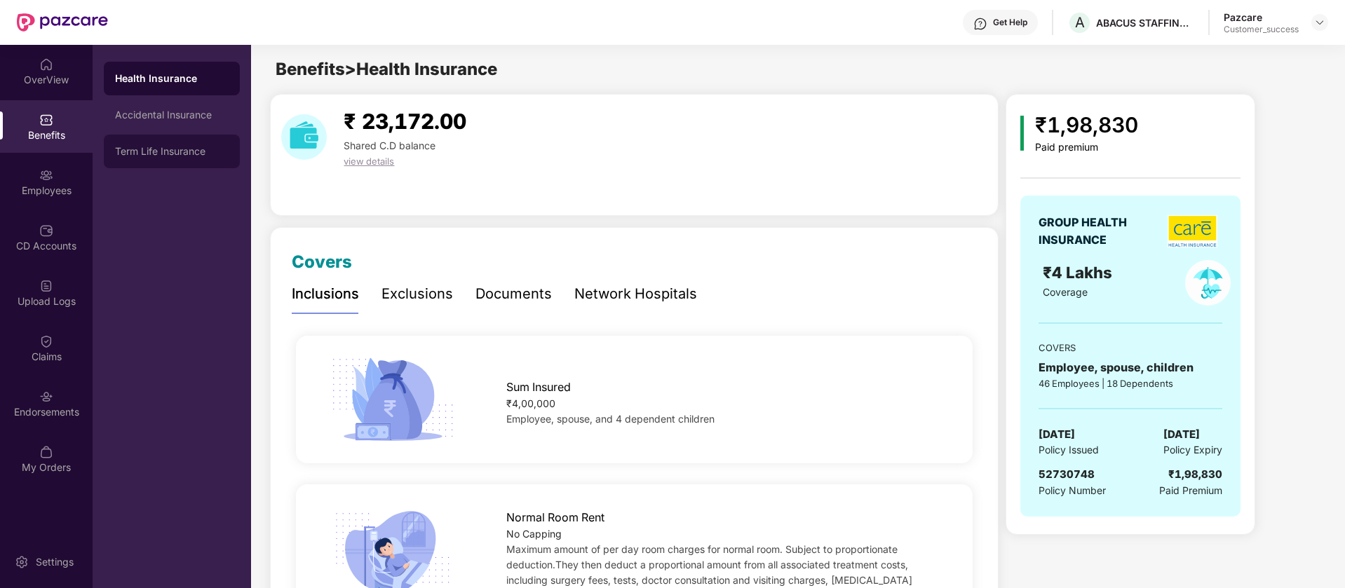
click at [172, 144] on div "Term Life Insurance" at bounding box center [172, 152] width 136 height 34
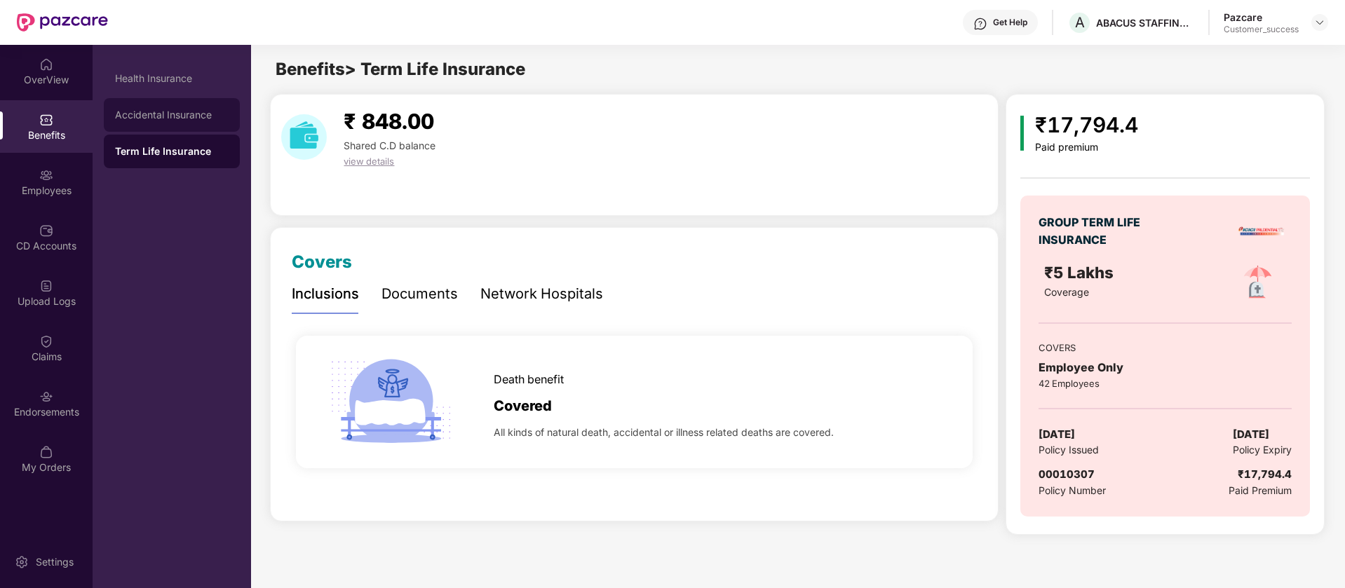
click at [175, 118] on div "Accidental Insurance" at bounding box center [172, 114] width 114 height 11
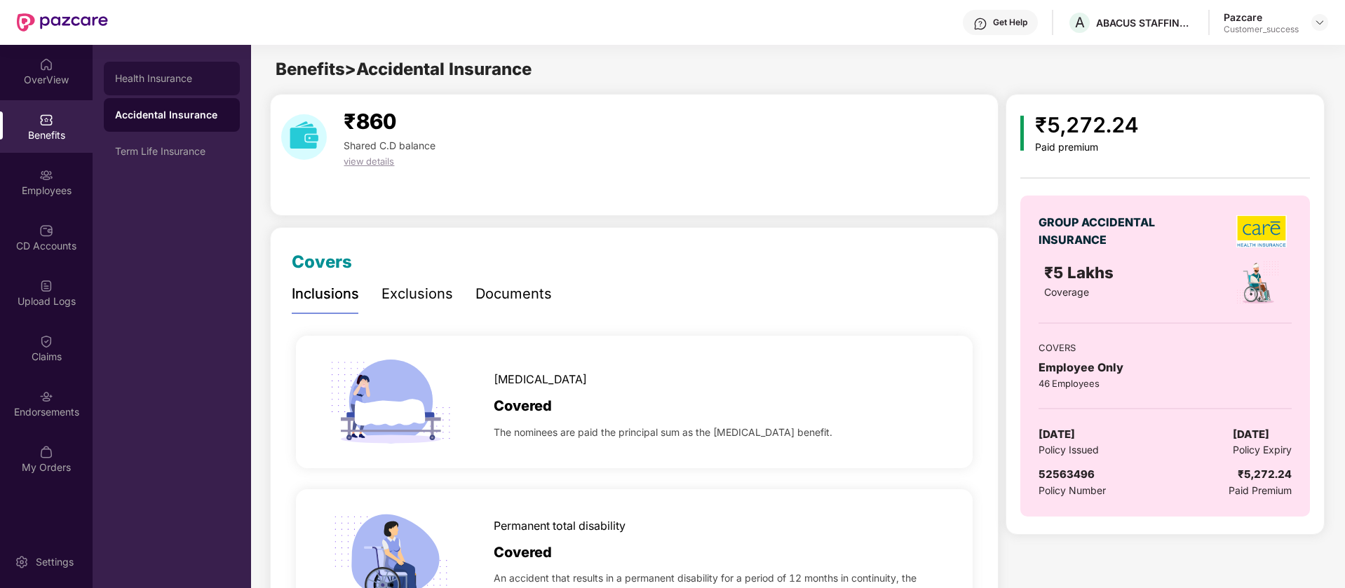
click at [179, 87] on div "Health Insurance" at bounding box center [172, 79] width 136 height 34
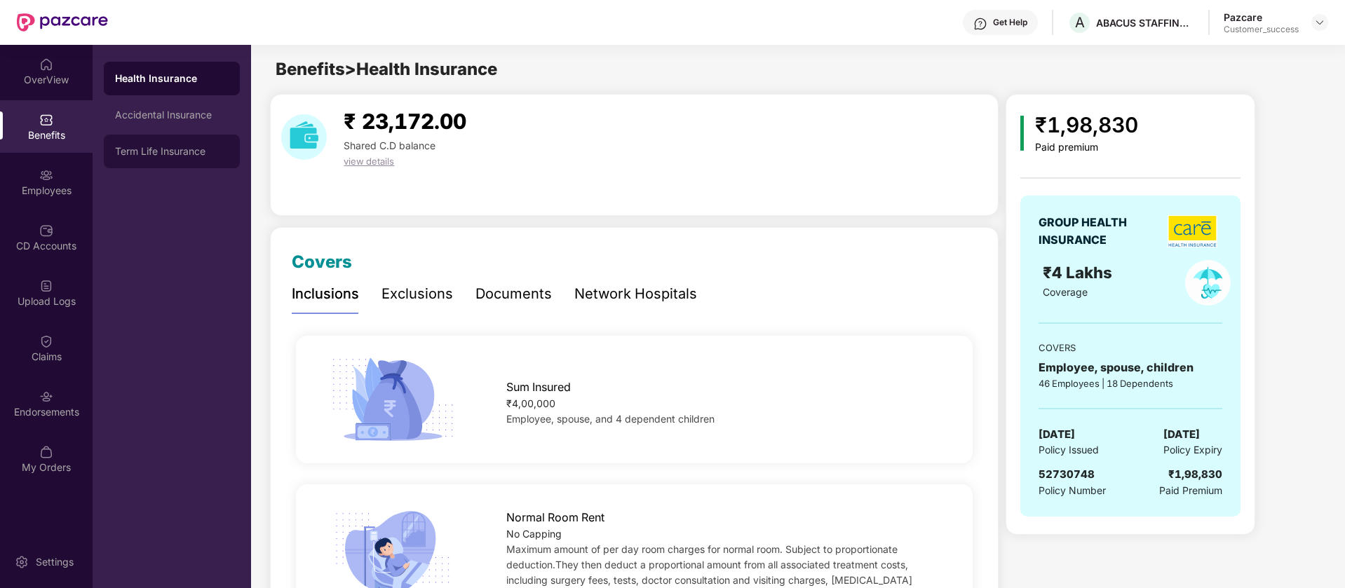
click at [177, 152] on div "Term Life Insurance" at bounding box center [172, 151] width 114 height 11
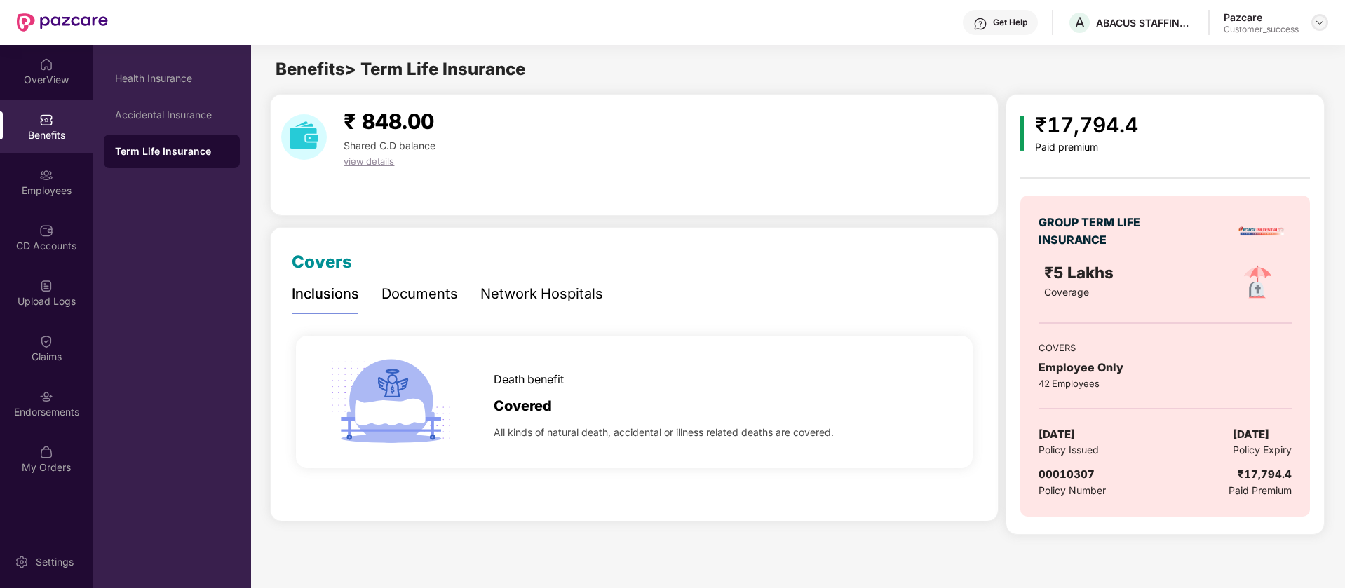
click at [1323, 22] on img at bounding box center [1319, 22] width 11 height 11
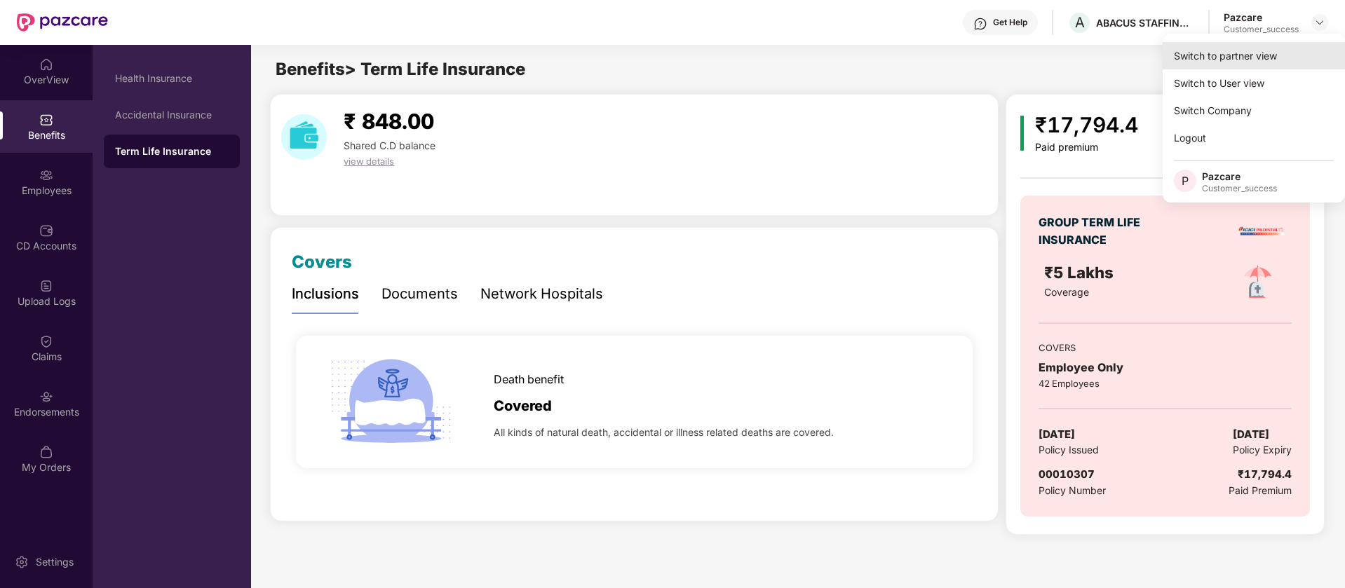
click at [1230, 57] on div "Switch to partner view" at bounding box center [1253, 55] width 182 height 27
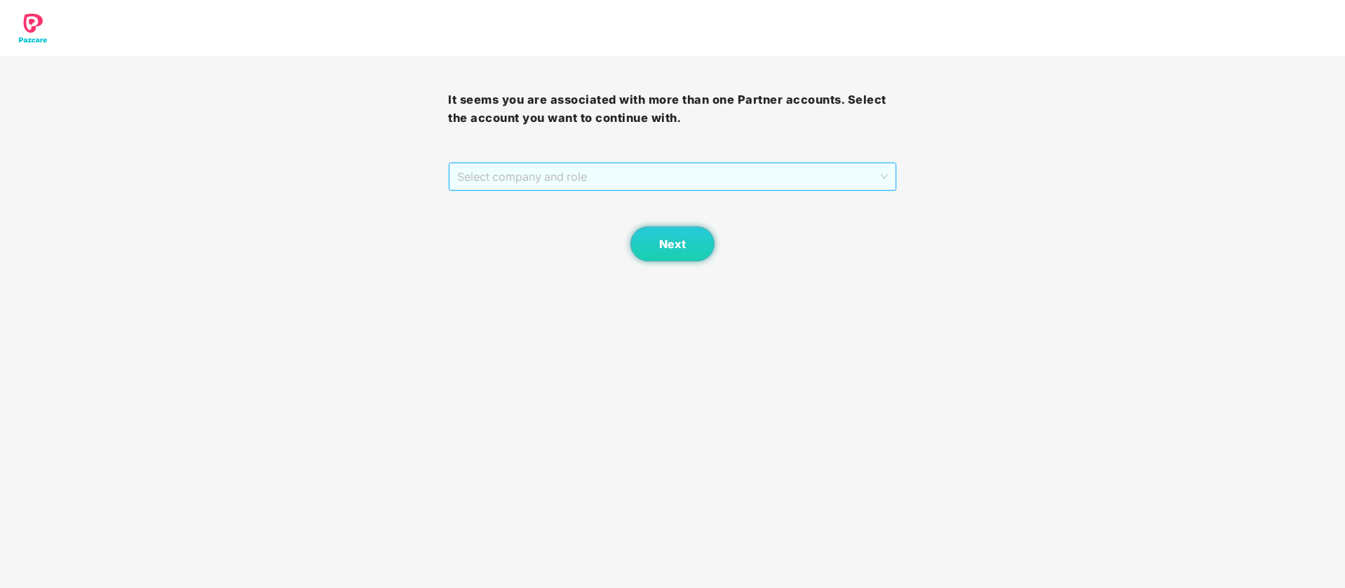
click at [558, 179] on span "Select company and role" at bounding box center [672, 176] width 430 height 27
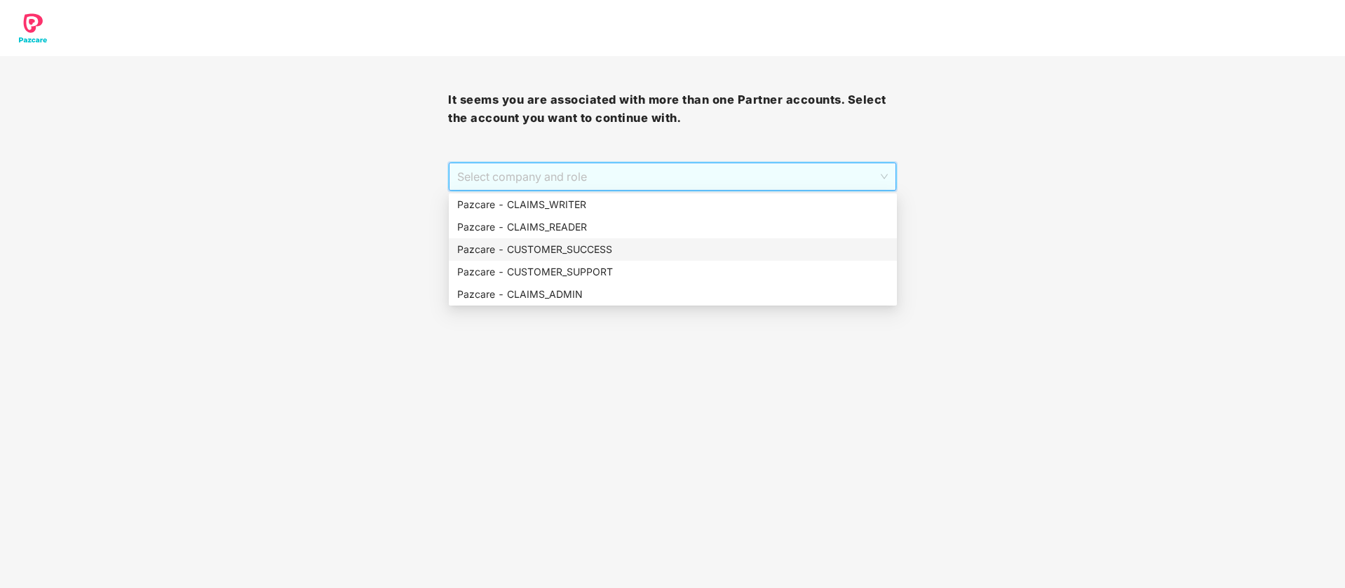
click at [589, 253] on div "Pazcare - CUSTOMER_SUCCESS" at bounding box center [672, 249] width 431 height 15
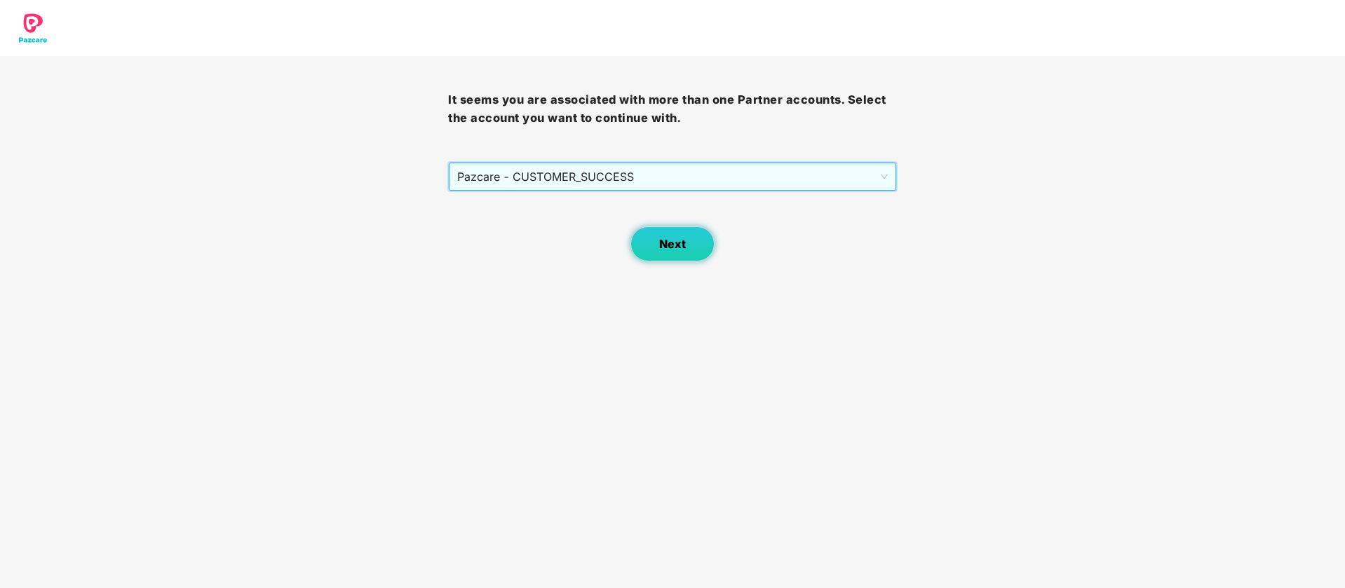
click at [646, 248] on button "Next" at bounding box center [672, 243] width 84 height 35
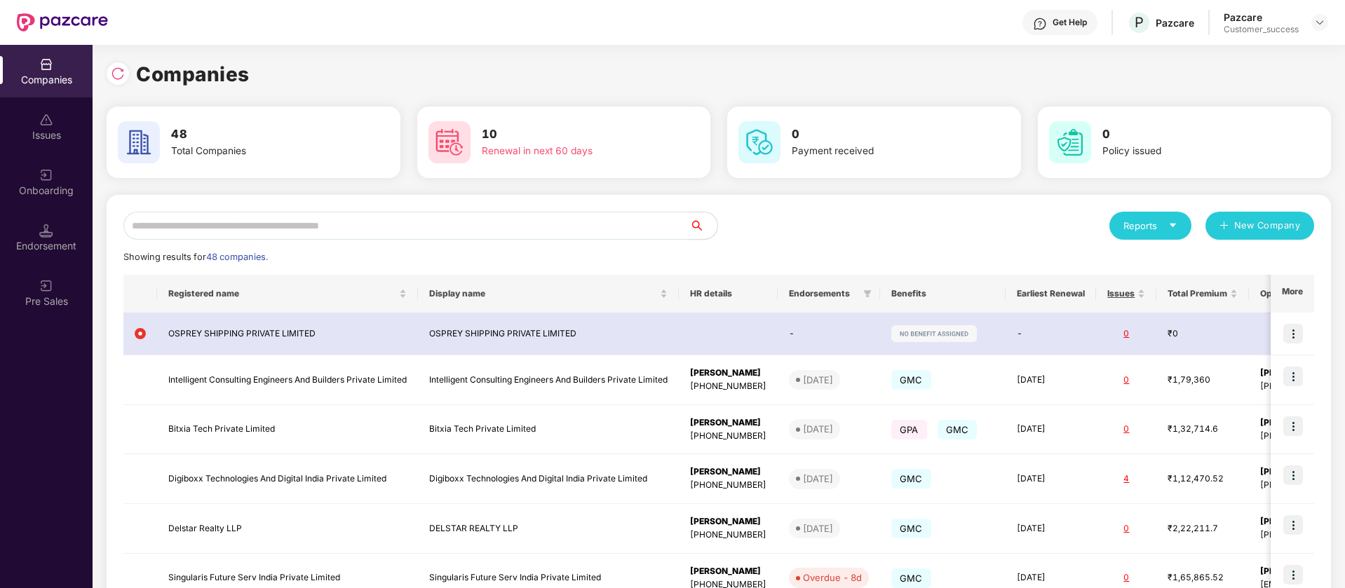
click at [325, 224] on input "text" at bounding box center [406, 226] width 566 height 28
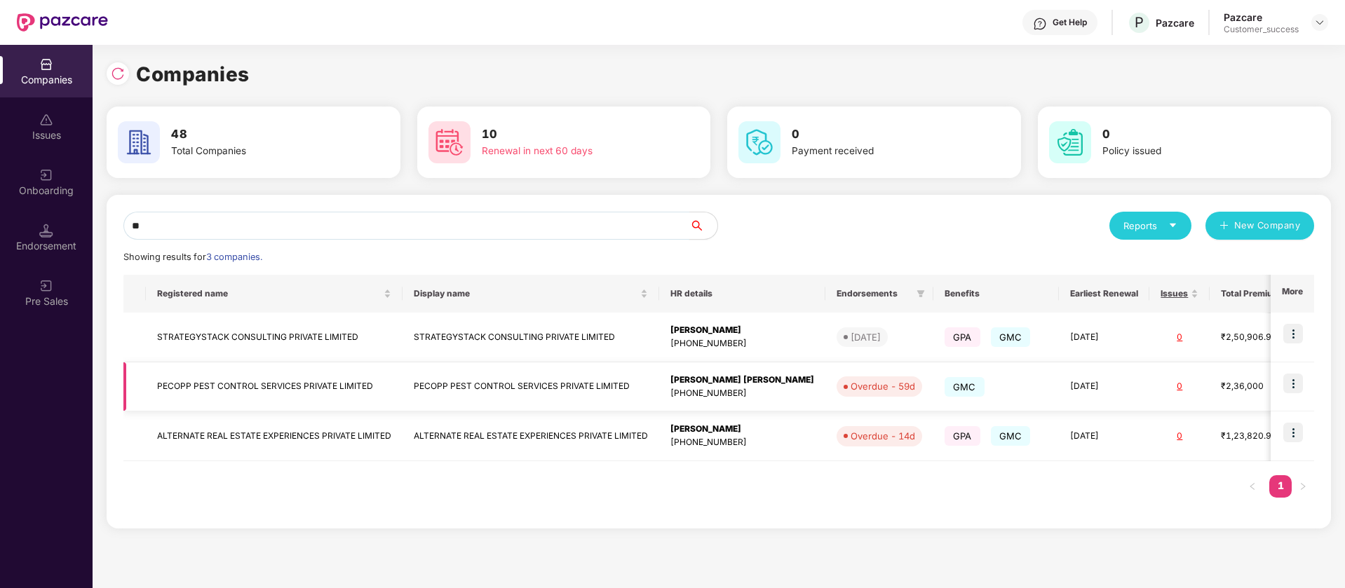
type input "**"
click at [1300, 386] on img at bounding box center [1293, 384] width 20 height 20
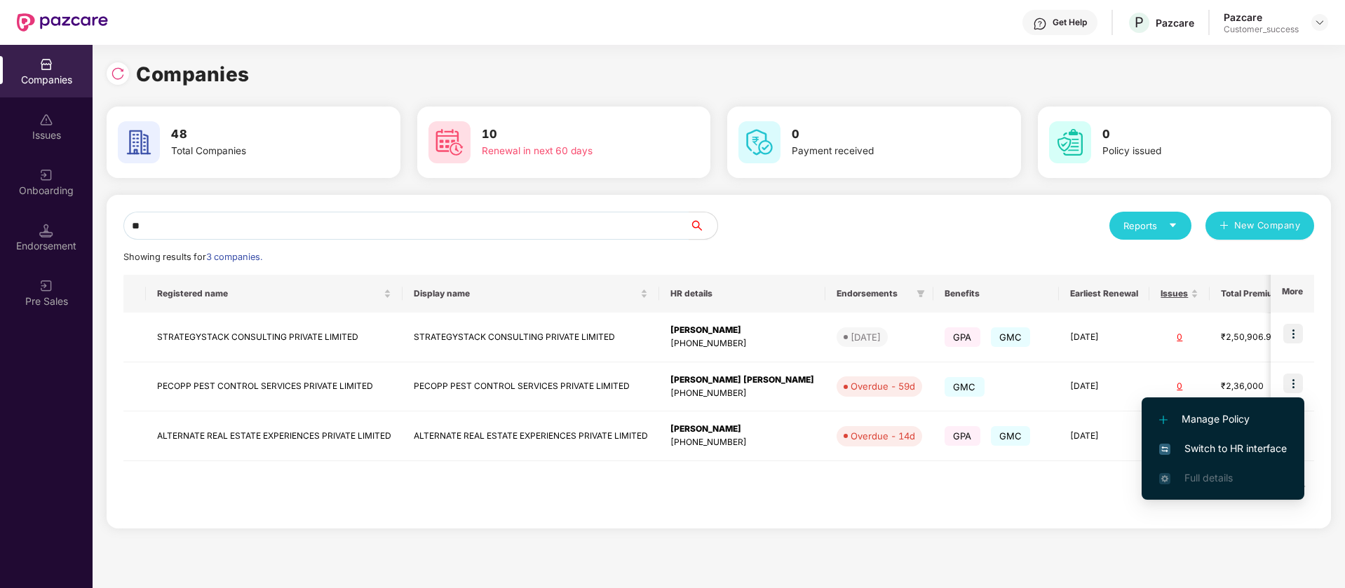
click at [1235, 455] on span "Switch to HR interface" at bounding box center [1223, 448] width 128 height 15
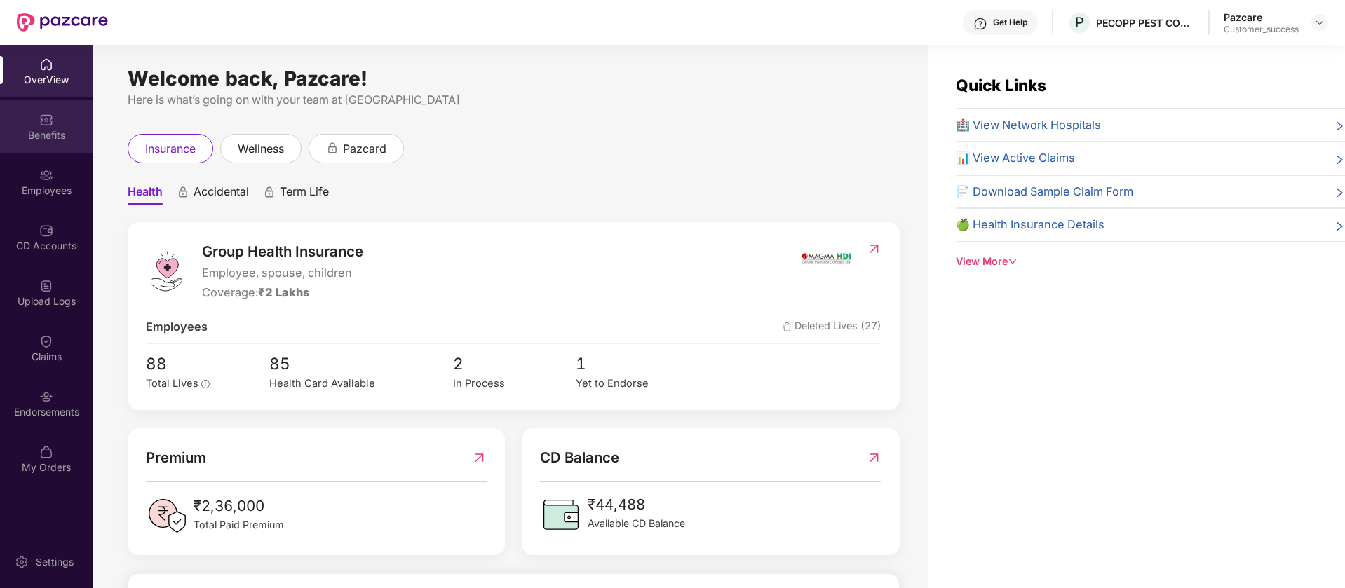
click at [34, 132] on div "Benefits" at bounding box center [46, 135] width 93 height 14
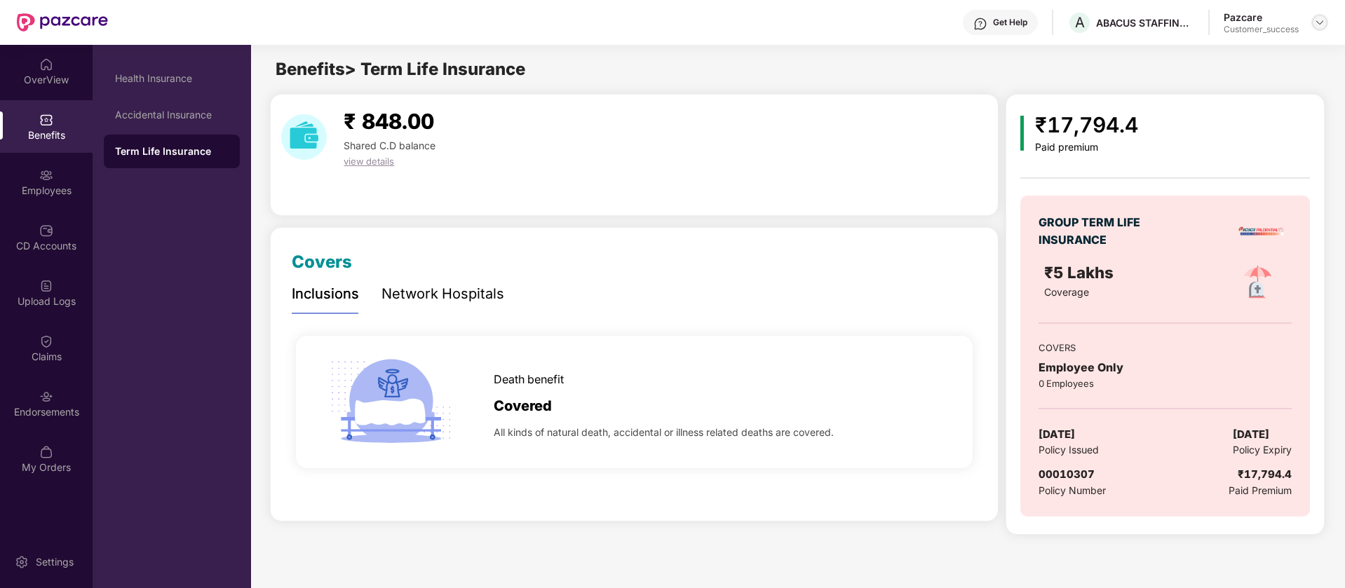
click at [1323, 19] on img at bounding box center [1319, 22] width 11 height 11
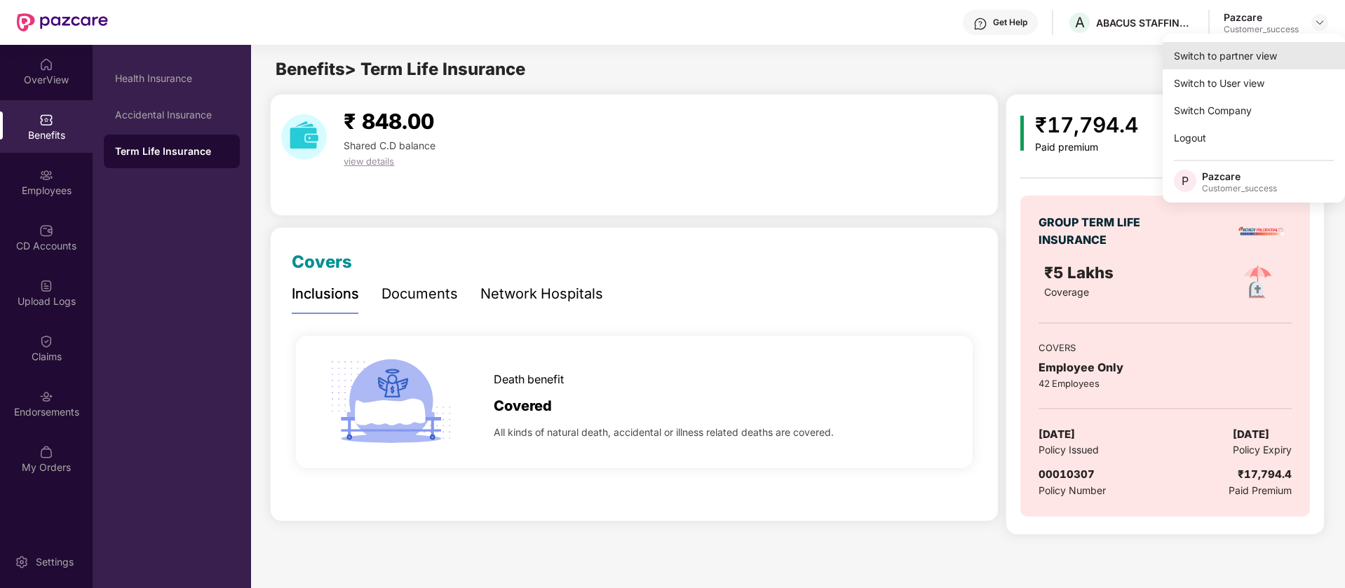
click at [1275, 57] on div "Switch to partner view" at bounding box center [1253, 55] width 182 height 27
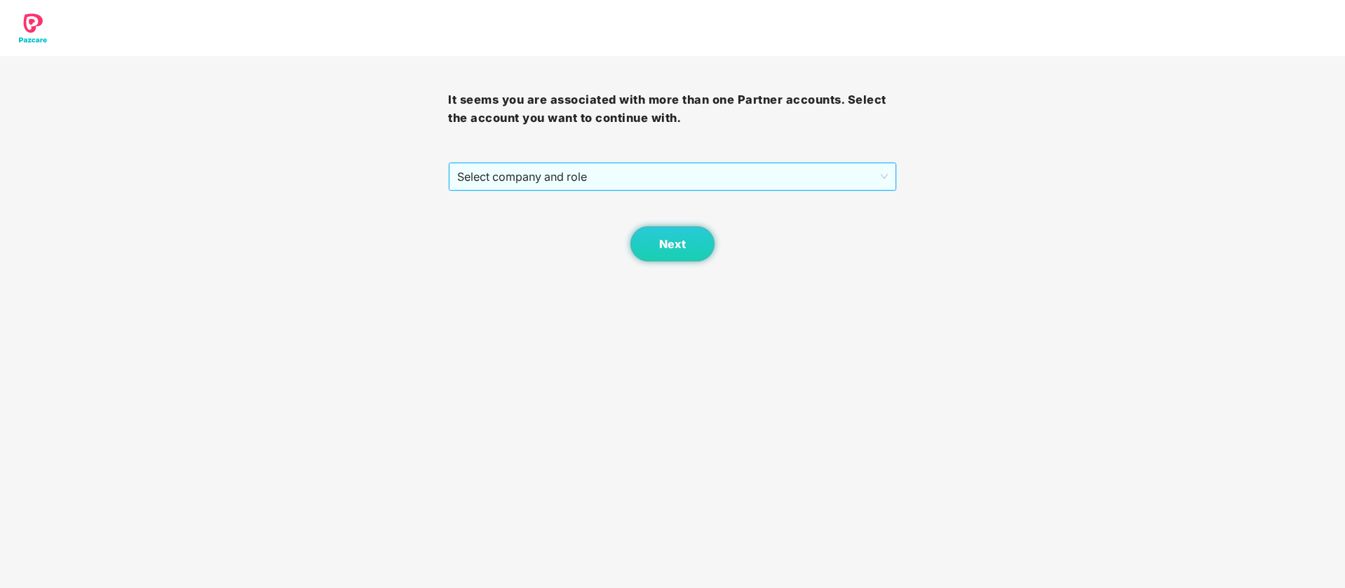
click at [869, 172] on span "Select company and role" at bounding box center [672, 176] width 430 height 27
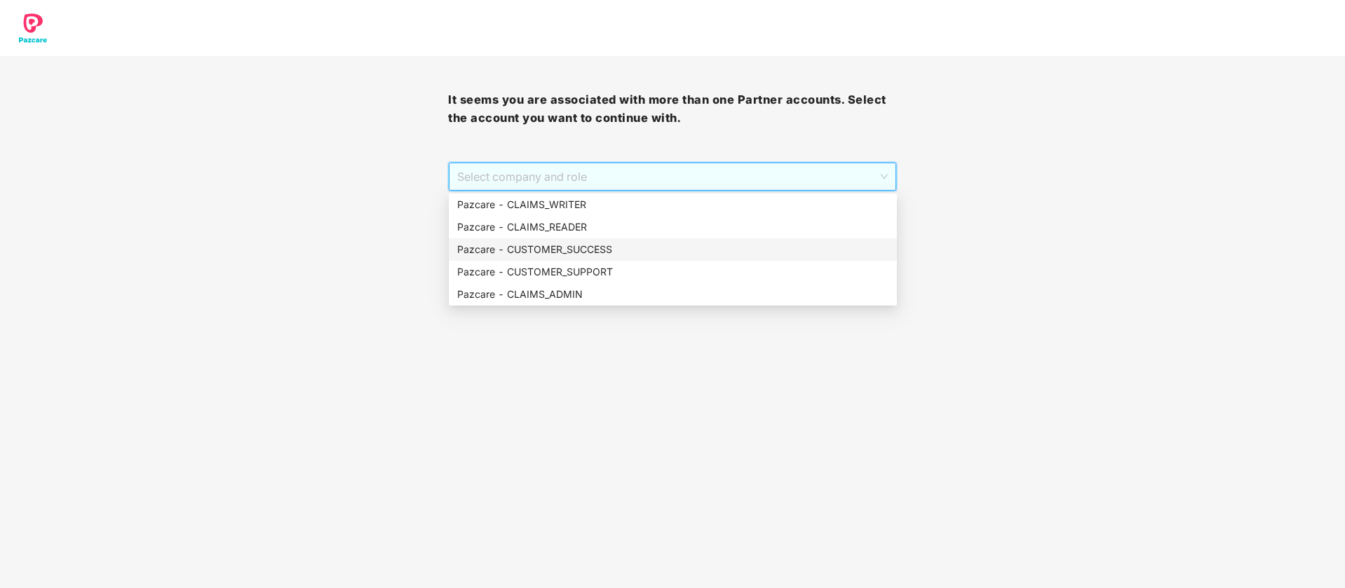
click at [690, 248] on div "Pazcare - CUSTOMER_SUCCESS" at bounding box center [672, 249] width 431 height 15
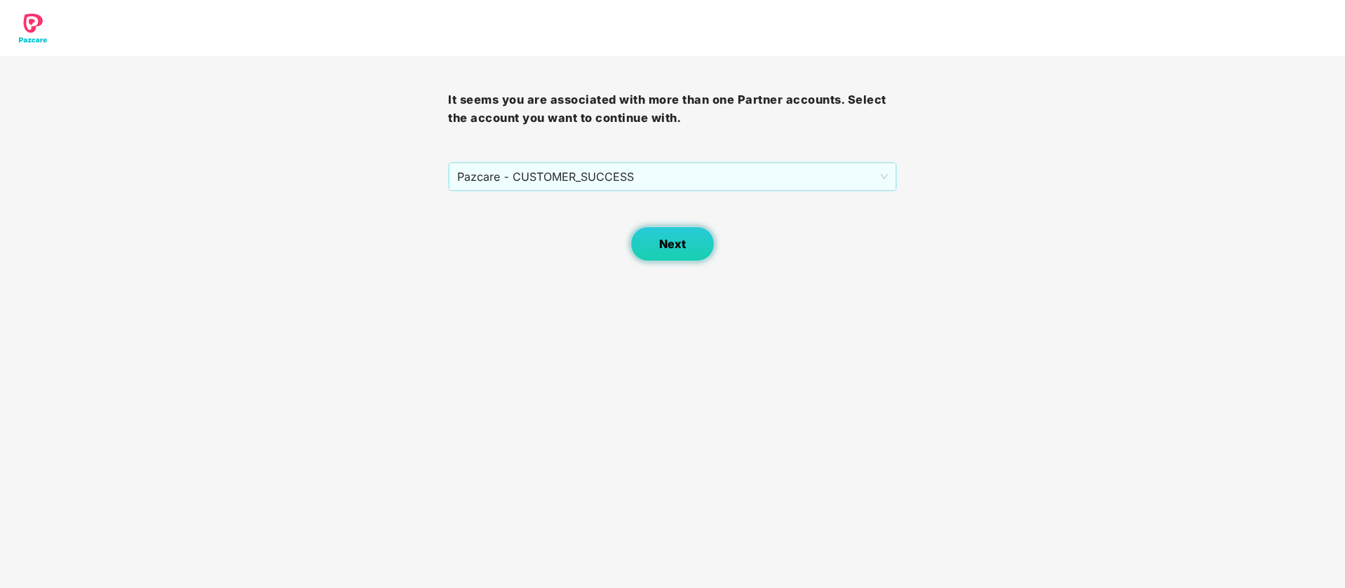
click at [675, 248] on span "Next" at bounding box center [672, 244] width 27 height 13
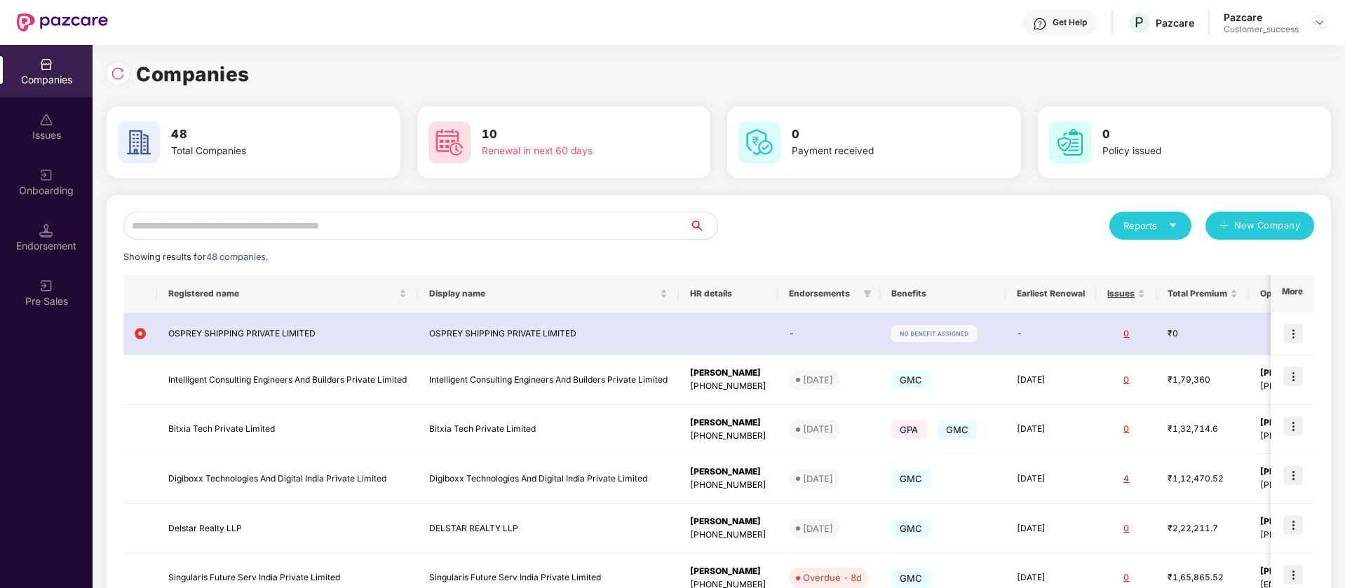
click at [626, 222] on input "text" at bounding box center [406, 226] width 566 height 28
paste input "**********"
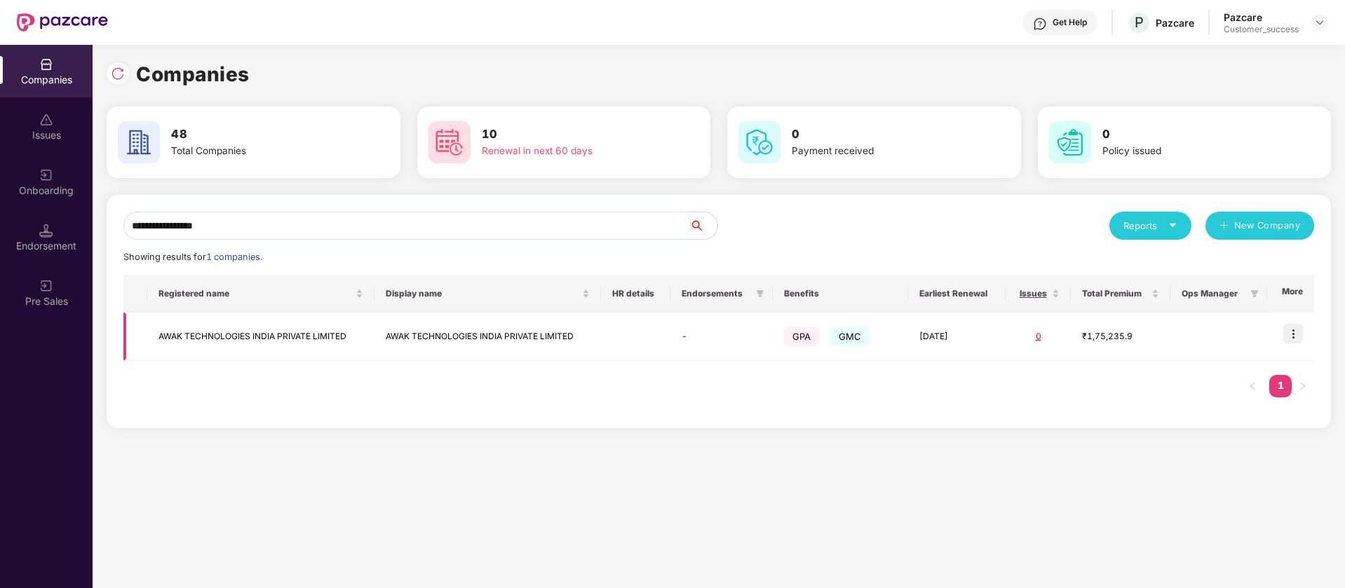
type input "**********"
click at [1294, 336] on img at bounding box center [1293, 334] width 20 height 20
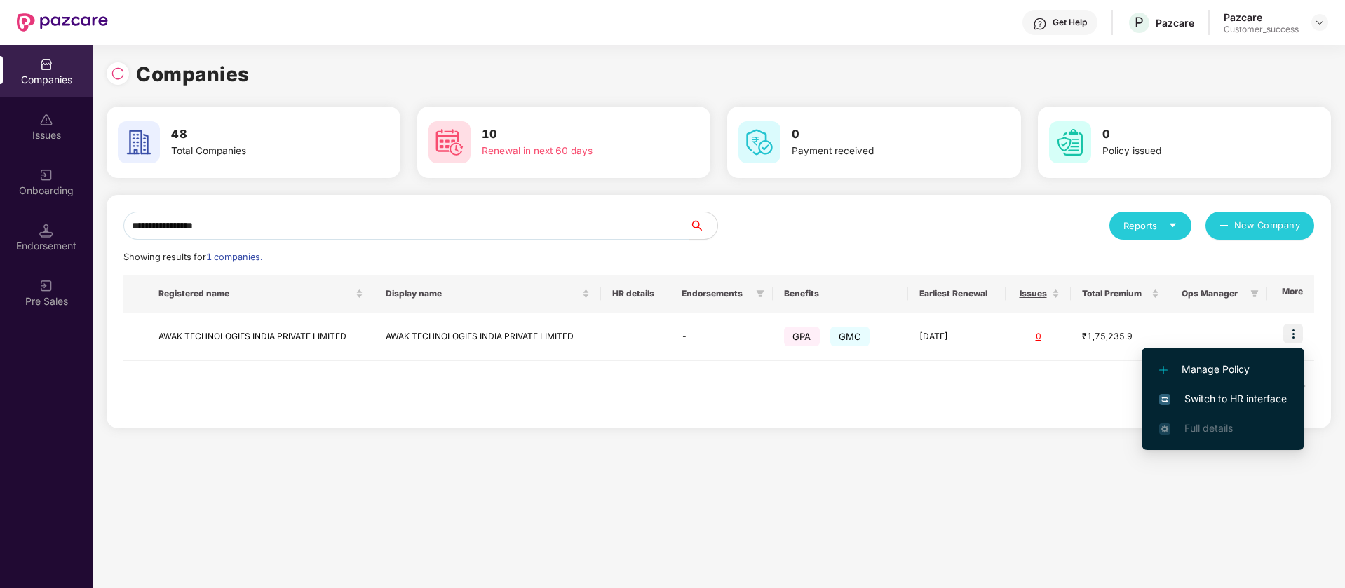
click at [1231, 406] on span "Switch to HR interface" at bounding box center [1223, 398] width 128 height 15
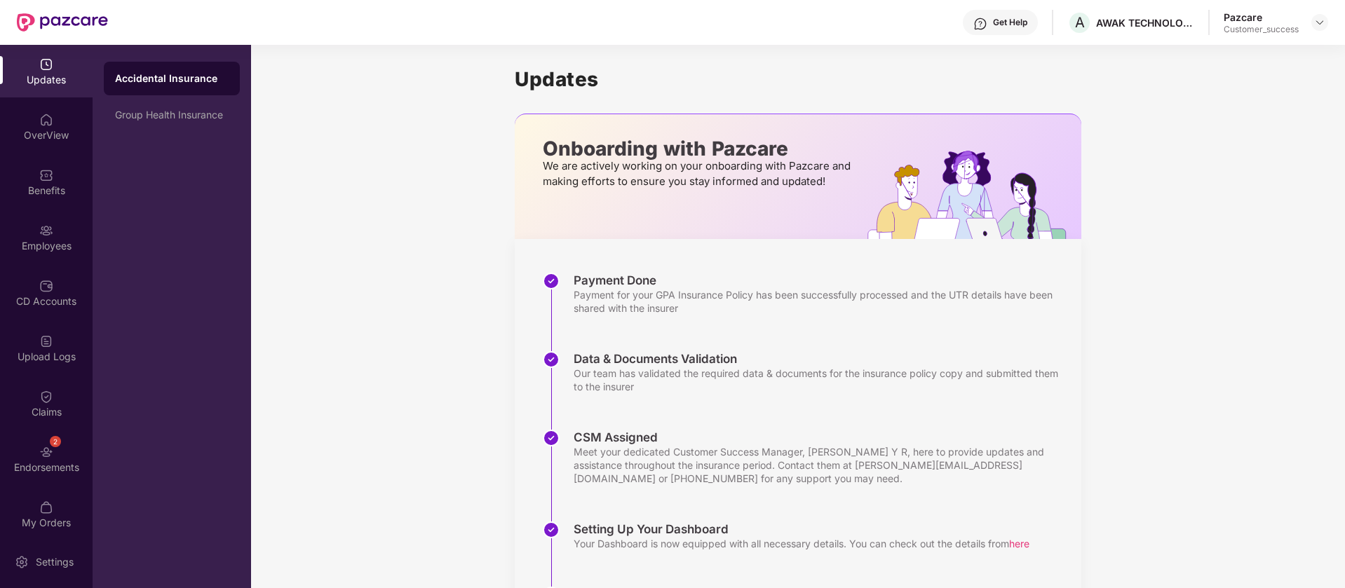
scroll to position [92, 0]
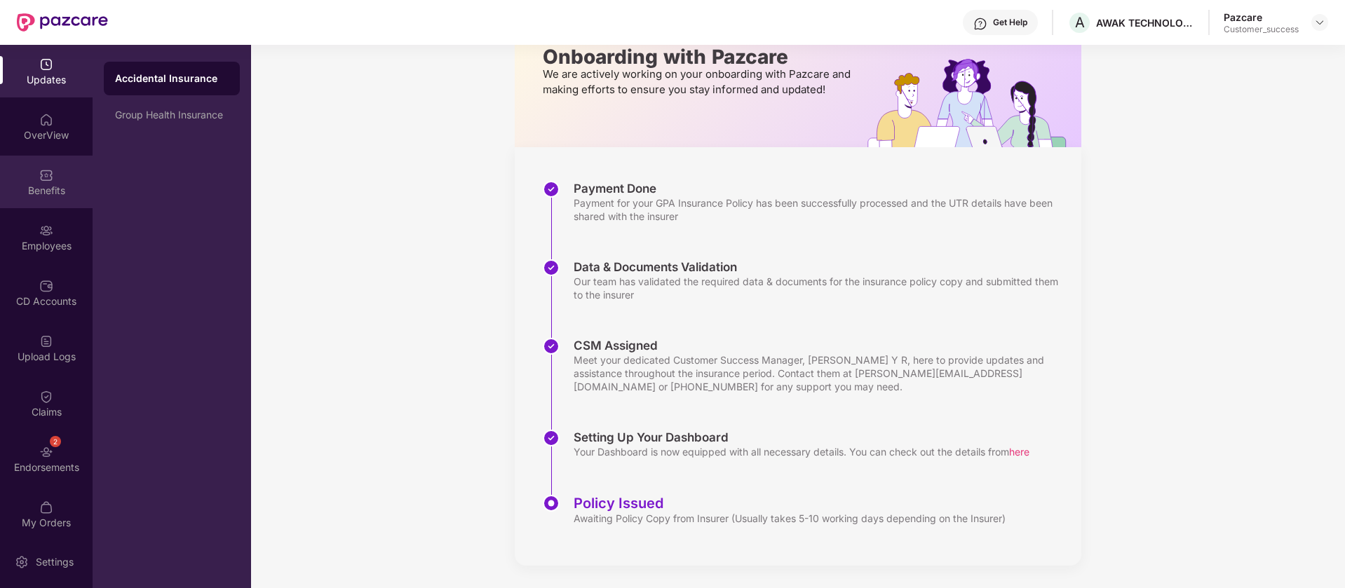
click at [50, 184] on div "Benefits" at bounding box center [46, 191] width 93 height 14
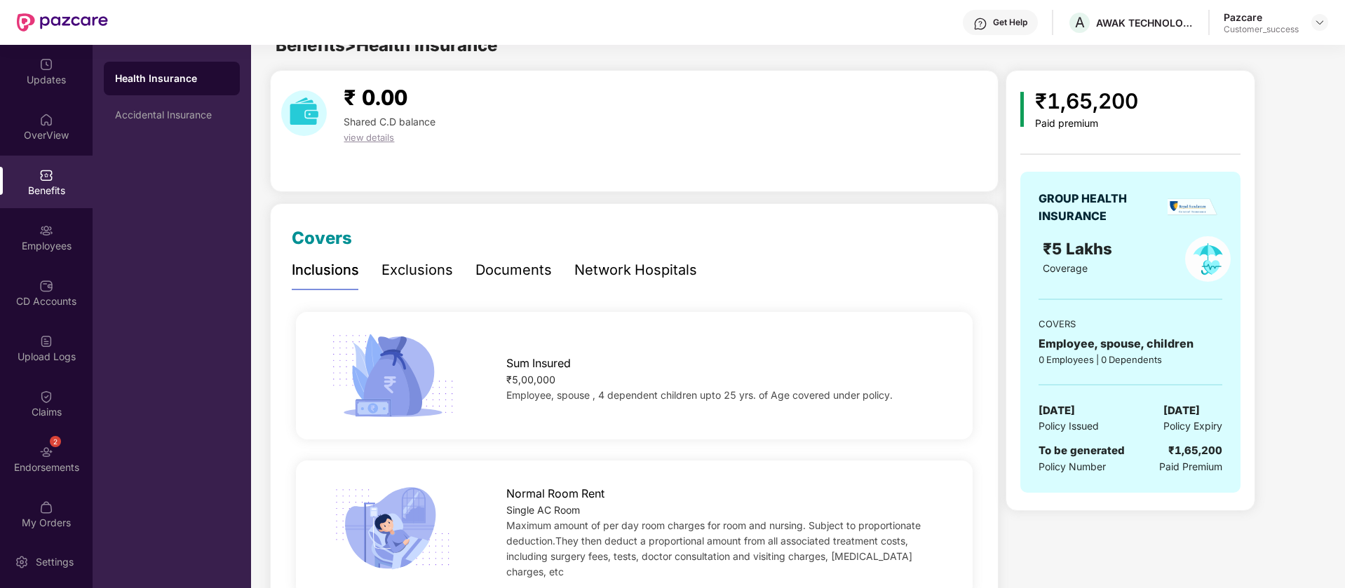
scroll to position [0, 0]
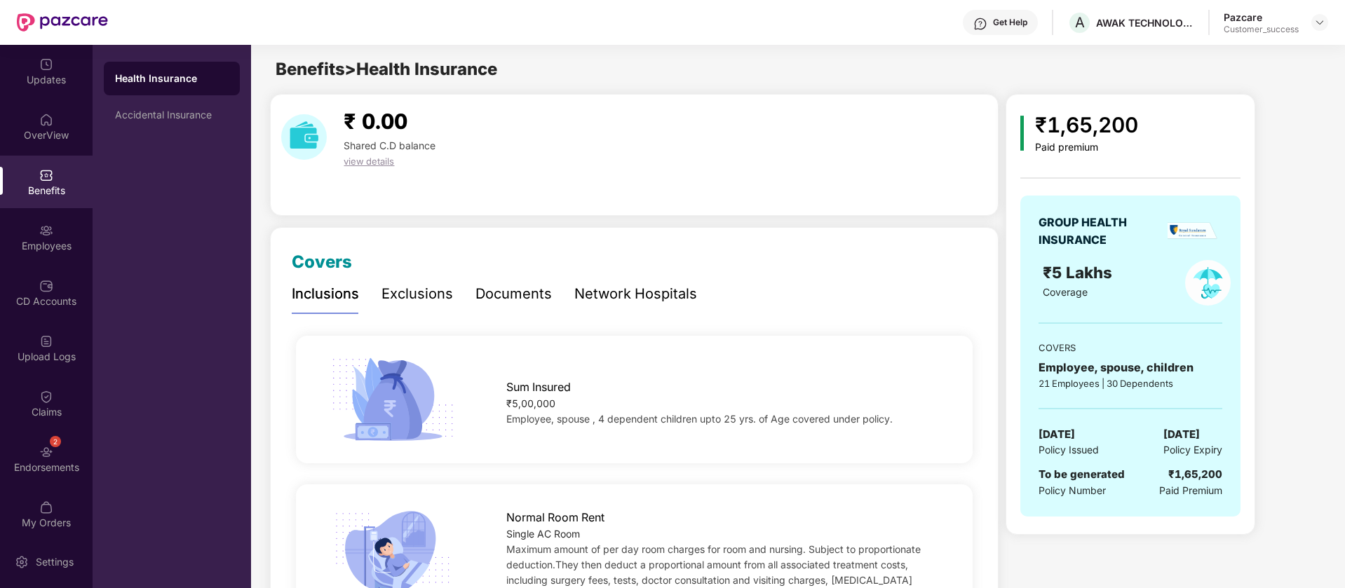
click at [696, 119] on div "₹ 0.00 Shared C.D balance view details" at bounding box center [634, 137] width 717 height 64
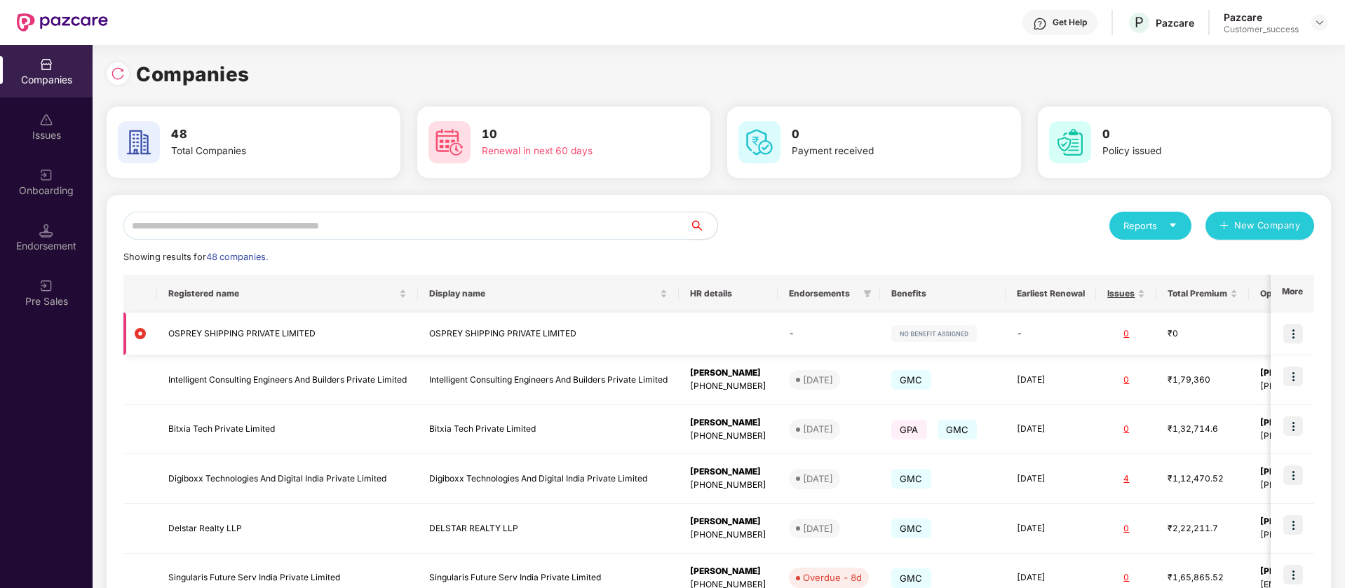
click at [1296, 335] on img at bounding box center [1293, 334] width 20 height 20
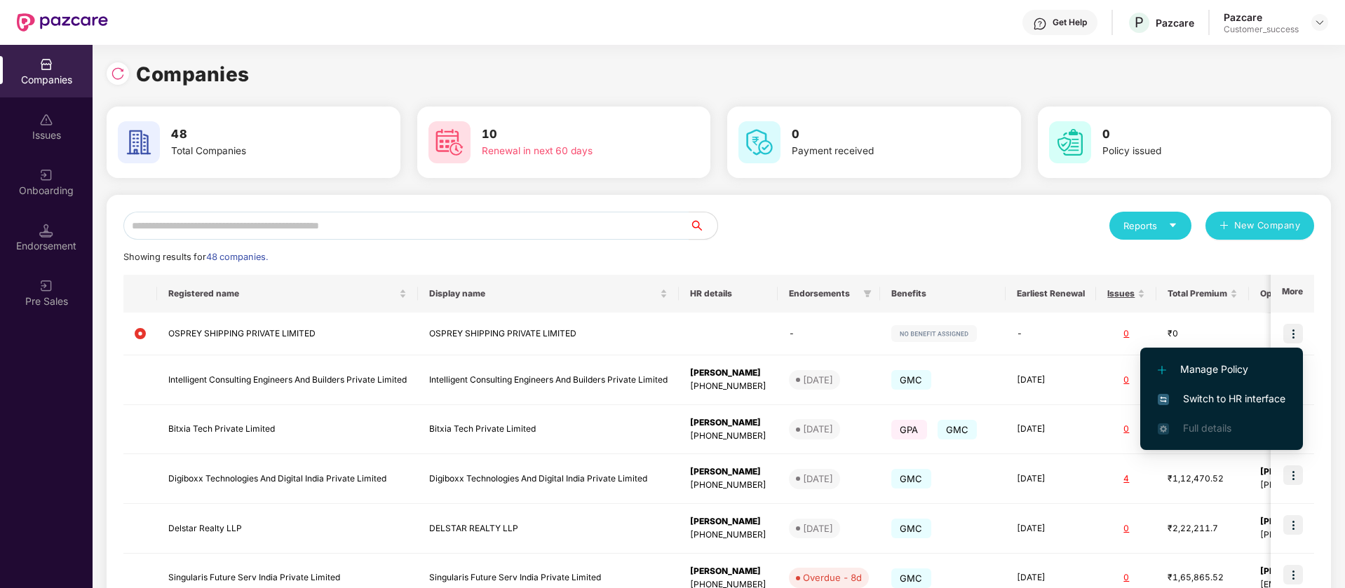
click at [1209, 398] on span "Switch to HR interface" at bounding box center [1222, 398] width 128 height 15
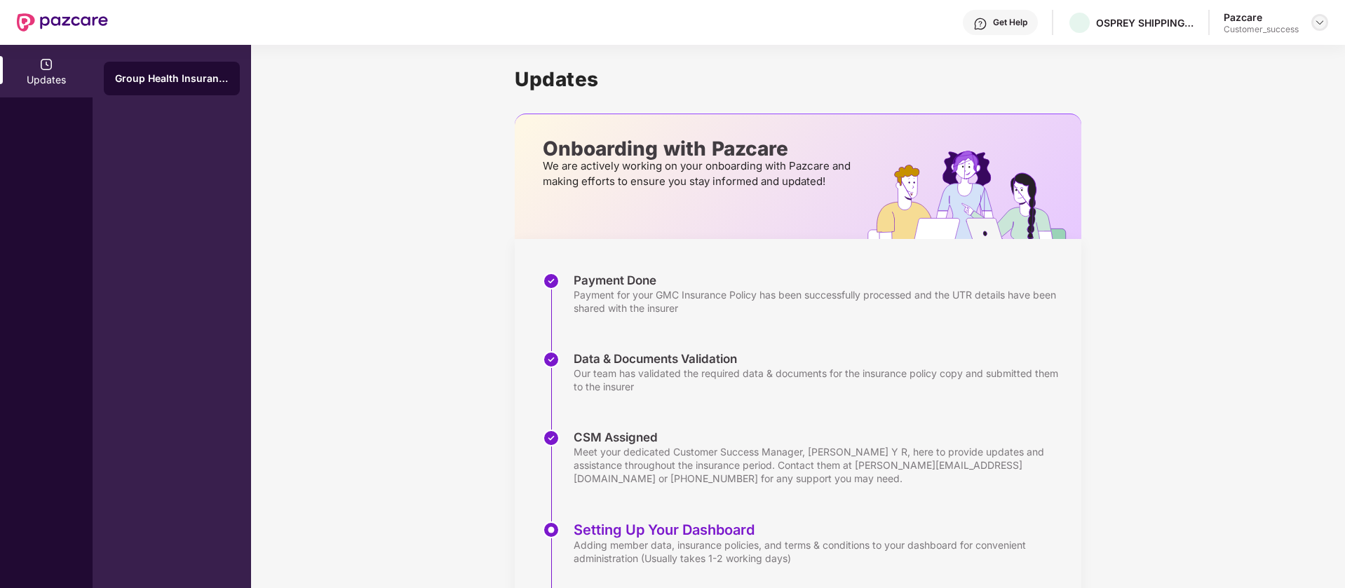
click at [1324, 19] on img at bounding box center [1319, 22] width 11 height 11
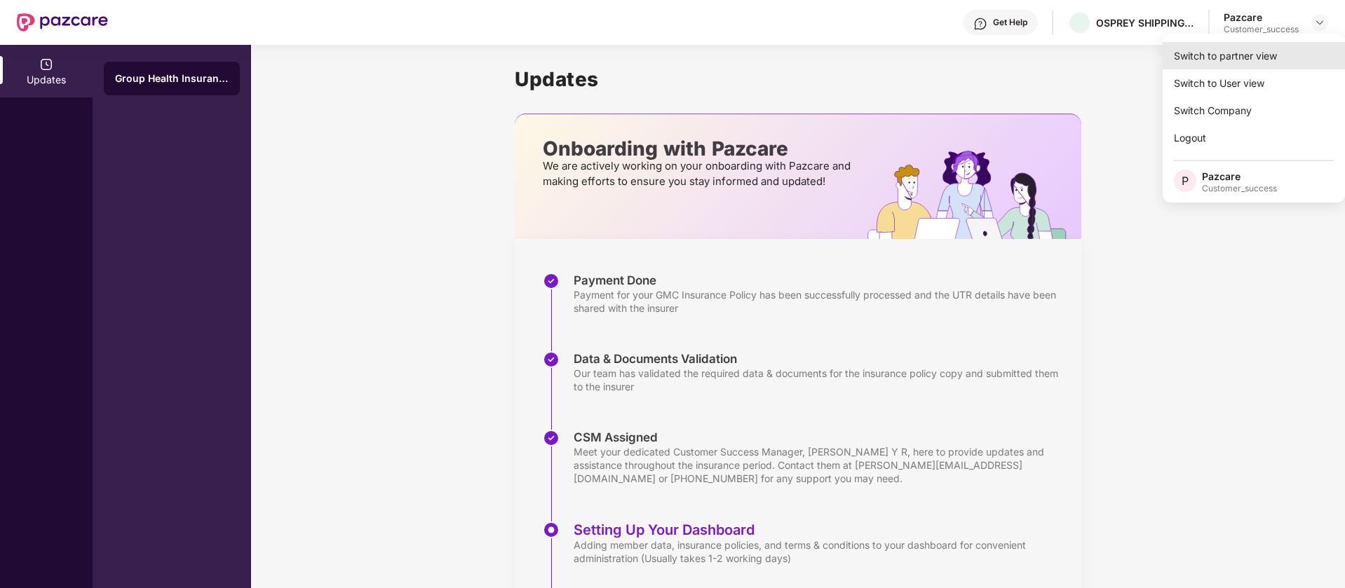
click at [1273, 53] on div "Switch to partner view" at bounding box center [1253, 55] width 182 height 27
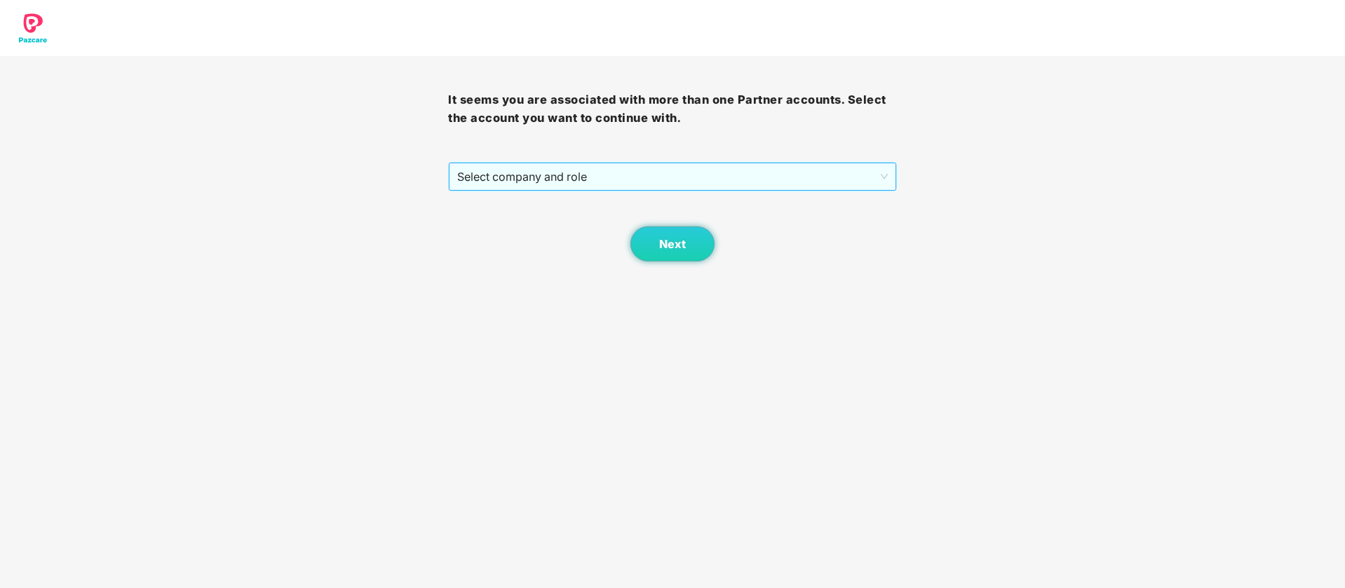
click at [827, 172] on span "Select company and role" at bounding box center [672, 176] width 430 height 27
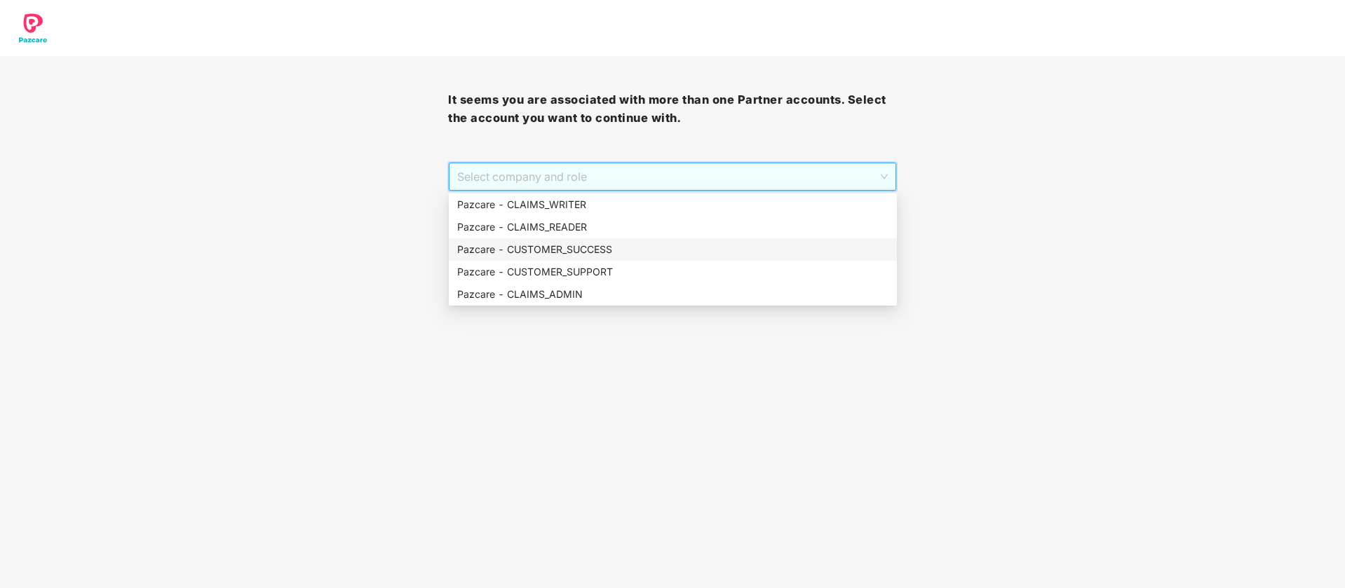
click at [647, 247] on div "Pazcare - CUSTOMER_SUCCESS" at bounding box center [672, 249] width 431 height 15
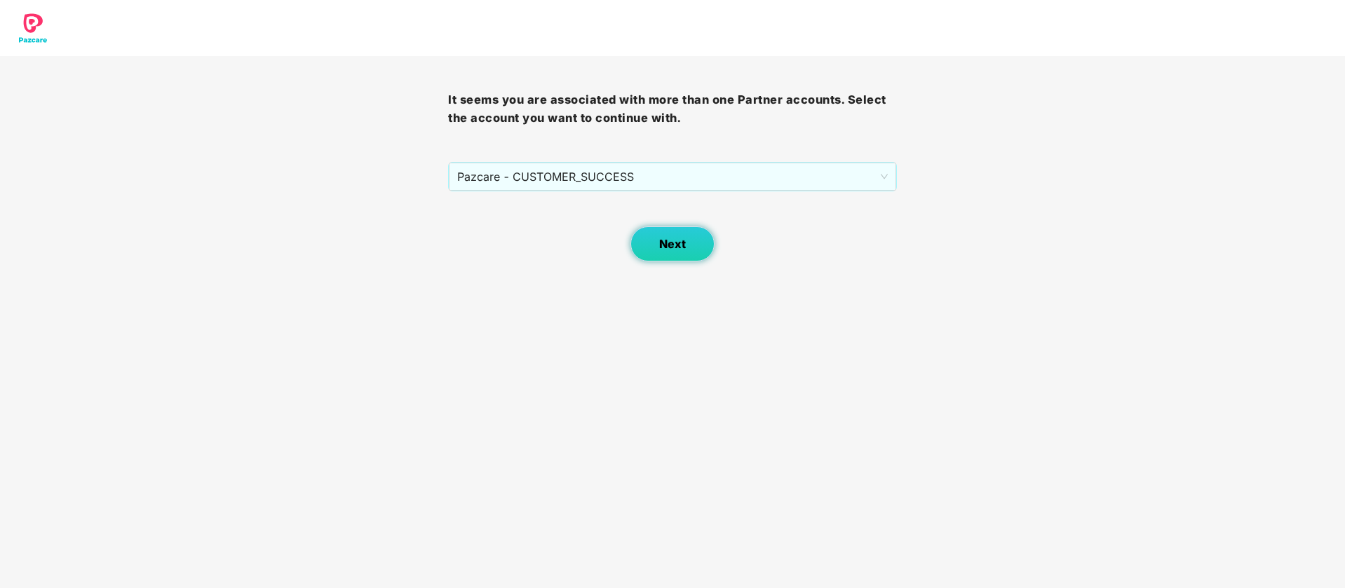
click at [660, 249] on span "Next" at bounding box center [672, 244] width 27 height 13
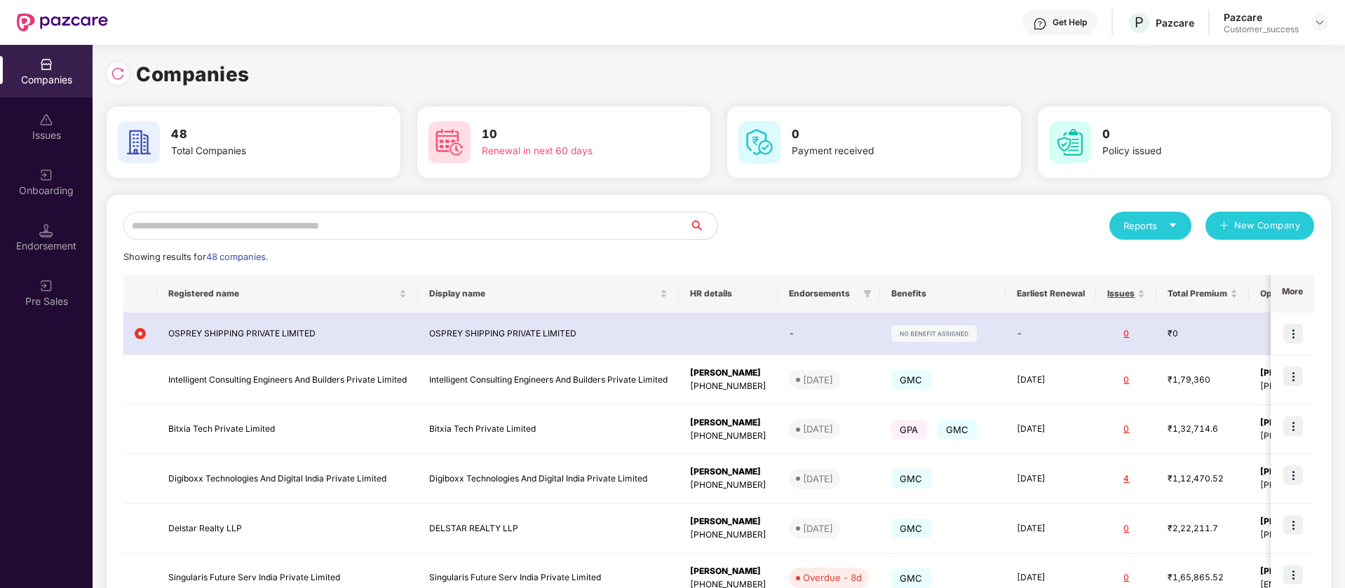
click at [231, 223] on input "text" at bounding box center [406, 226] width 566 height 28
paste input "**********"
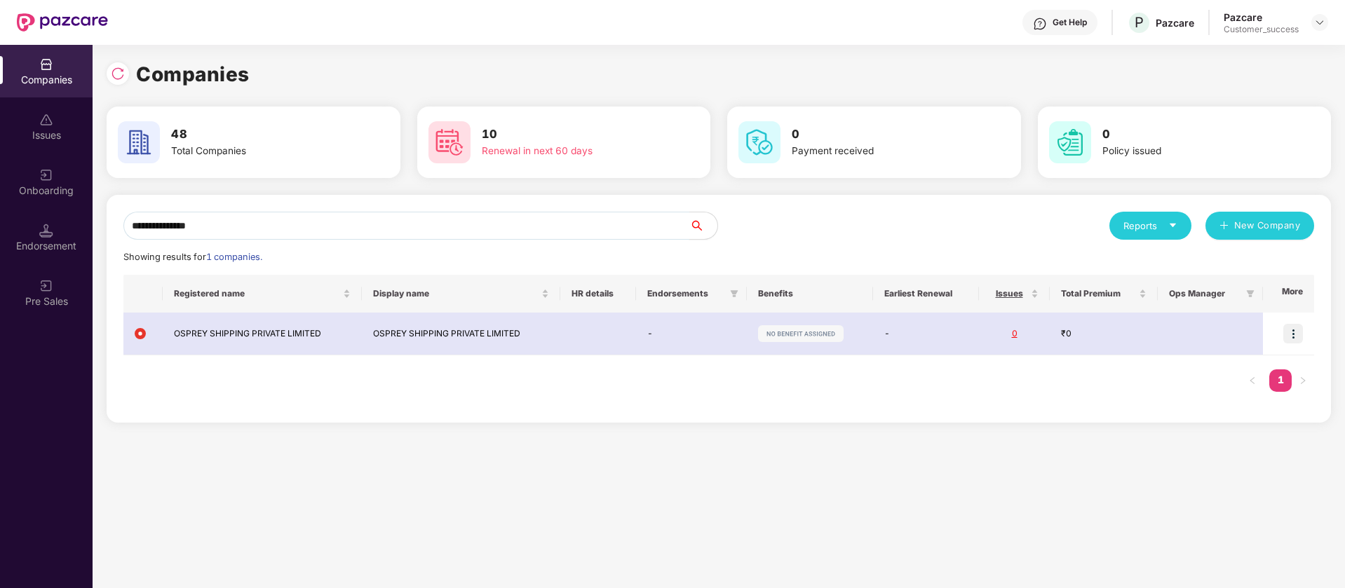
type input "**********"
click at [39, 190] on div "Onboarding" at bounding box center [46, 191] width 93 height 14
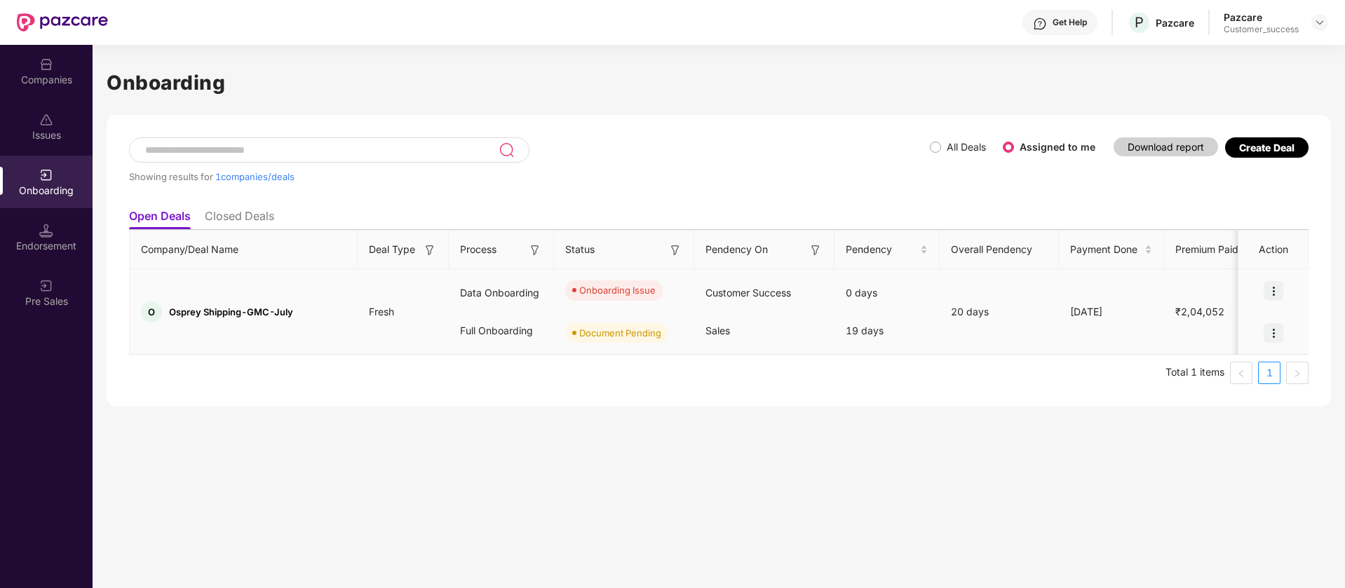
click at [1273, 297] on img at bounding box center [1273, 291] width 20 height 20
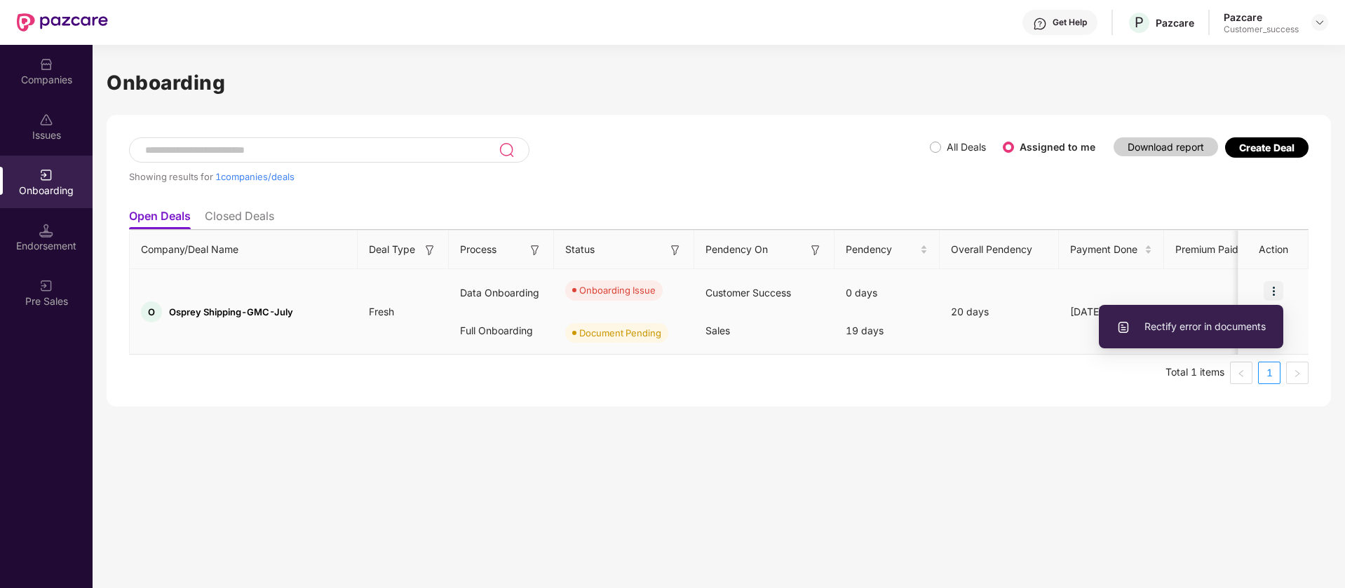
click at [1205, 334] on li "Rectify error in documents" at bounding box center [1191, 326] width 184 height 29
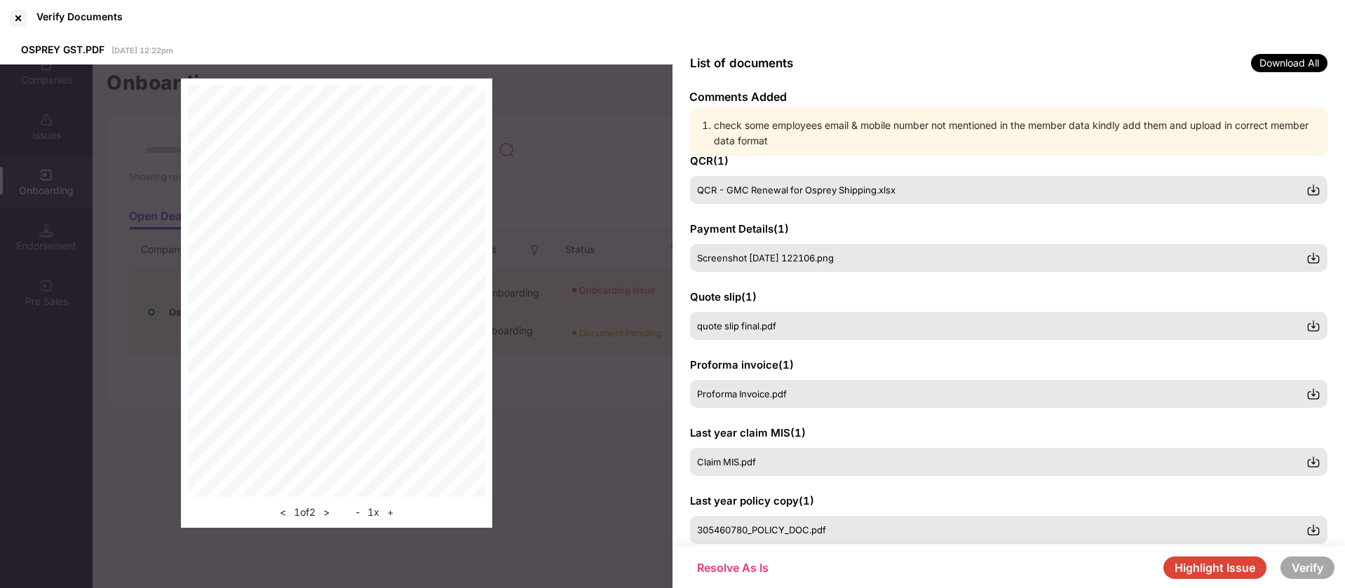
scroll to position [229, 0]
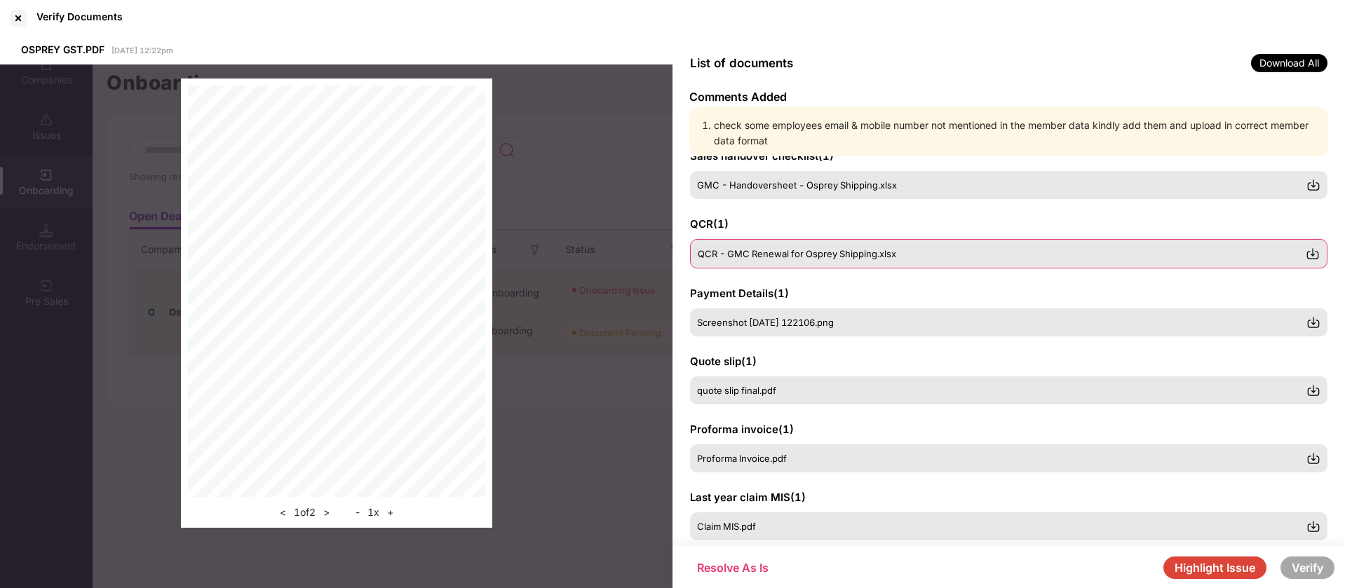
click at [869, 254] on span "QCR - GMC Renewal for Osprey Shipping.xlsx" at bounding box center [797, 253] width 198 height 11
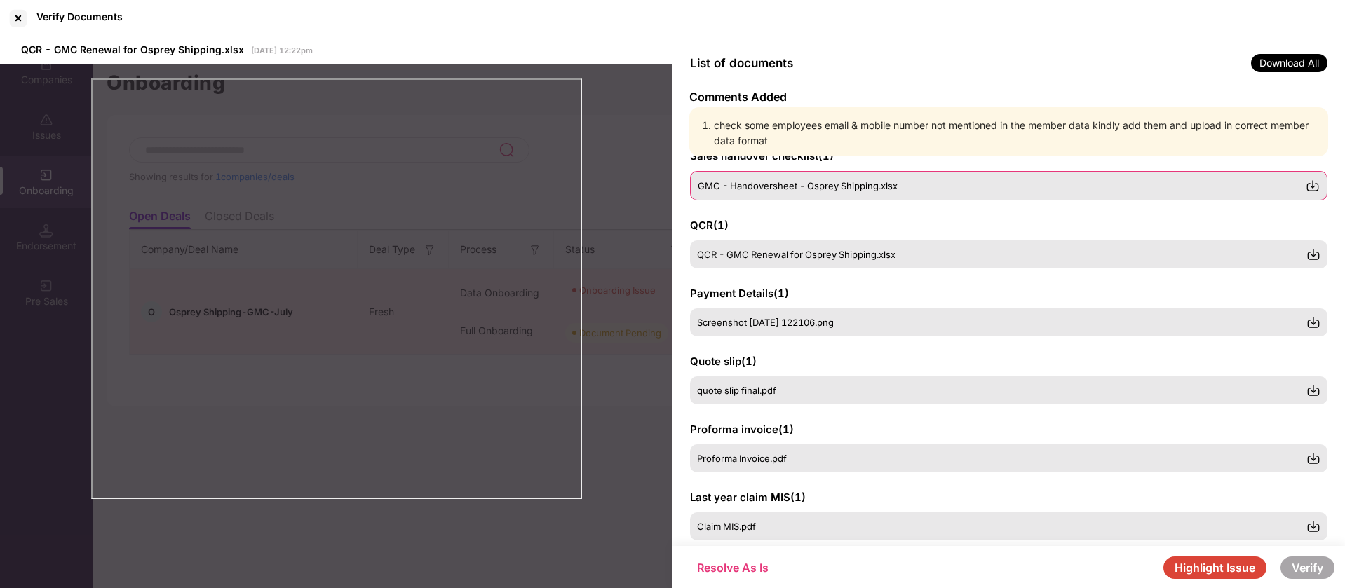
click at [856, 192] on div "GMC - Handoversheet - Osprey Shipping.xlsx" at bounding box center [1008, 185] width 637 height 29
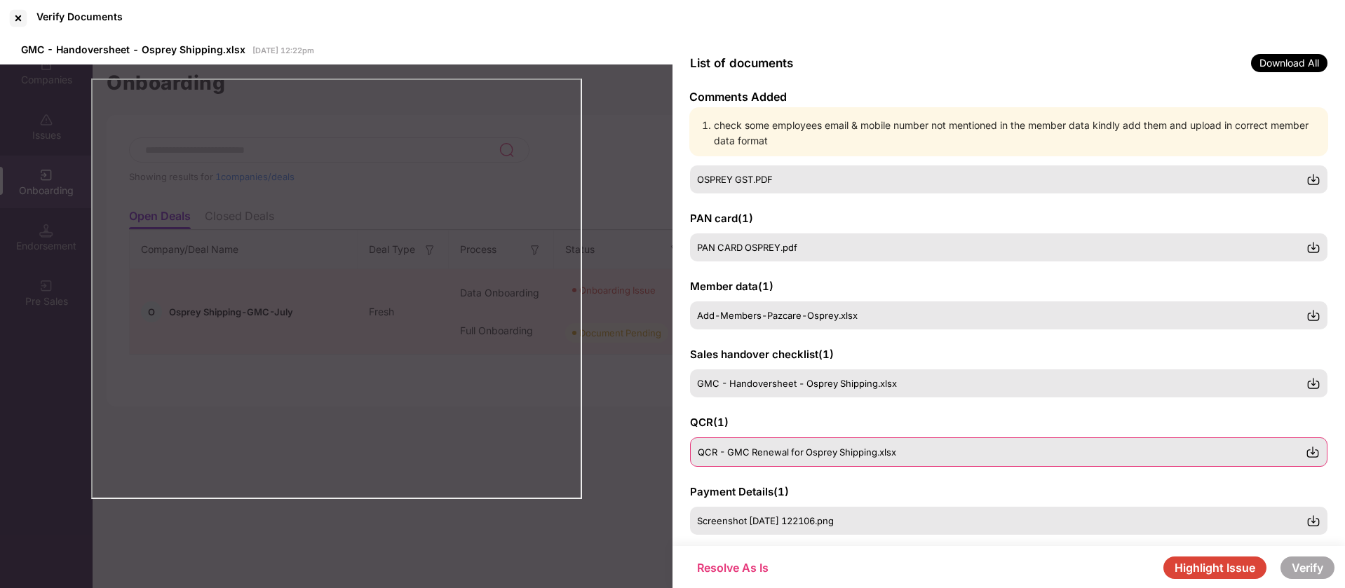
scroll to position [0, 0]
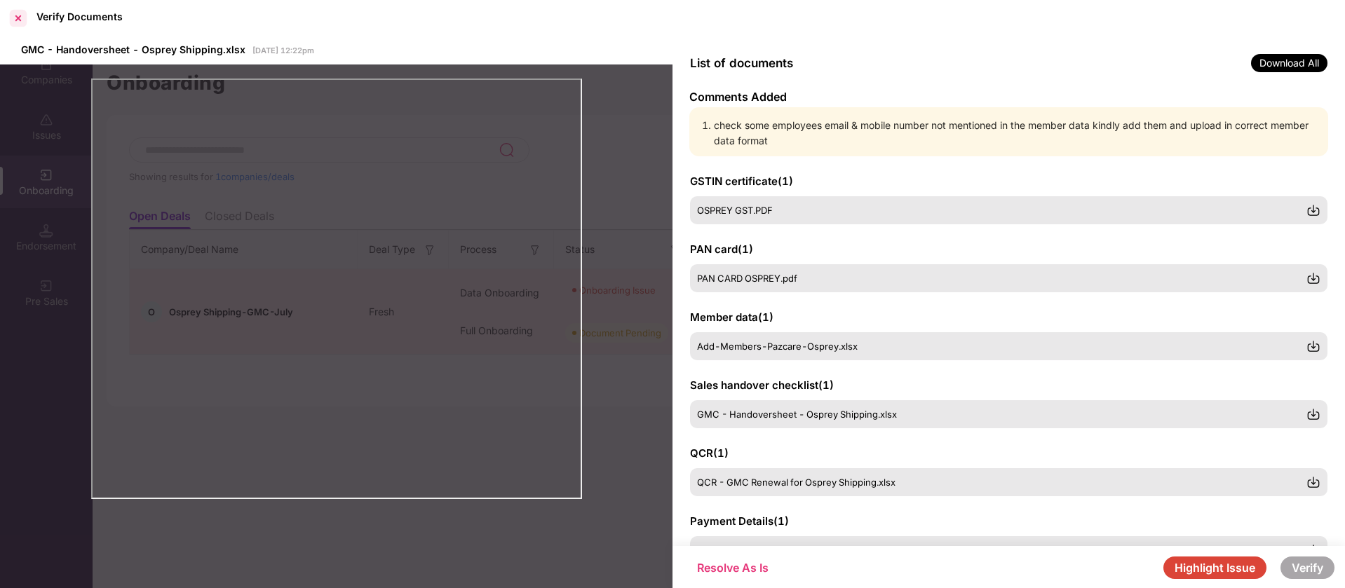
click at [25, 16] on div at bounding box center [18, 18] width 22 height 22
